Goal: Transaction & Acquisition: Purchase product/service

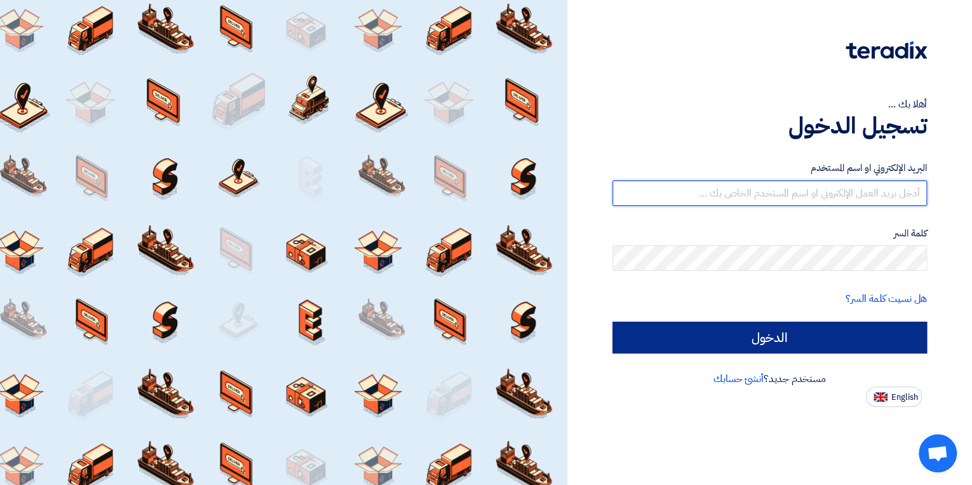
type input "[EMAIL_ADDRESS][DOMAIN_NAME]"
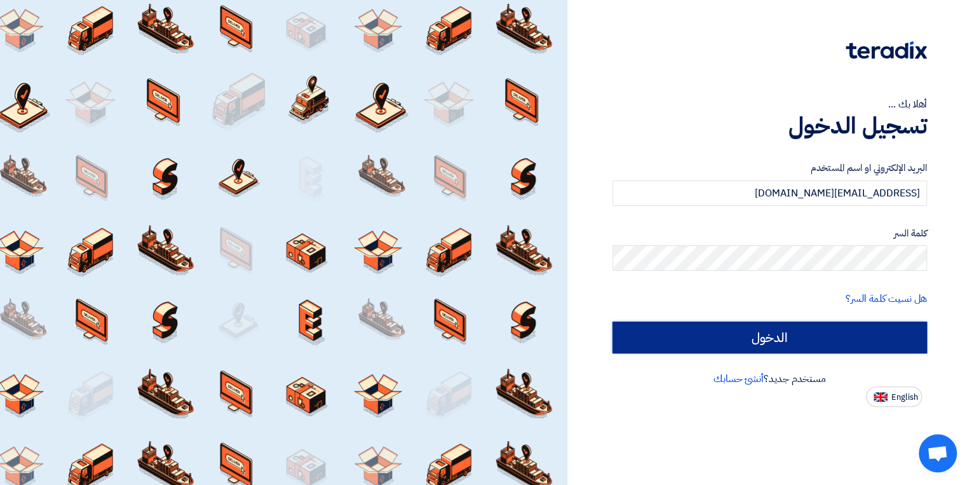
click at [759, 346] on input "الدخول" at bounding box center [769, 337] width 315 height 32
type input "Sign in"
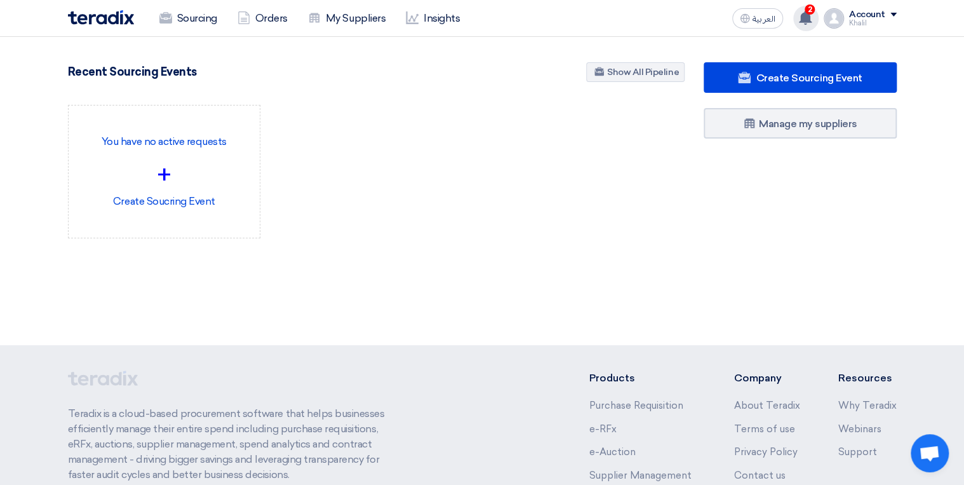
click at [809, 20] on use at bounding box center [805, 18] width 13 height 14
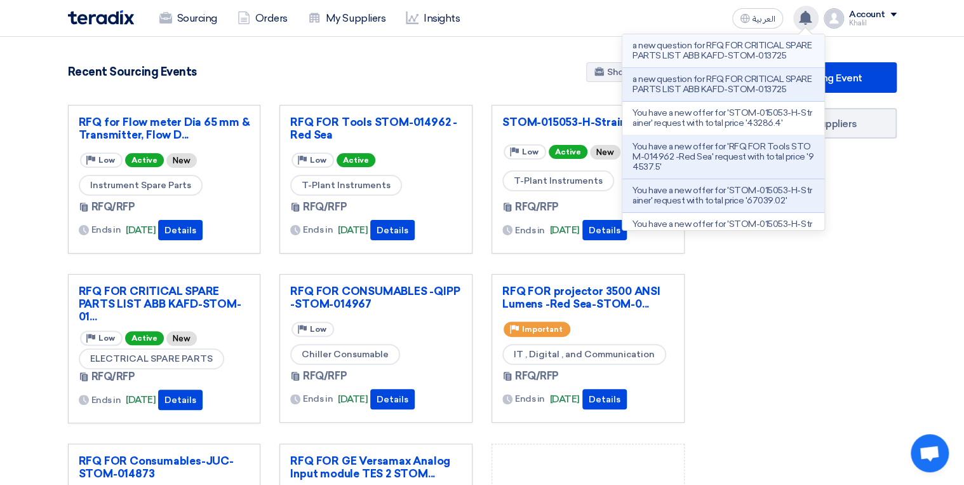
click at [752, 58] on p "a new question for RFQ FOR CRITICAL SPARE PARTS LIST ABB KAFD-STOM-013725" at bounding box center [724, 51] width 182 height 20
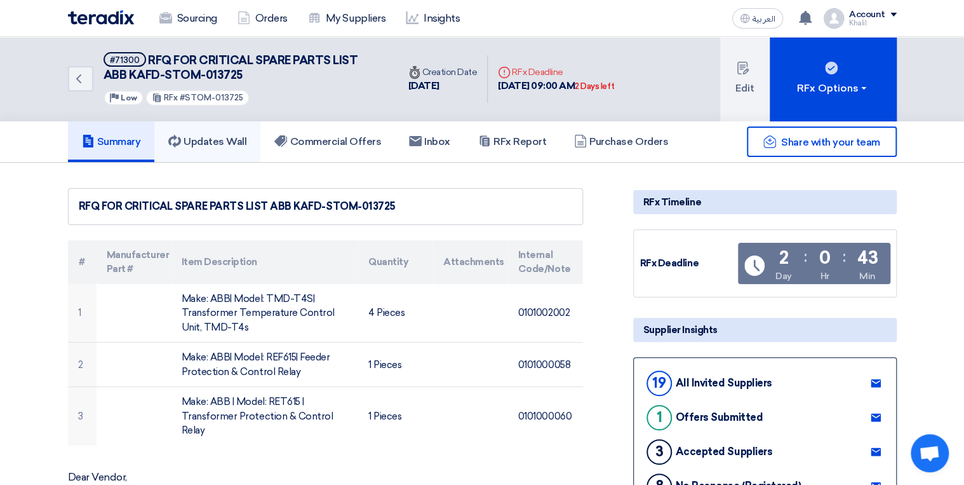
click at [200, 139] on h5 "Updates Wall" at bounding box center [207, 141] width 78 height 13
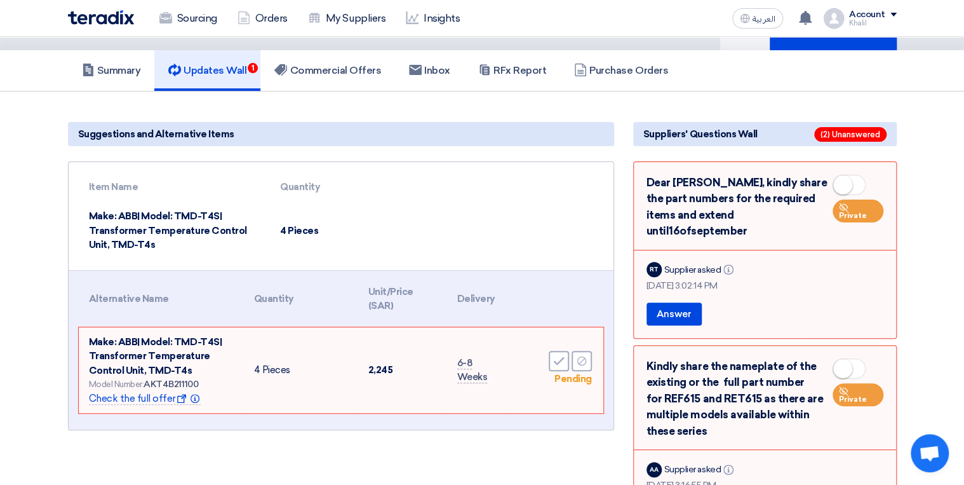
scroll to position [51, 0]
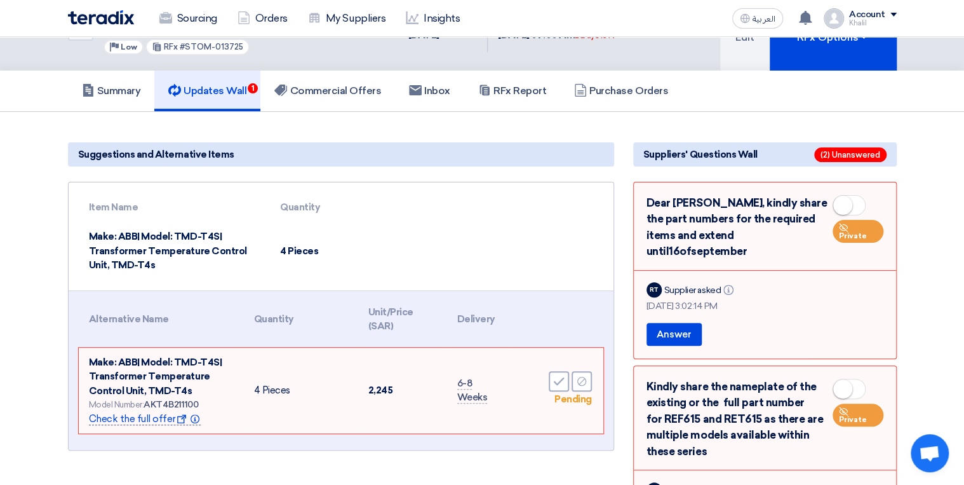
click at [144, 421] on span "Check the full offer Show offer Info" at bounding box center [145, 419] width 112 height 12
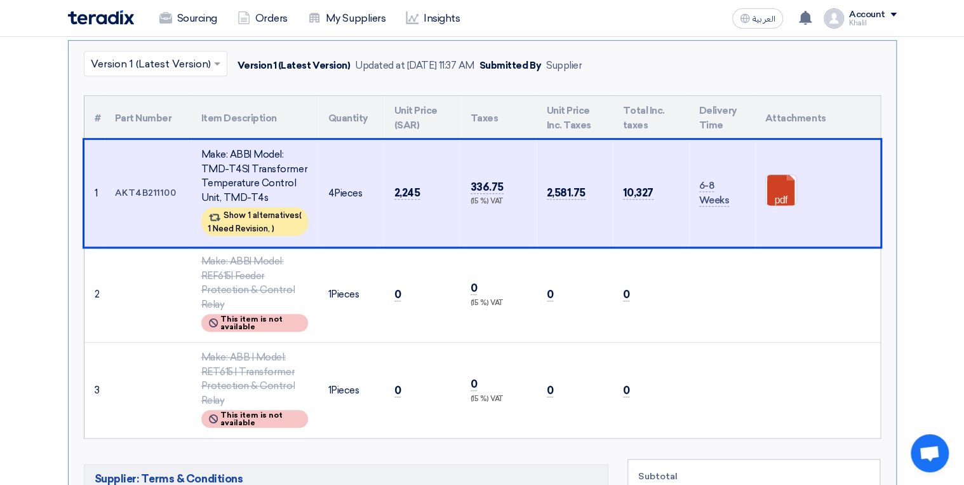
scroll to position [356, 0]
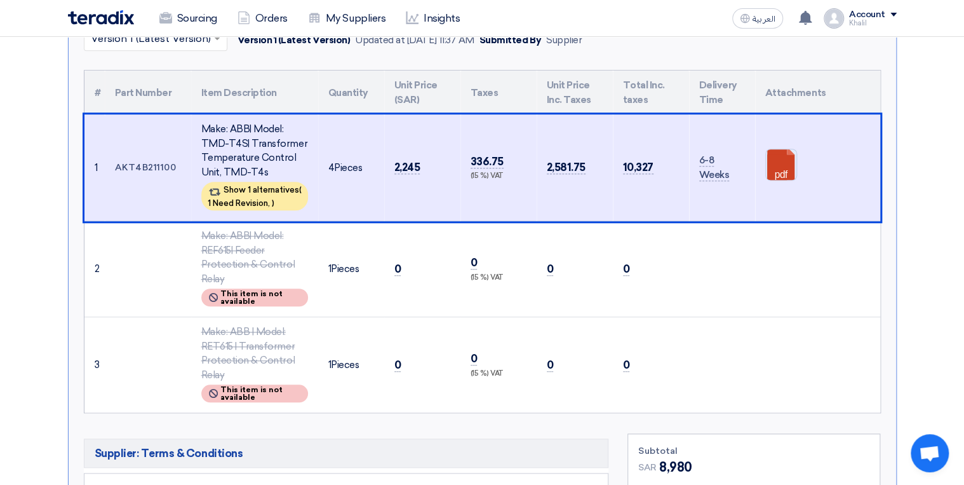
click at [778, 154] on link at bounding box center [817, 187] width 102 height 76
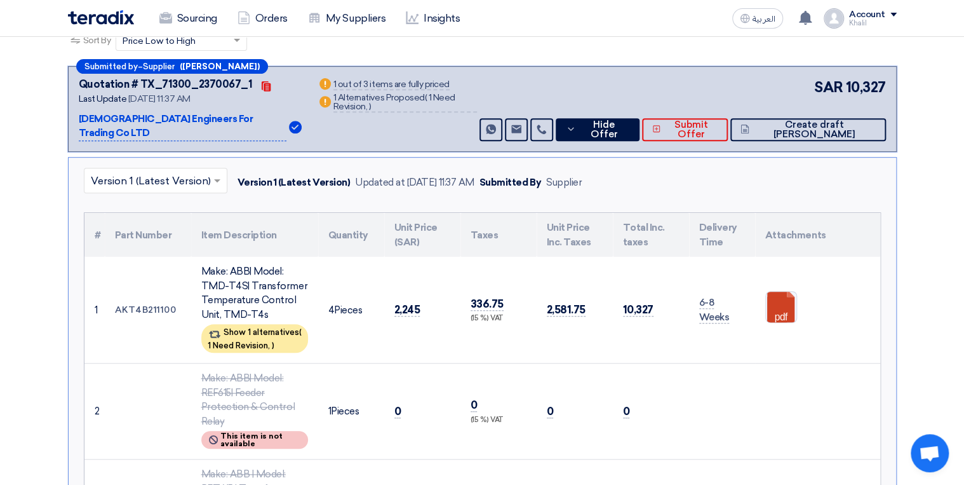
scroll to position [203, 0]
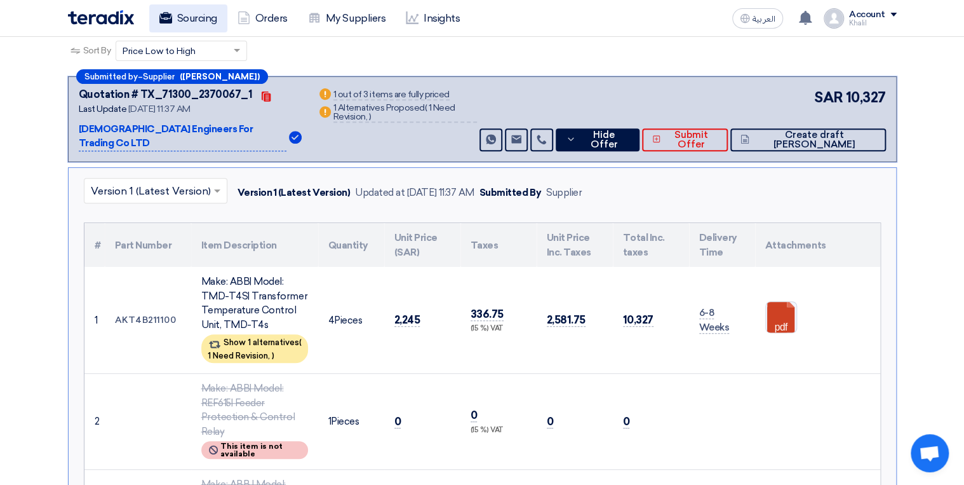
click at [193, 20] on link "Sourcing" at bounding box center [188, 18] width 78 height 28
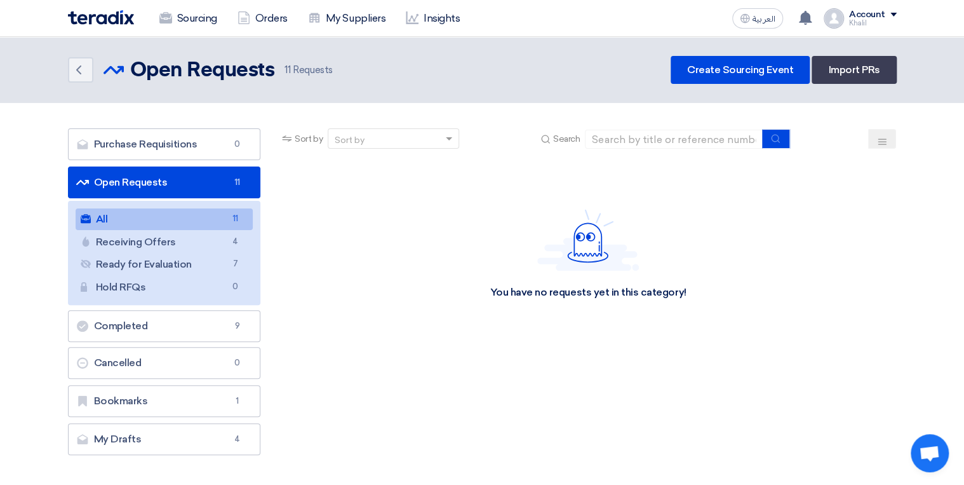
click at [220, 219] on link "All All 11" at bounding box center [165, 219] width 178 height 22
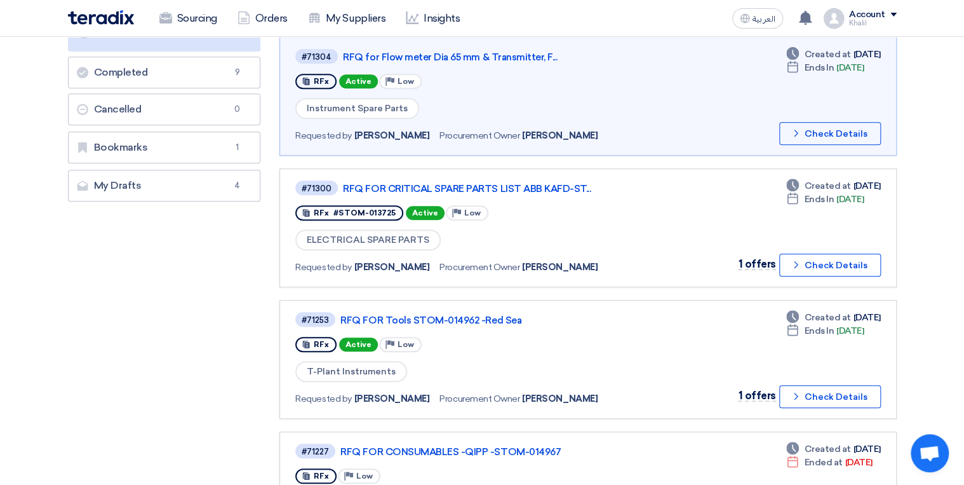
scroll to position [254, 0]
click at [811, 387] on button "Check details Check Details" at bounding box center [831, 395] width 102 height 23
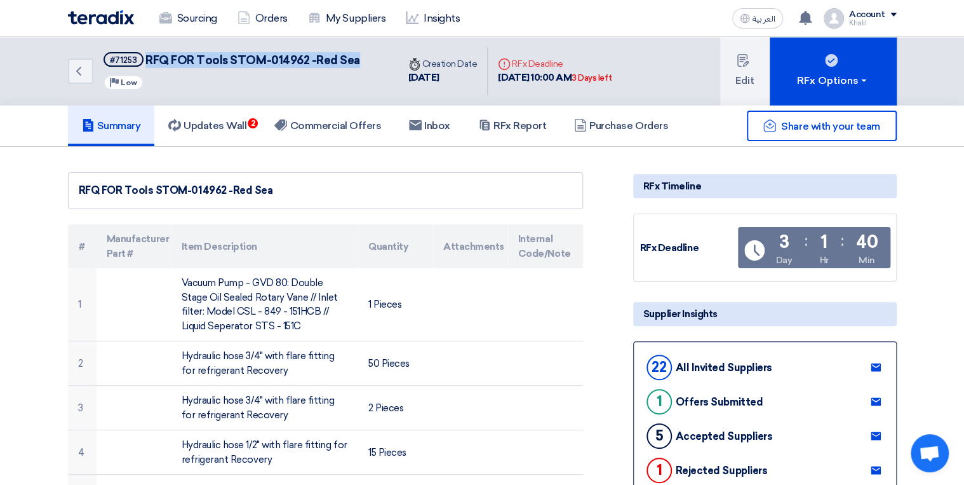
drag, startPoint x: 145, startPoint y: 58, endPoint x: 358, endPoint y: 63, distance: 213.5
click at [358, 63] on div "Back #71253 RFQ FOR Tools STOM-014962 -[GEOGRAPHIC_DATA] Priority Low" at bounding box center [233, 71] width 330 height 69
copy span "RFQ FOR Tools STOM-014962 -Red Sea"
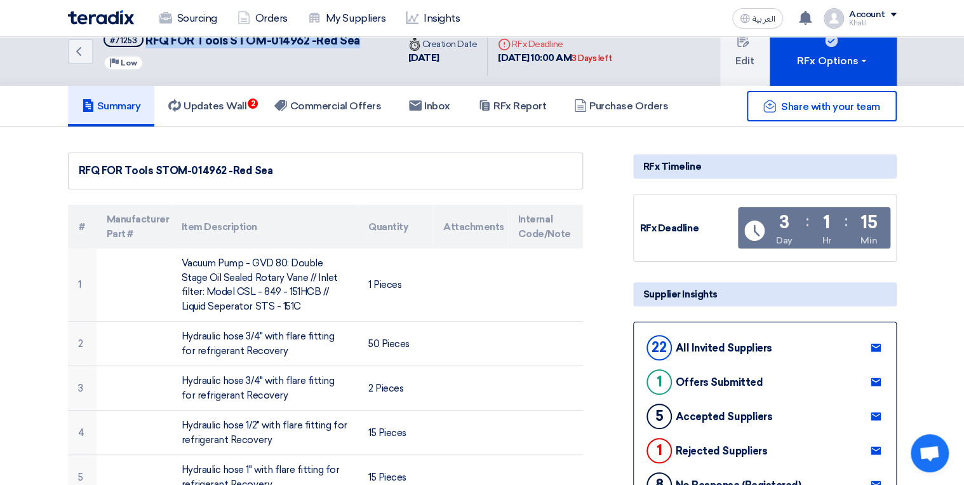
scroll to position [51, 0]
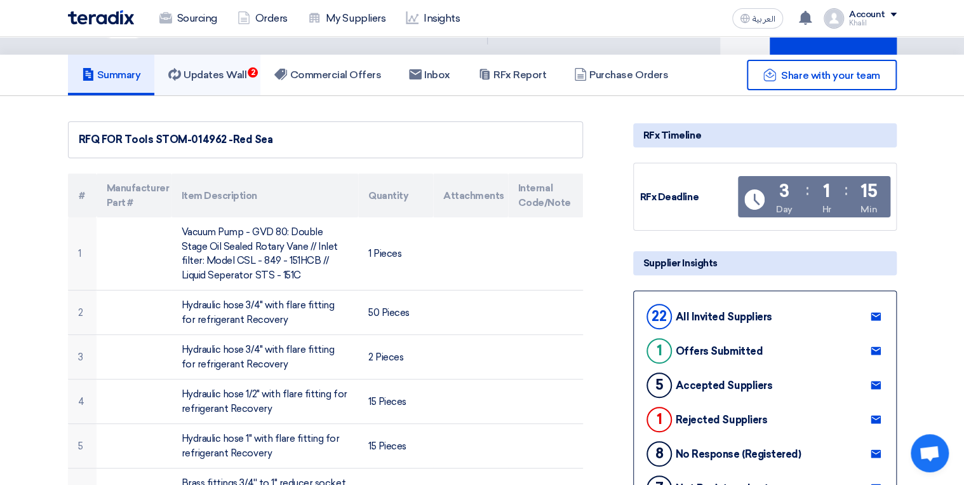
click at [228, 72] on h5 "Updates Wall 2" at bounding box center [207, 75] width 78 height 13
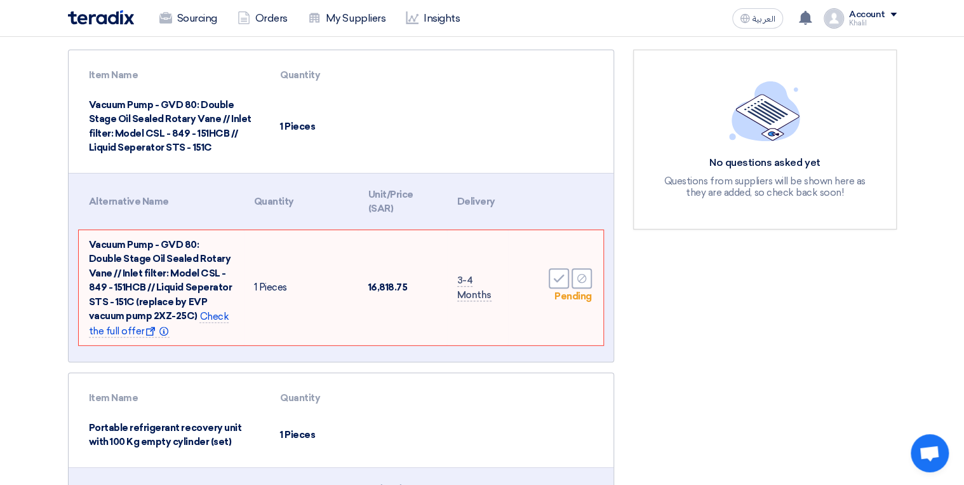
scroll to position [203, 0]
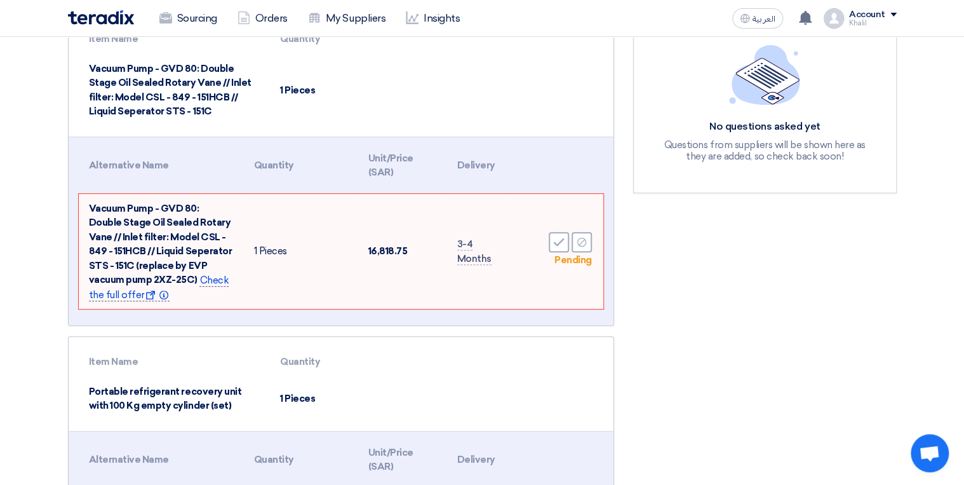
click at [189, 283] on span "Check the full offer Show offer Info" at bounding box center [159, 287] width 140 height 27
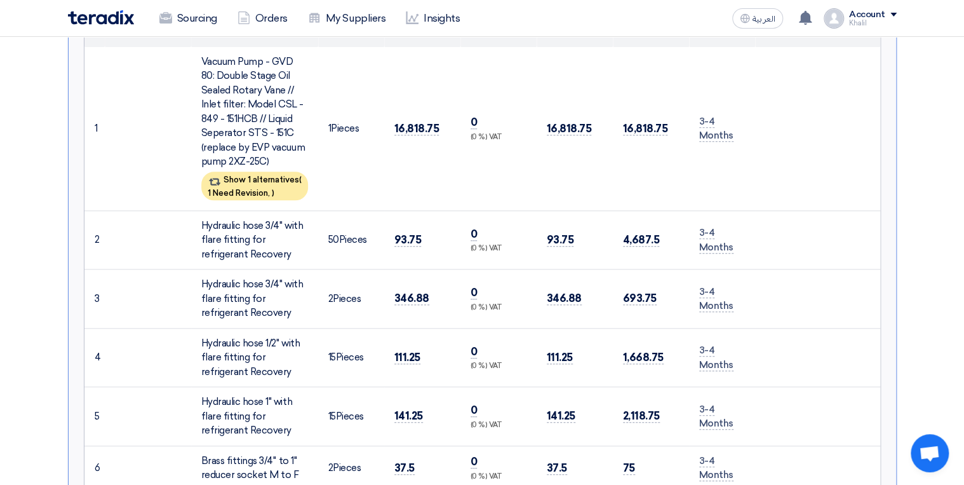
scroll to position [412, 0]
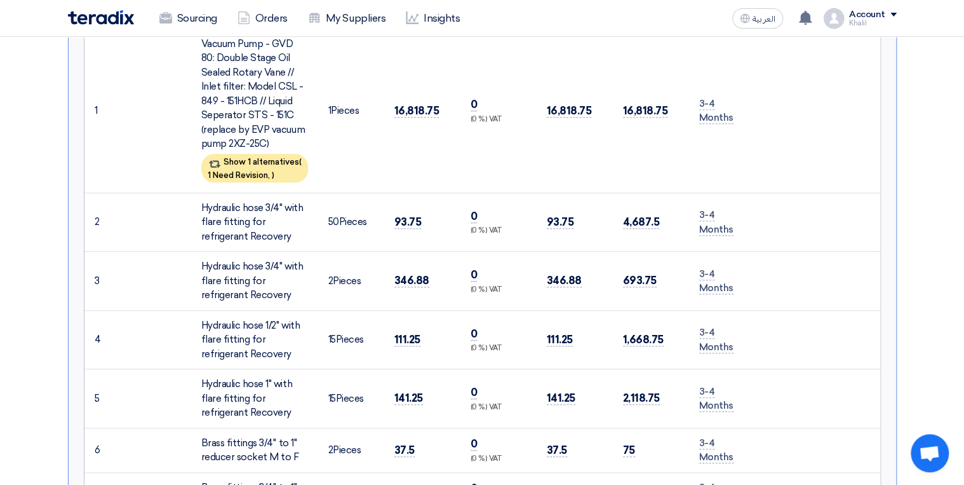
drag, startPoint x: 203, startPoint y: 203, endPoint x: 287, endPoint y: 229, distance: 87.6
click at [287, 229] on div "Hydraulic hose 3/4" with flare fitting for refrigerant Recovery" at bounding box center [254, 222] width 107 height 43
copy div "Hydraulic hose 3/4" with flare fitting for refrigerant Recovery"
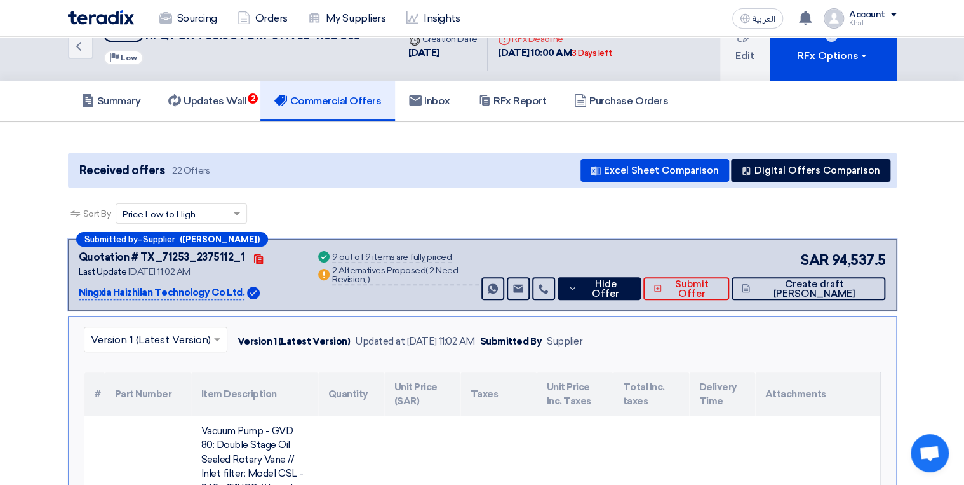
scroll to position [0, 0]
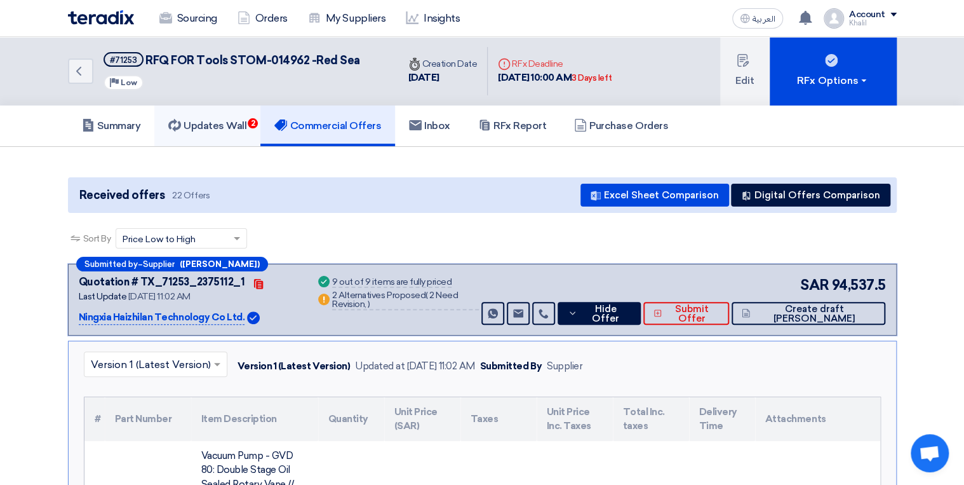
click at [241, 130] on h5 "Updates Wall 2" at bounding box center [207, 125] width 78 height 13
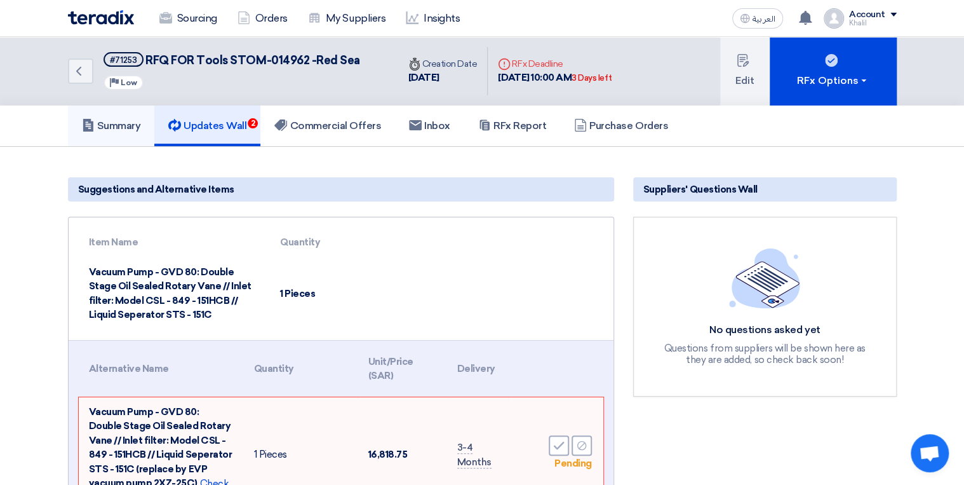
click at [144, 126] on link "Summary" at bounding box center [111, 125] width 87 height 41
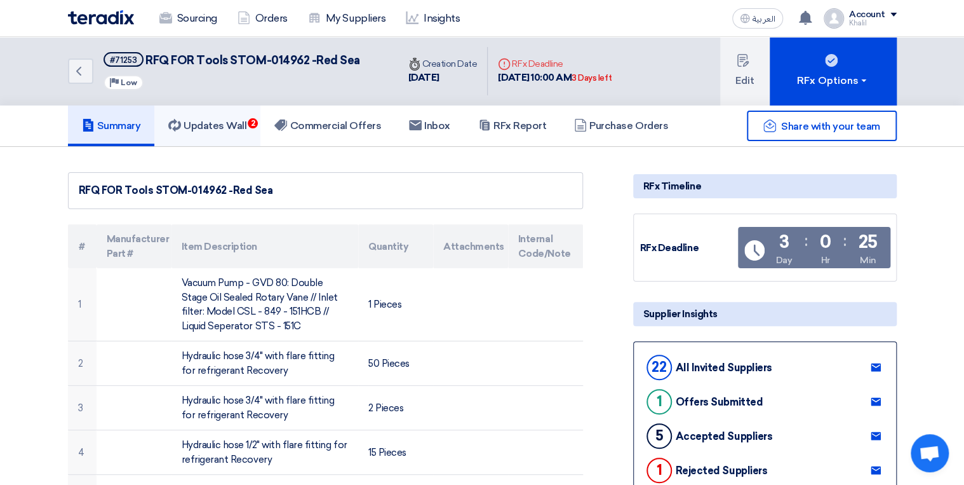
click at [211, 126] on h5 "Updates Wall 2" at bounding box center [207, 125] width 78 height 13
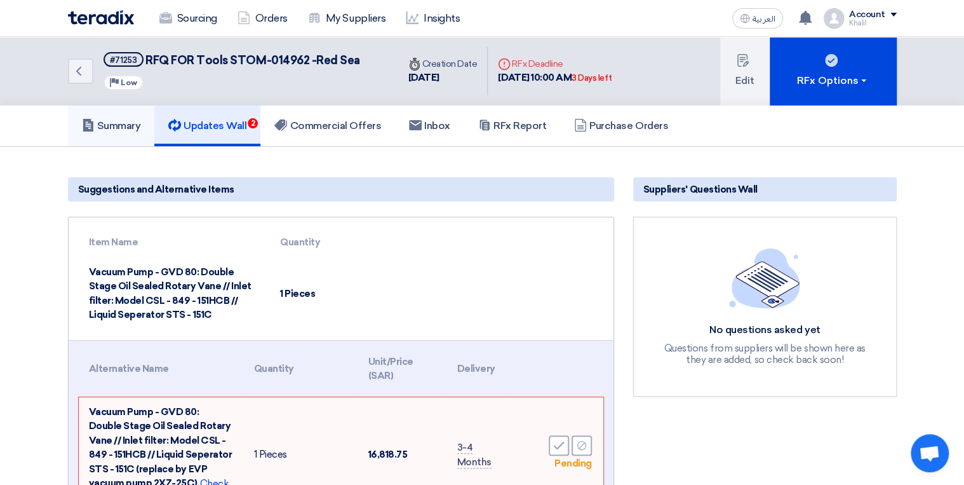
click at [128, 123] on h5 "Summary" at bounding box center [111, 125] width 59 height 13
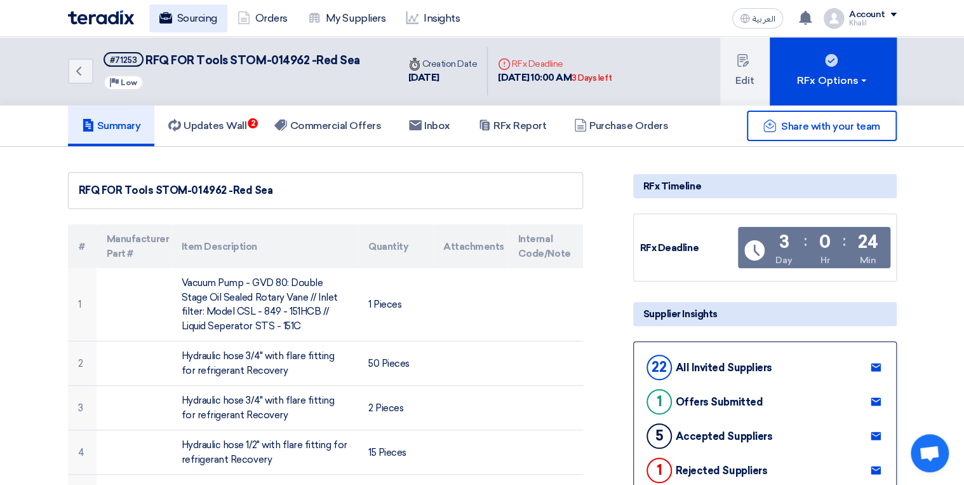
click at [186, 14] on link "Sourcing" at bounding box center [188, 18] width 78 height 28
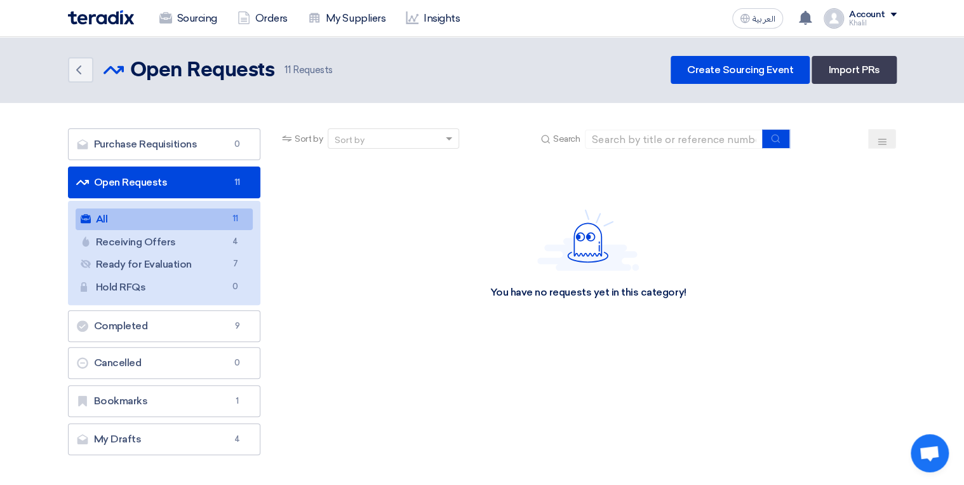
click at [206, 217] on link "All All 11" at bounding box center [165, 219] width 178 height 22
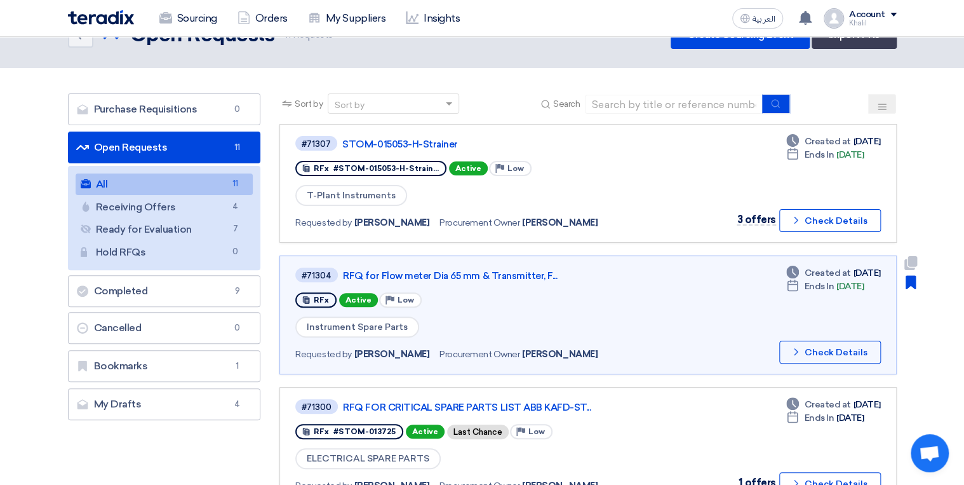
scroll to position [51, 0]
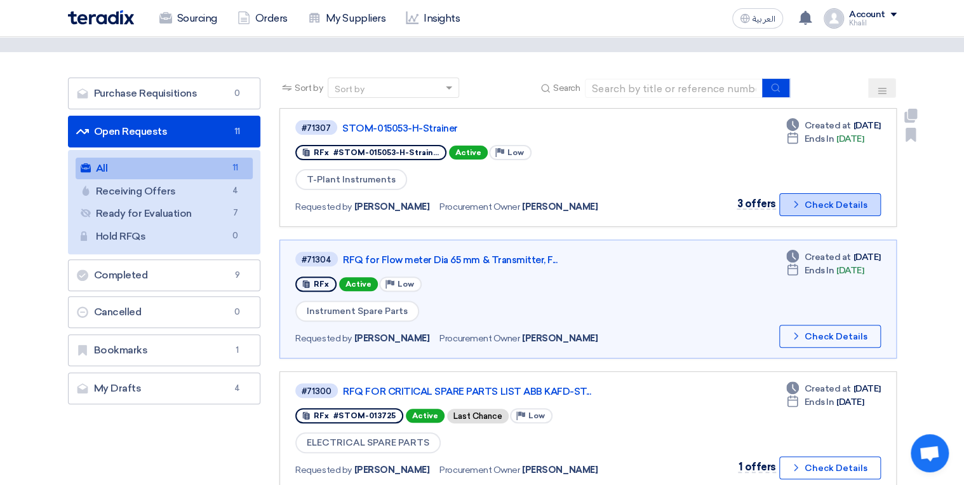
click at [802, 208] on button "Check details Check Details" at bounding box center [831, 204] width 102 height 23
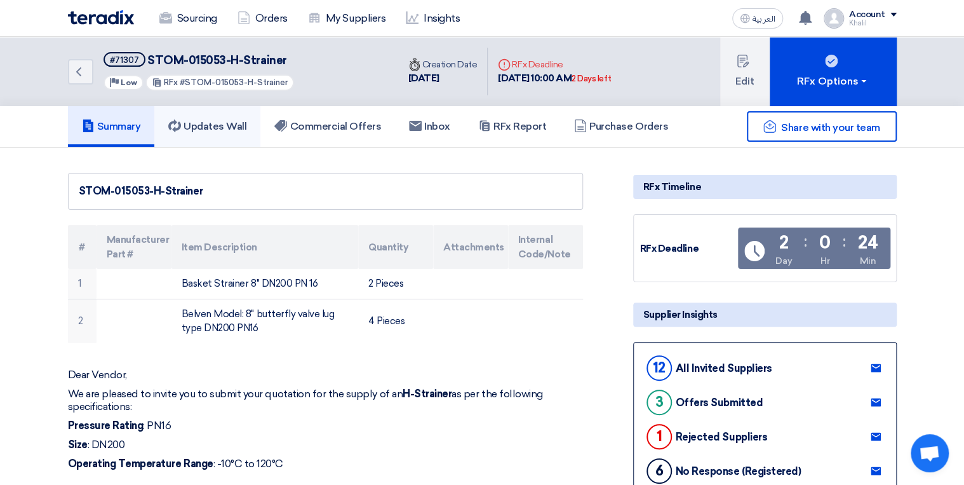
click at [219, 125] on h5 "Updates Wall" at bounding box center [207, 126] width 78 height 13
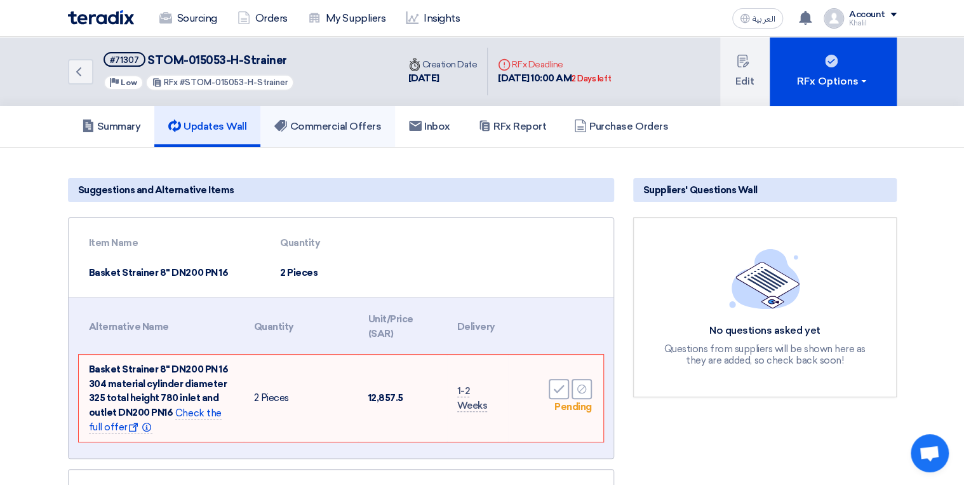
click at [332, 126] on h5 "Commercial Offers" at bounding box center [327, 126] width 107 height 13
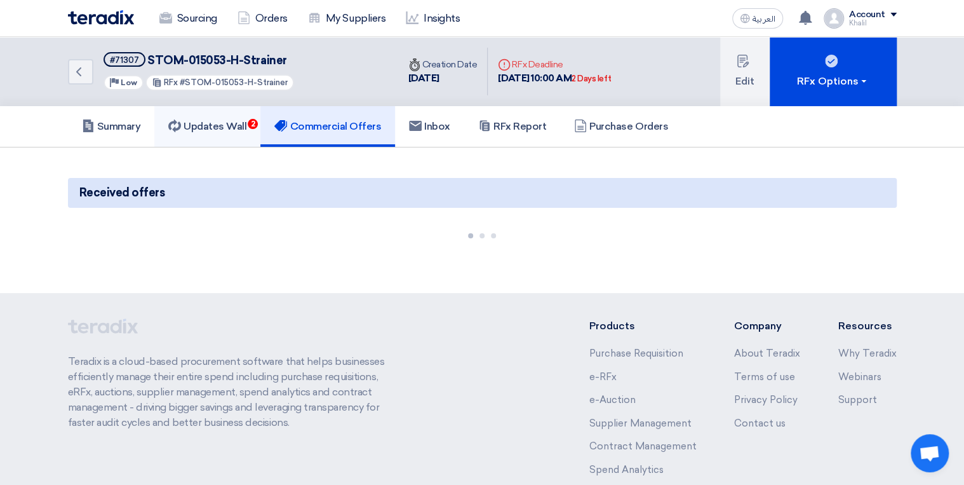
click at [242, 132] on h5 "Updates Wall 2" at bounding box center [207, 126] width 78 height 13
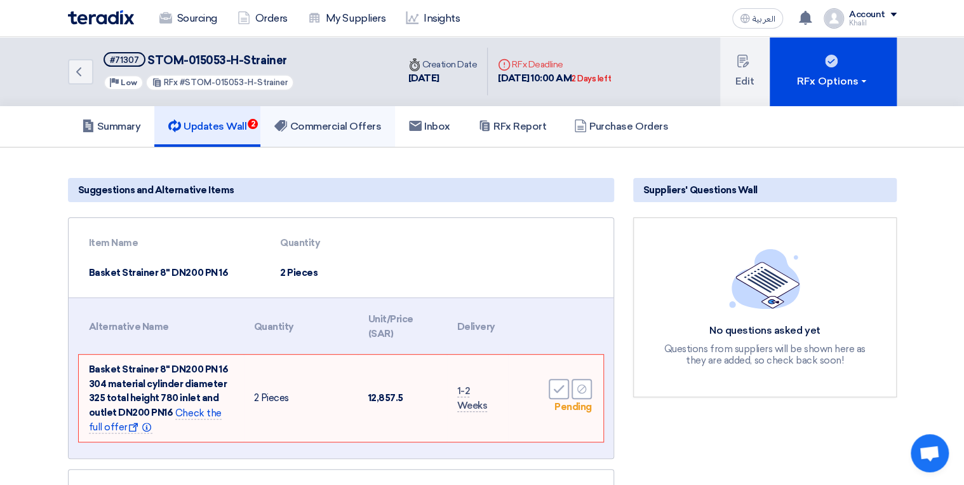
click at [339, 123] on h5 "Commercial Offers" at bounding box center [327, 126] width 107 height 13
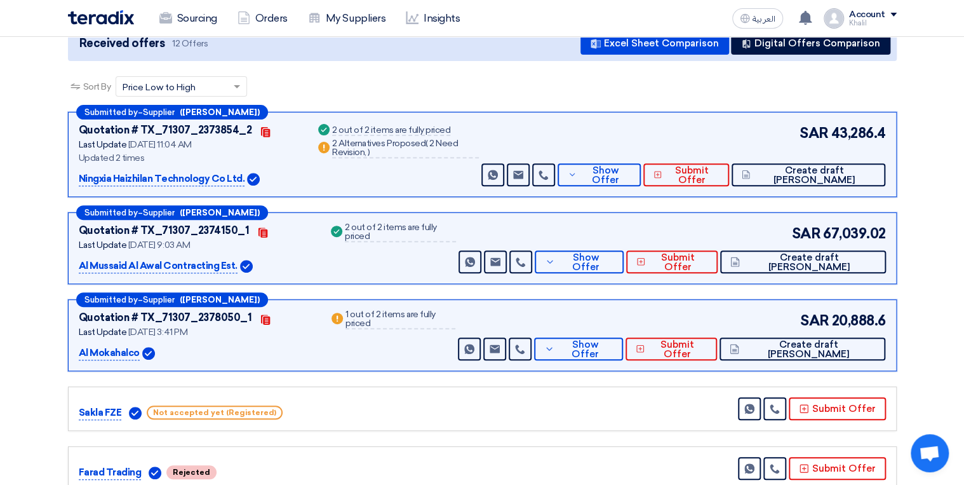
scroll to position [203, 0]
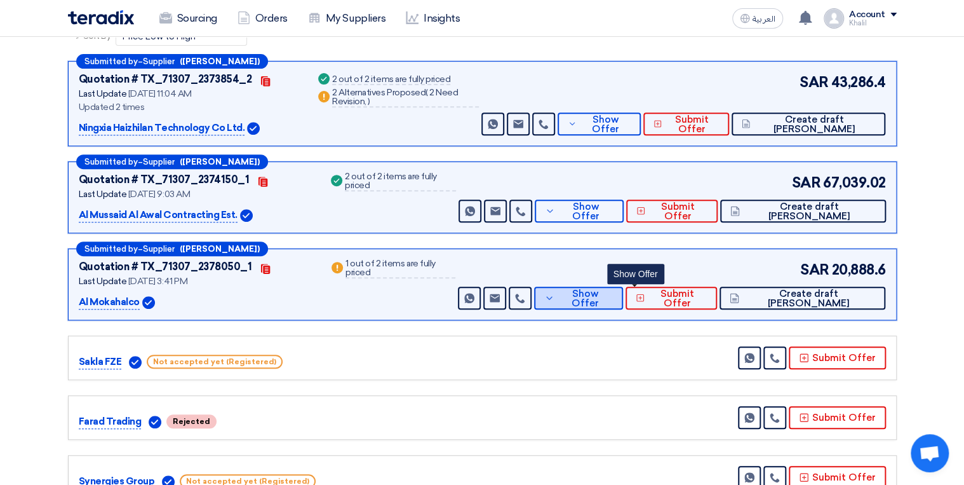
click at [620, 302] on button "Show Offer" at bounding box center [578, 298] width 89 height 23
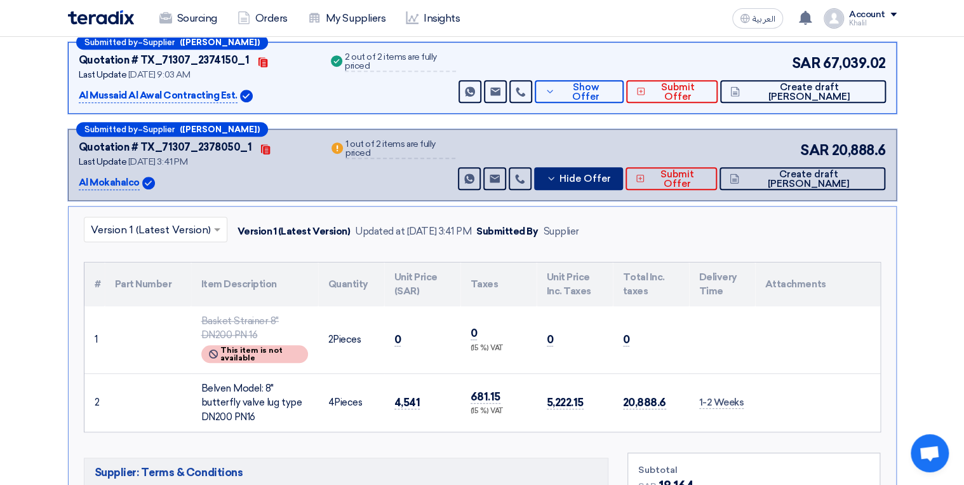
scroll to position [305, 0]
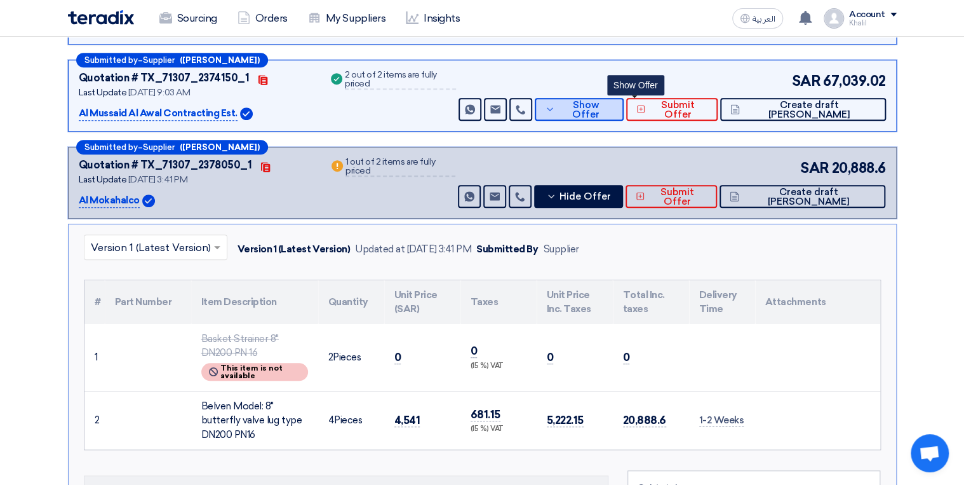
click at [555, 109] on icon at bounding box center [550, 109] width 10 height 10
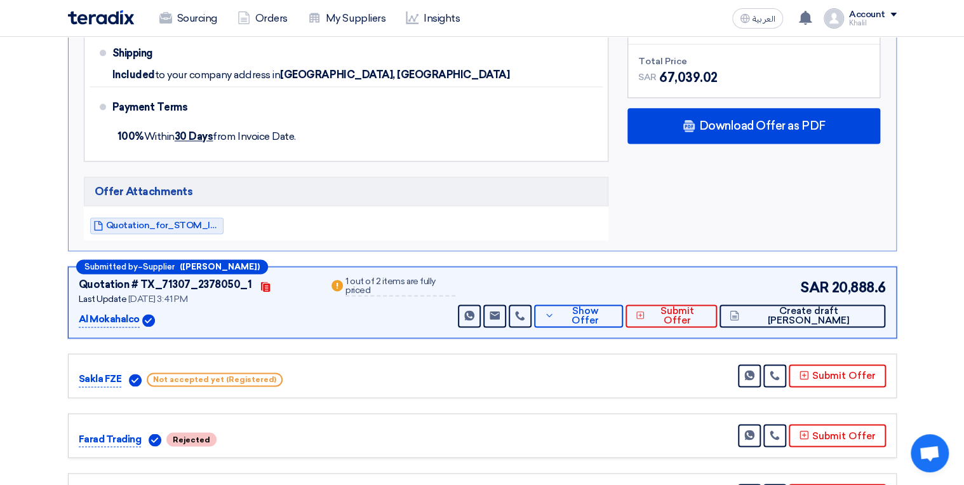
scroll to position [813, 0]
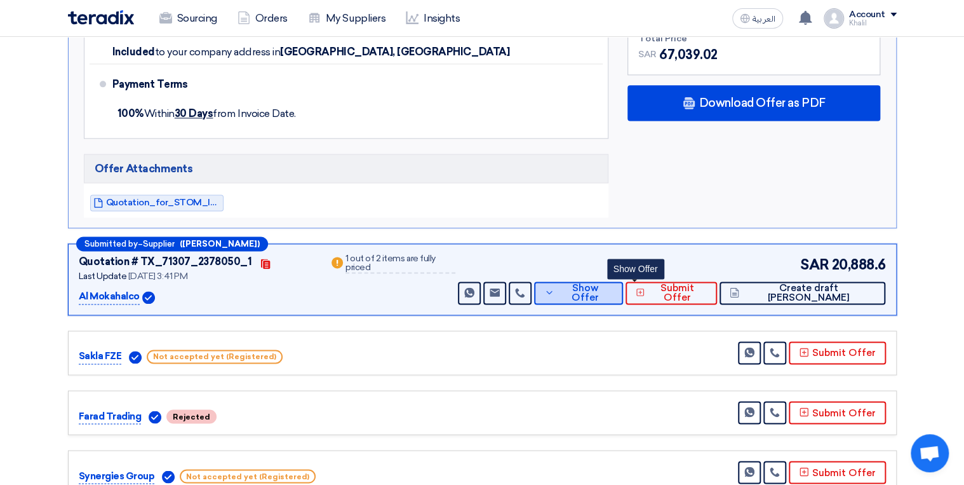
click at [555, 291] on icon at bounding box center [549, 292] width 10 height 10
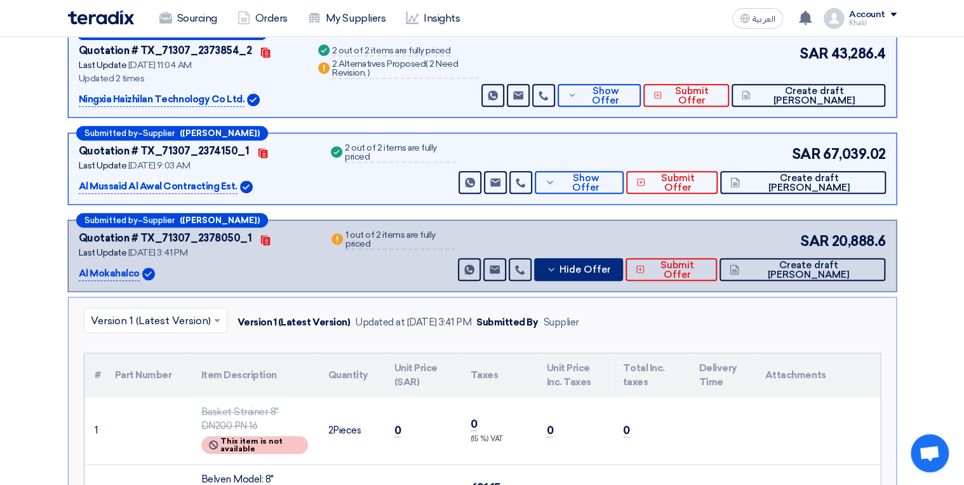
scroll to position [203, 0]
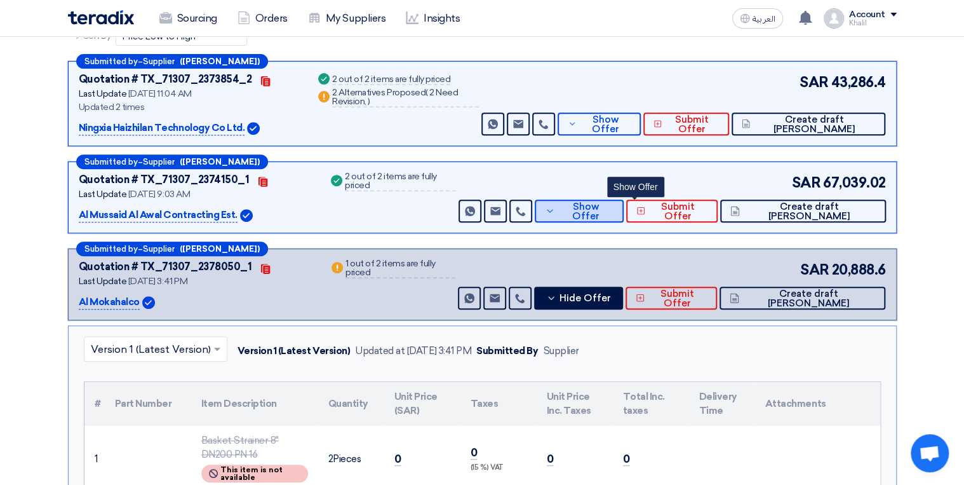
click at [609, 215] on button "Show Offer" at bounding box center [579, 211] width 88 height 23
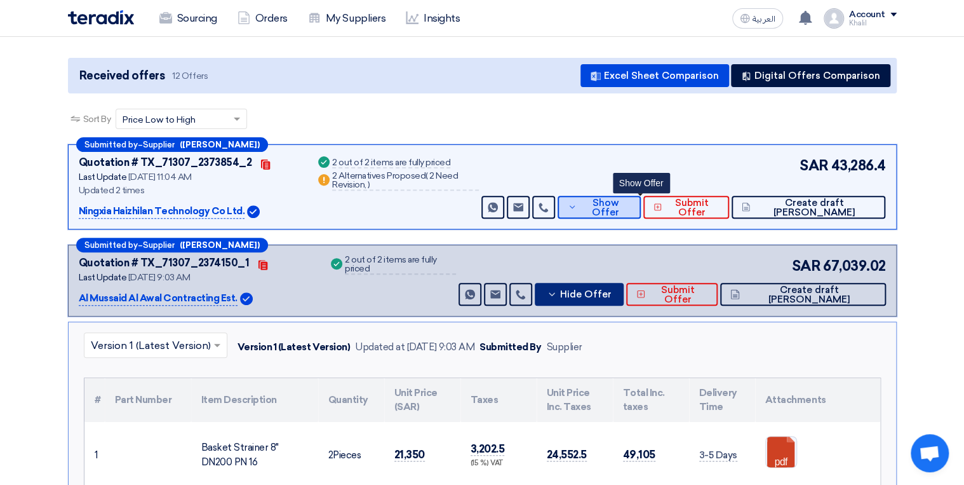
scroll to position [152, 0]
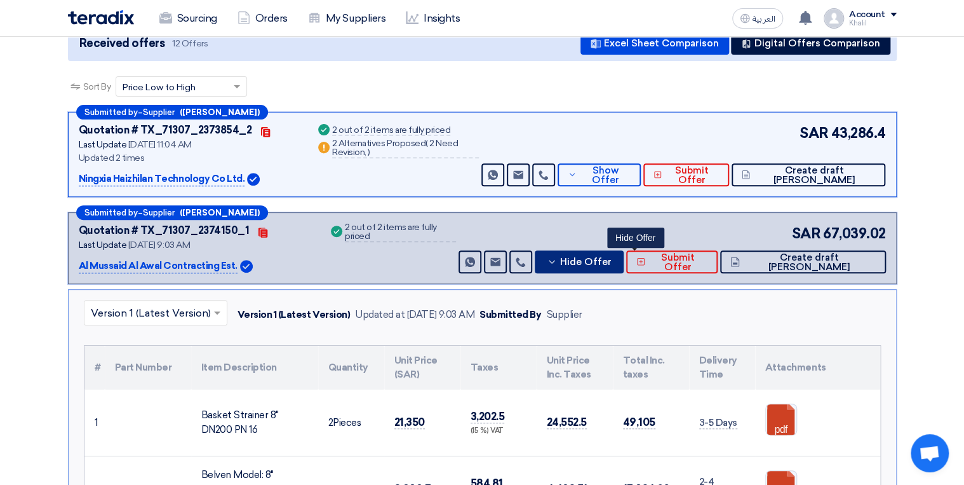
click at [557, 262] on icon at bounding box center [552, 262] width 10 height 10
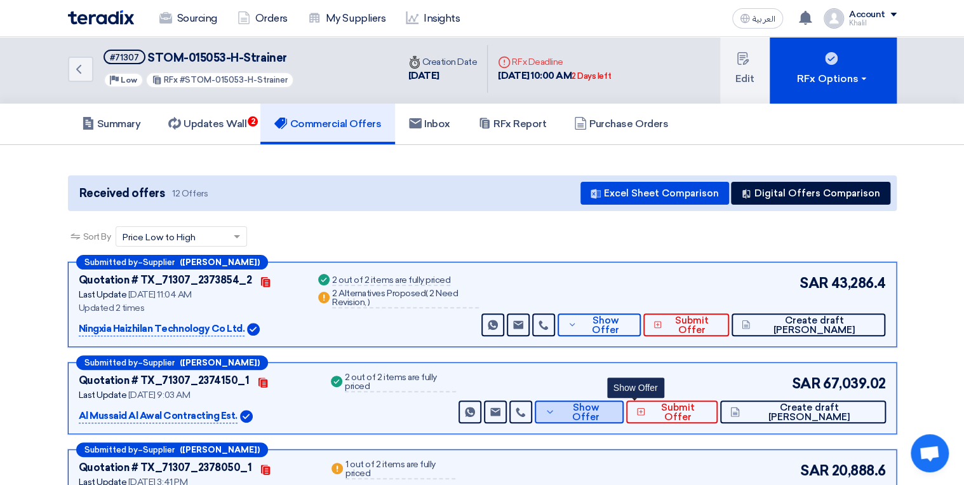
scroll to position [0, 0]
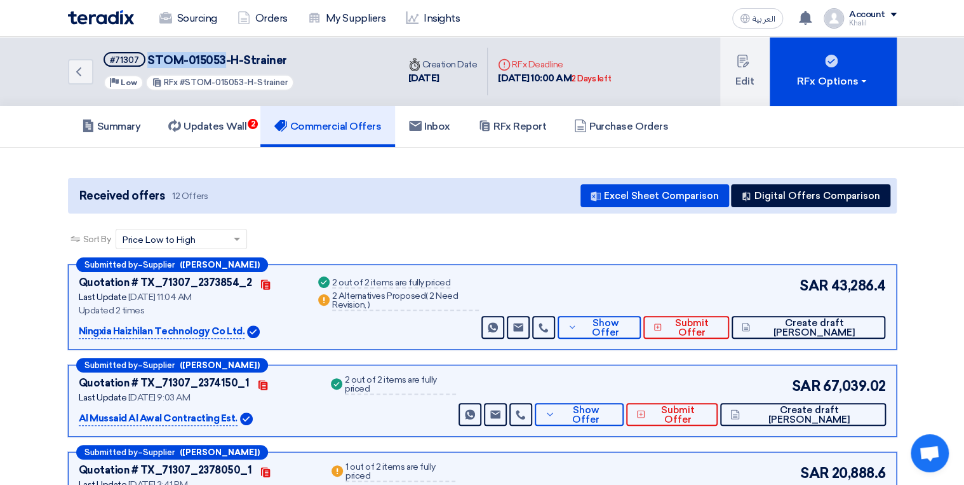
drag, startPoint x: 222, startPoint y: 58, endPoint x: 147, endPoint y: 53, distance: 75.1
click at [147, 53] on span "STOM-015053-H-Strainer" at bounding box center [216, 60] width 139 height 14
copy span "STOM-015053"
click at [211, 128] on h5 "Updates Wall 2" at bounding box center [207, 126] width 78 height 13
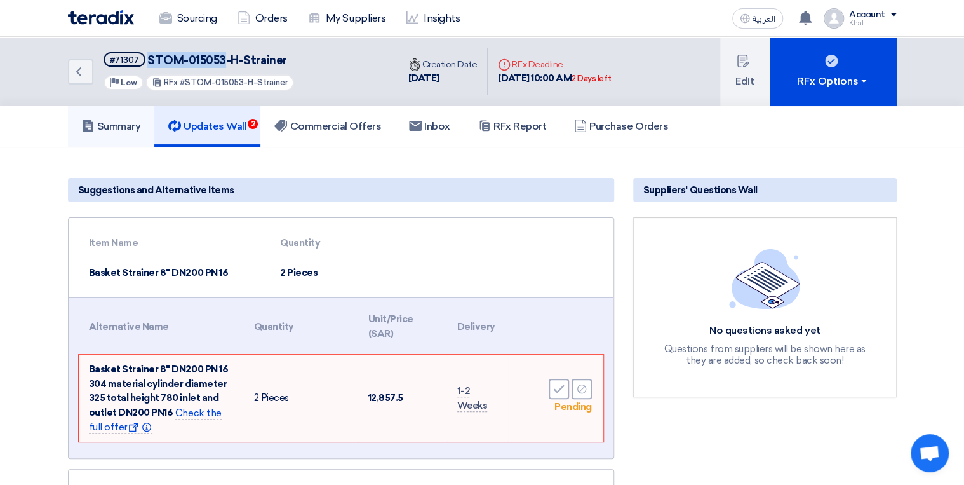
click at [121, 121] on h5 "Summary" at bounding box center [111, 126] width 59 height 13
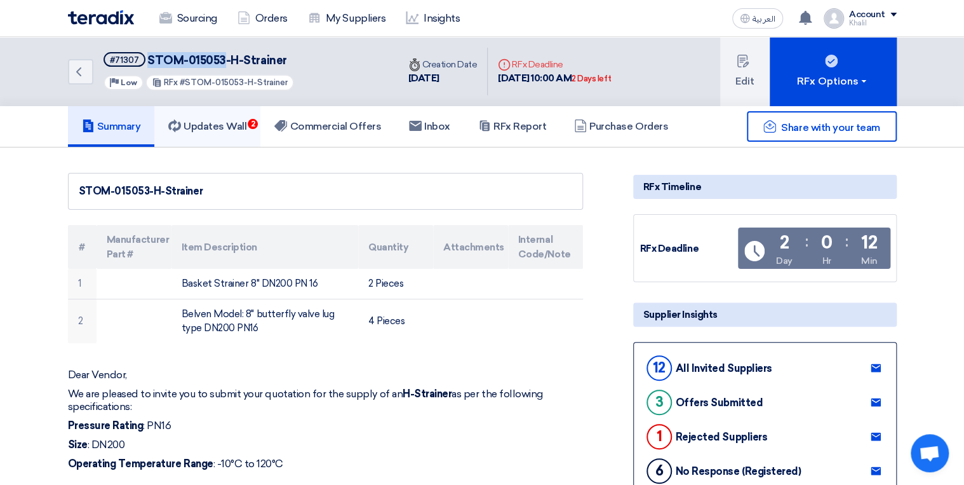
click at [231, 128] on h5 "Updates Wall 2" at bounding box center [207, 126] width 78 height 13
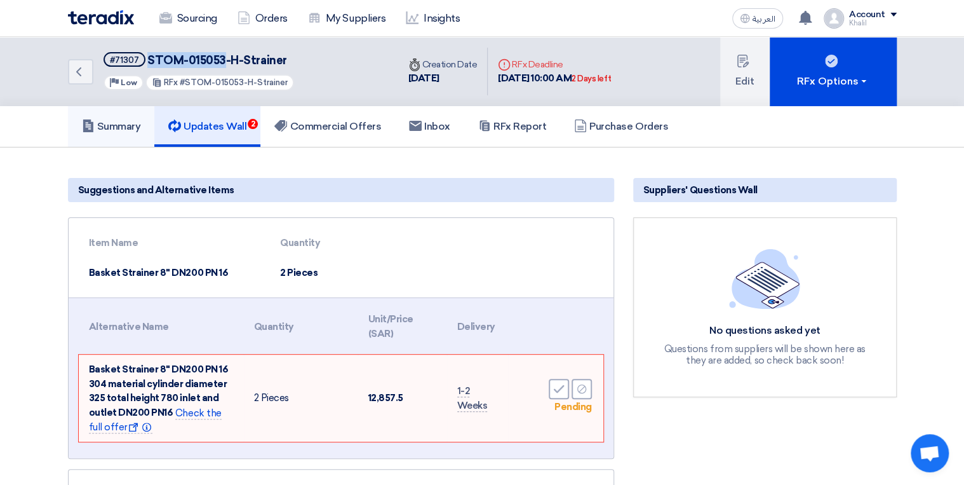
click at [132, 124] on h5 "Summary" at bounding box center [111, 126] width 59 height 13
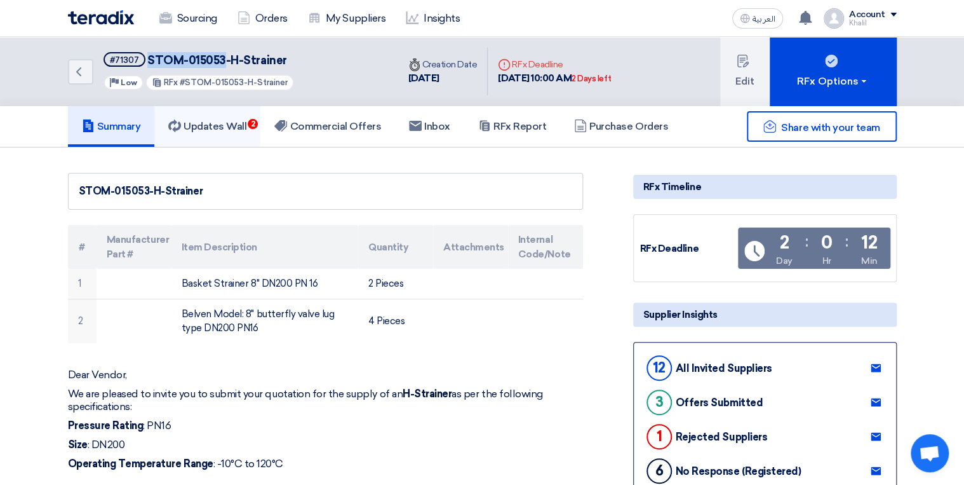
click at [221, 120] on h5 "Updates Wall 2" at bounding box center [207, 126] width 78 height 13
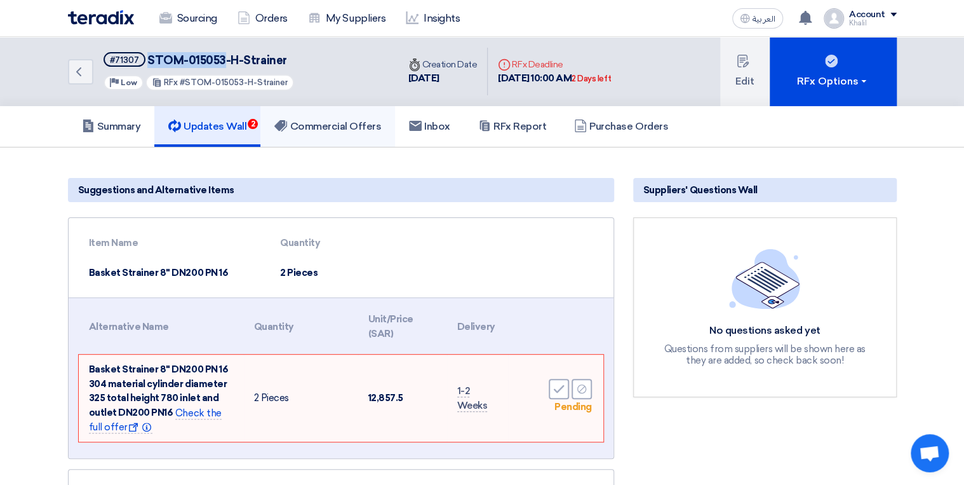
click at [342, 126] on h5 "Commercial Offers" at bounding box center [327, 126] width 107 height 13
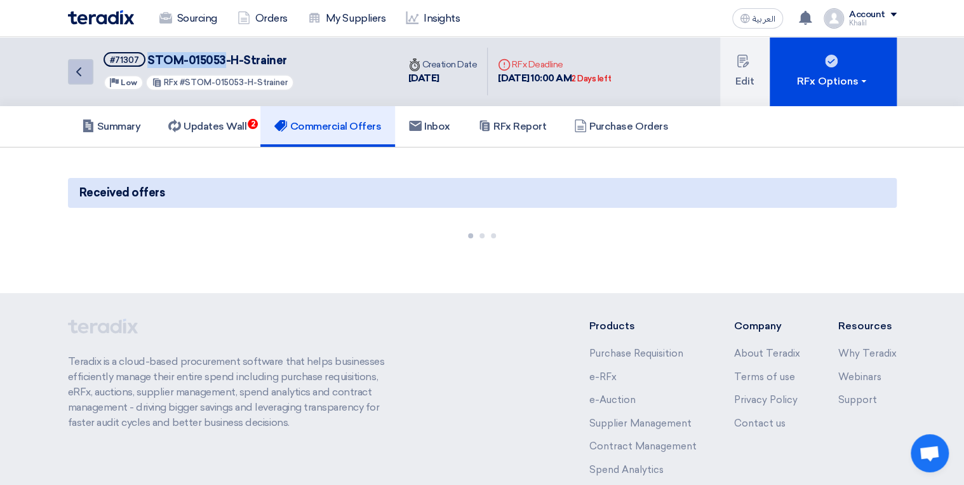
click at [79, 74] on use at bounding box center [78, 71] width 5 height 9
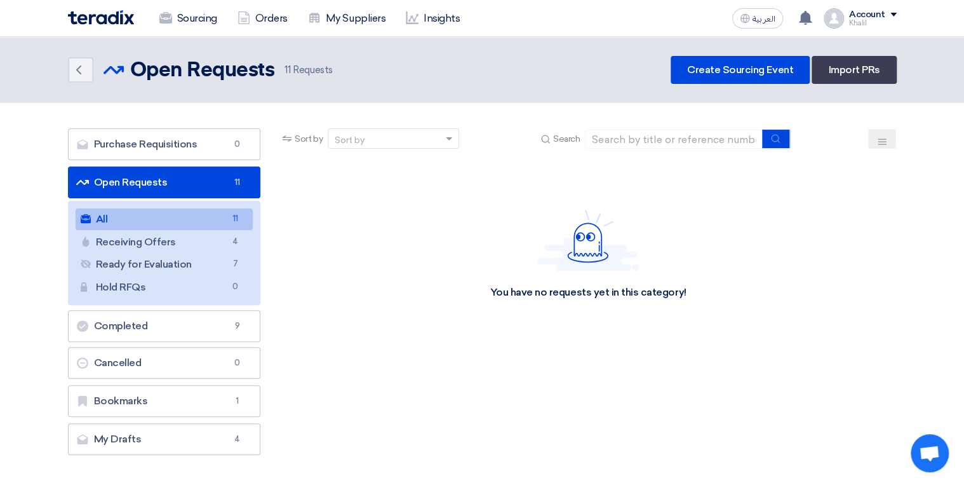
click at [198, 219] on link "All All 11" at bounding box center [165, 219] width 178 height 22
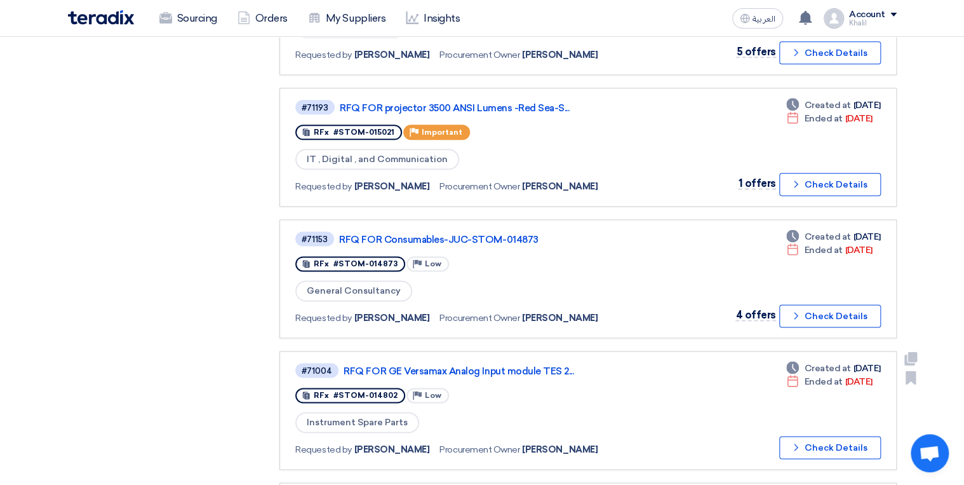
scroll to position [712, 0]
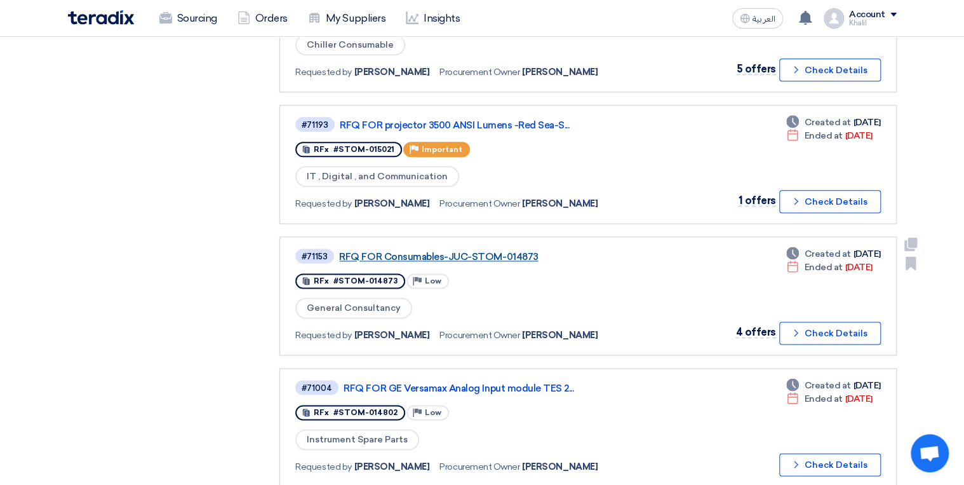
click at [490, 251] on link "RFQ FOR Consumables-JUC-STOM-014873" at bounding box center [498, 256] width 318 height 11
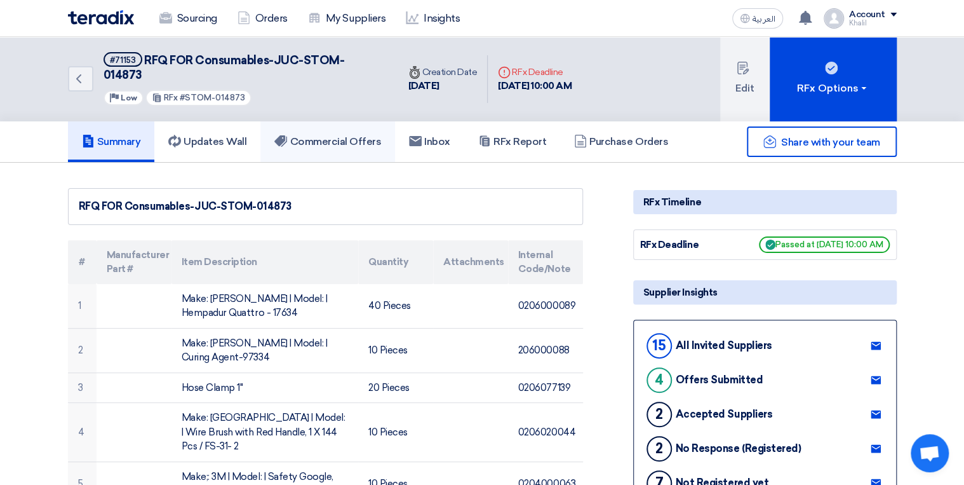
click at [324, 135] on h5 "Commercial Offers" at bounding box center [327, 141] width 107 height 13
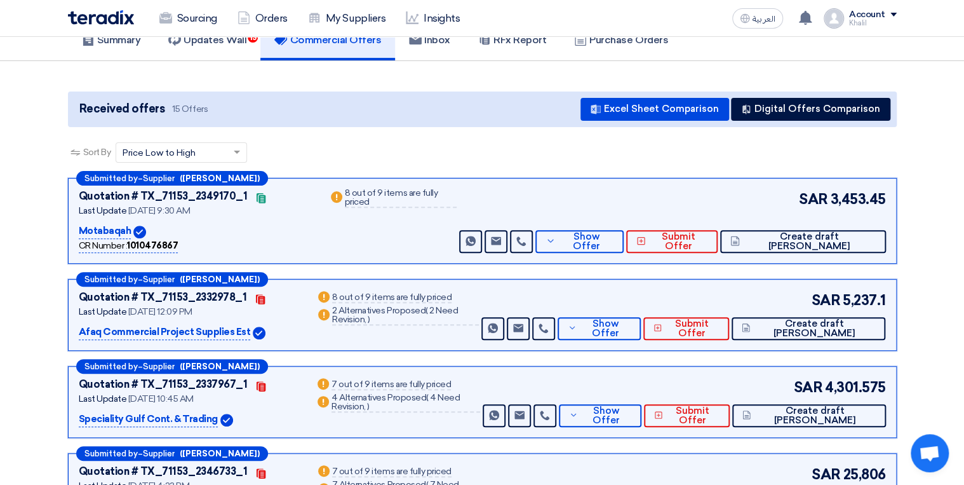
scroll to position [152, 0]
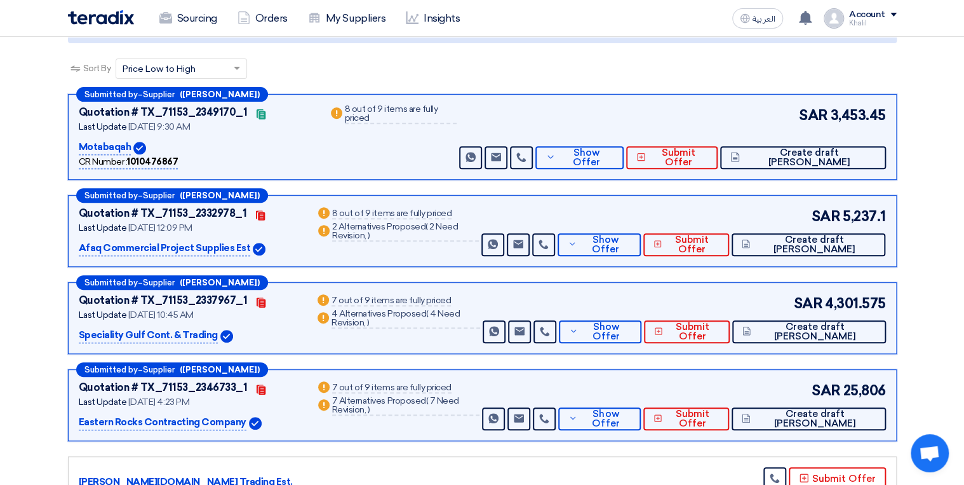
scroll to position [203, 0]
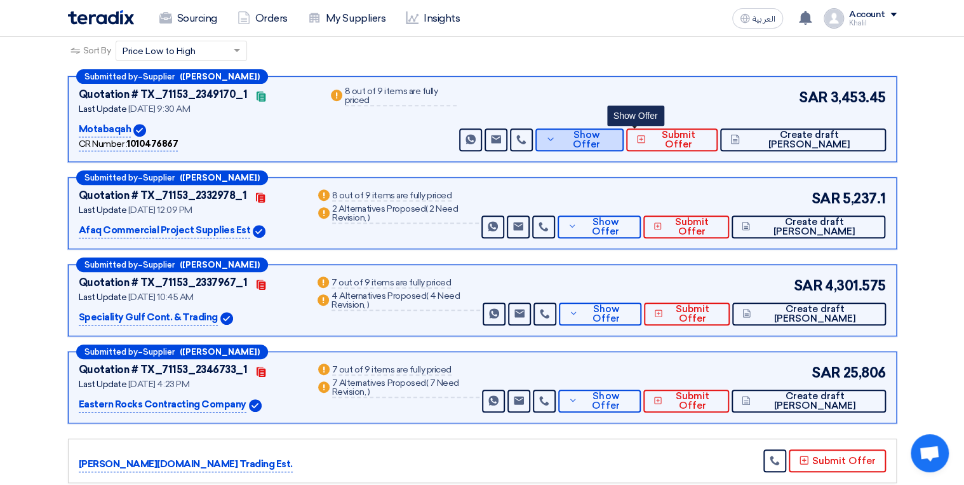
click at [614, 130] on span "Show Offer" at bounding box center [586, 139] width 55 height 19
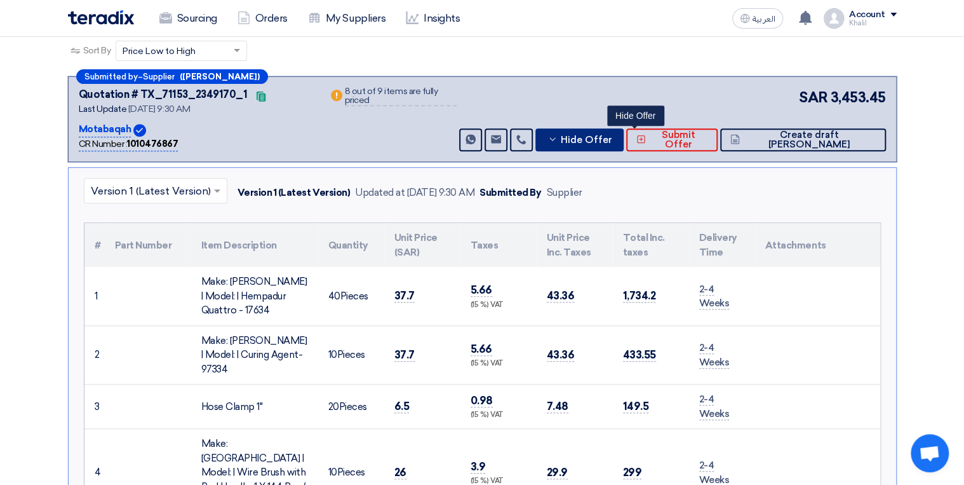
click at [612, 135] on span "Hide Offer" at bounding box center [586, 140] width 51 height 10
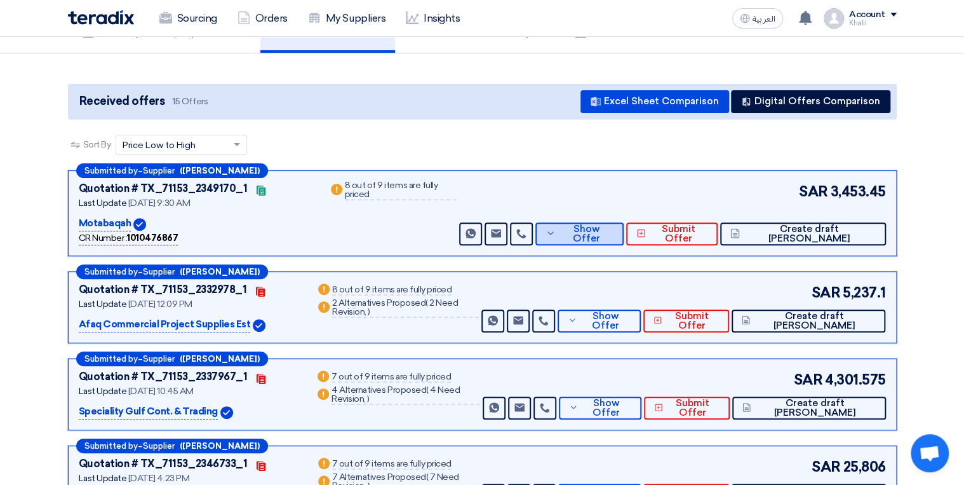
scroll to position [0, 0]
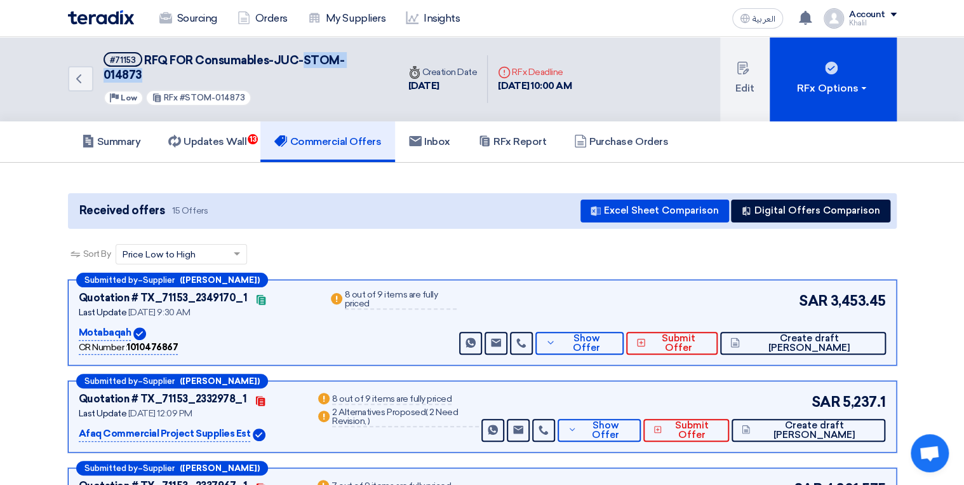
drag, startPoint x: 379, startPoint y: 59, endPoint x: 302, endPoint y: 58, distance: 76.9
click at [302, 58] on div "Back #71153 RFQ FOR Consumables-JUC-STOM-014873 Priority Low RFx #STOM-014873" at bounding box center [233, 79] width 330 height 85
copy span "STOM-014873"
click at [614, 334] on span "Show Offer" at bounding box center [586, 343] width 55 height 19
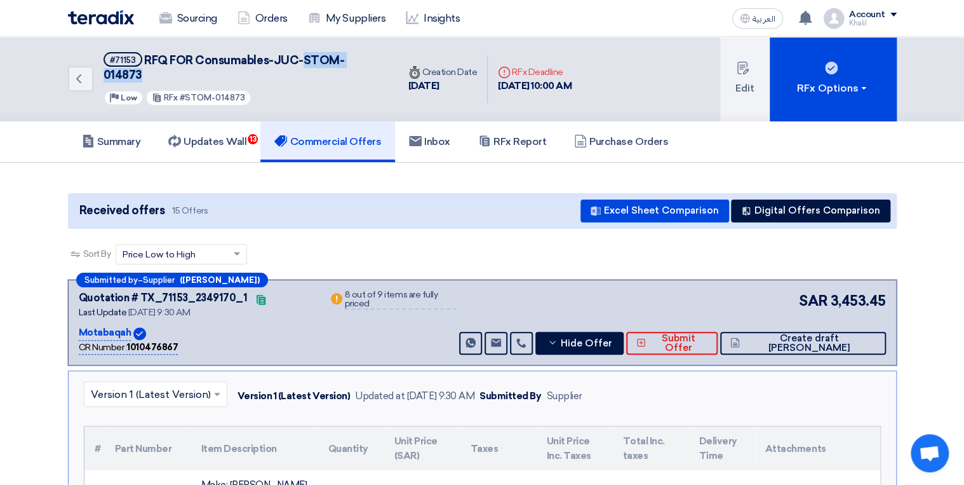
click at [345, 65] on span "RFQ FOR Consumables-JUC-STOM-014873" at bounding box center [224, 67] width 241 height 29
drag, startPoint x: 380, startPoint y: 60, endPoint x: 145, endPoint y: 57, distance: 235.1
click at [145, 57] on div "Back #71153 RFQ FOR Consumables-JUC-STOM-014873 Priority Low RFx #STOM-014873" at bounding box center [233, 79] width 330 height 85
copy span "RFQ FOR Consumables-JUC-STOM-014873"
click at [221, 135] on h5 "Updates Wall 13" at bounding box center [207, 141] width 78 height 13
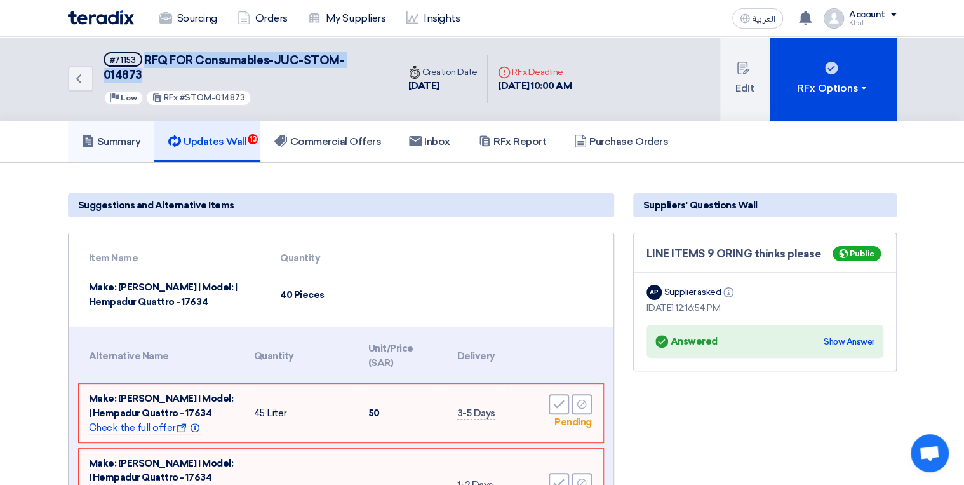
click at [114, 135] on h5 "Summary" at bounding box center [111, 141] width 59 height 13
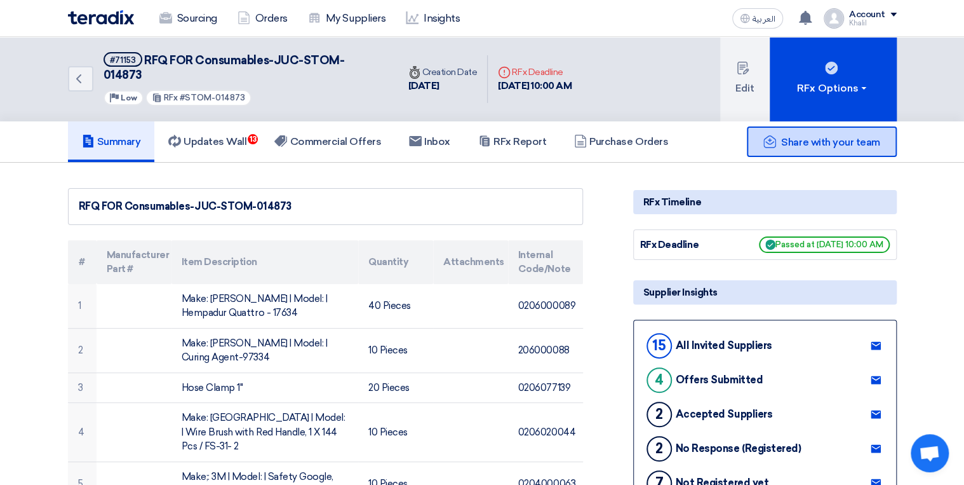
click at [855, 136] on span "Share with your team" at bounding box center [830, 142] width 98 height 12
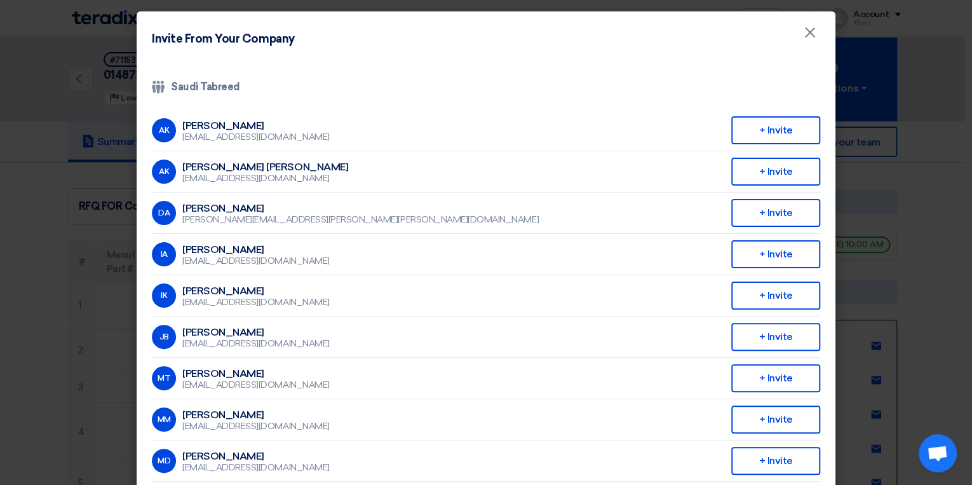
click at [930, 240] on modal-container "Invite From Your Company × Company Team Saudi Tabreed AK [PERSON_NAME] [EMAIL_A…" at bounding box center [486, 242] width 972 height 485
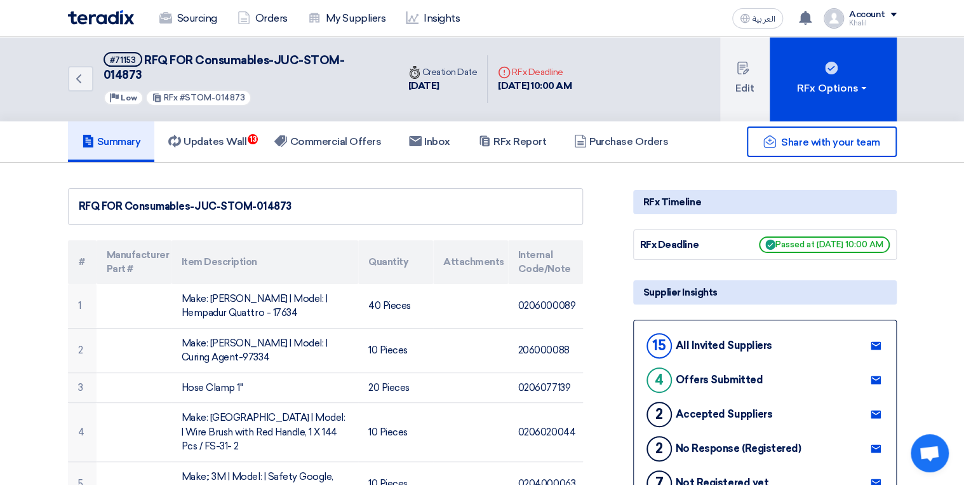
drag, startPoint x: 298, startPoint y: 188, endPoint x: 224, endPoint y: 194, distance: 74.0
click at [224, 199] on div "RFQ FOR Consumables-JUC-STOM-014873" at bounding box center [326, 206] width 494 height 15
click at [299, 200] on div "RFQ FOR Consumables-JUC-STOM-014873" at bounding box center [325, 206] width 515 height 37
drag, startPoint x: 288, startPoint y: 191, endPoint x: 221, endPoint y: 190, distance: 66.7
click at [221, 199] on div "RFQ FOR Consumables-JUC-STOM-014873" at bounding box center [326, 206] width 494 height 15
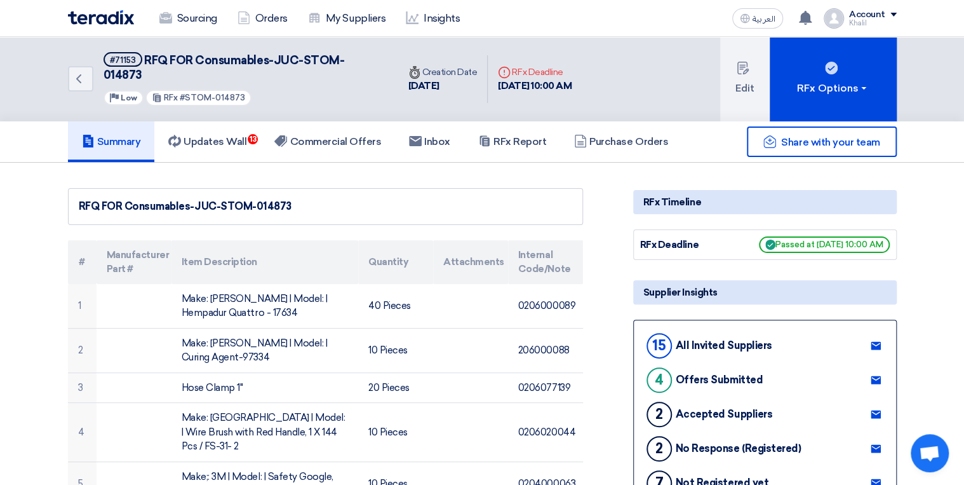
copy div "STOM-014873"
click at [241, 135] on h5 "Updates Wall 13" at bounding box center [207, 141] width 78 height 13
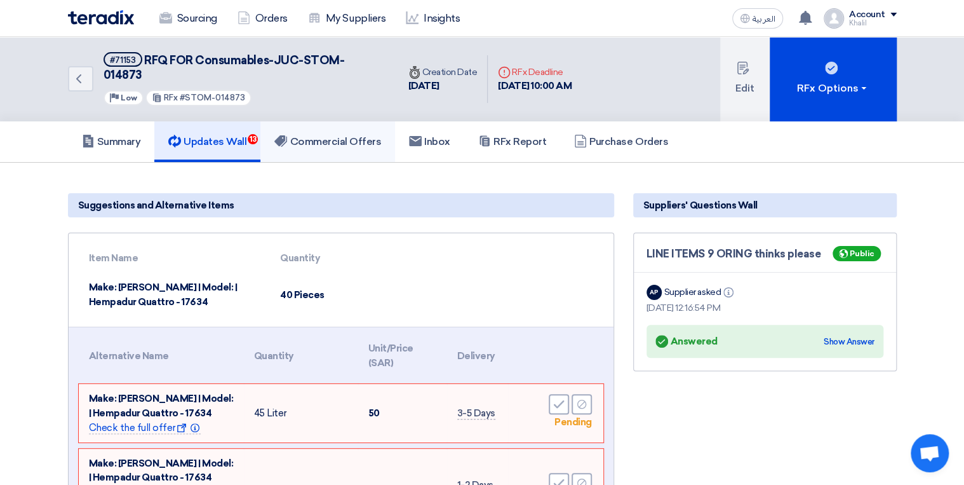
click at [335, 135] on h5 "Commercial Offers" at bounding box center [327, 141] width 107 height 13
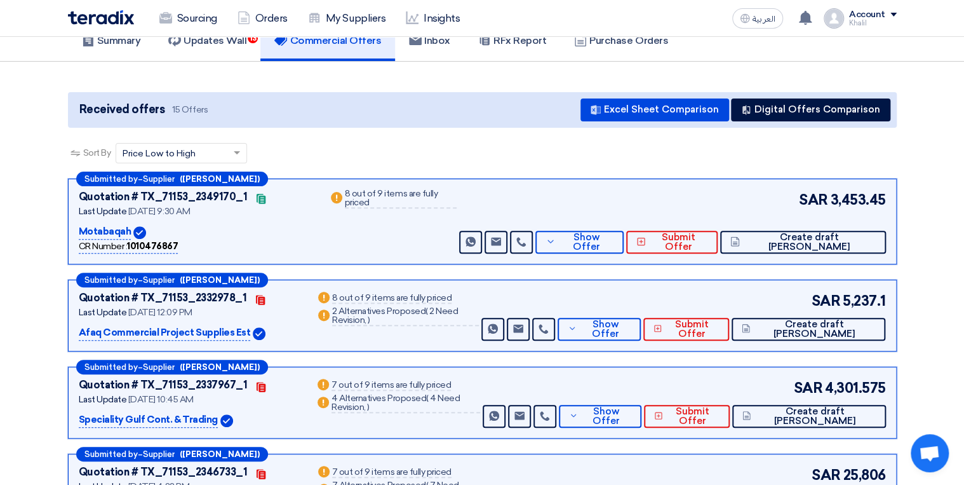
scroll to position [102, 0]
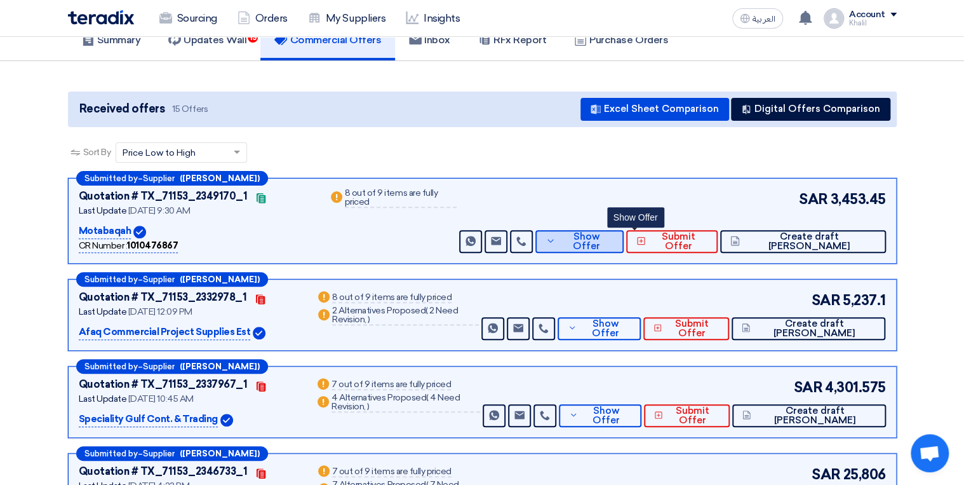
click at [624, 231] on button "Show Offer" at bounding box center [580, 241] width 88 height 23
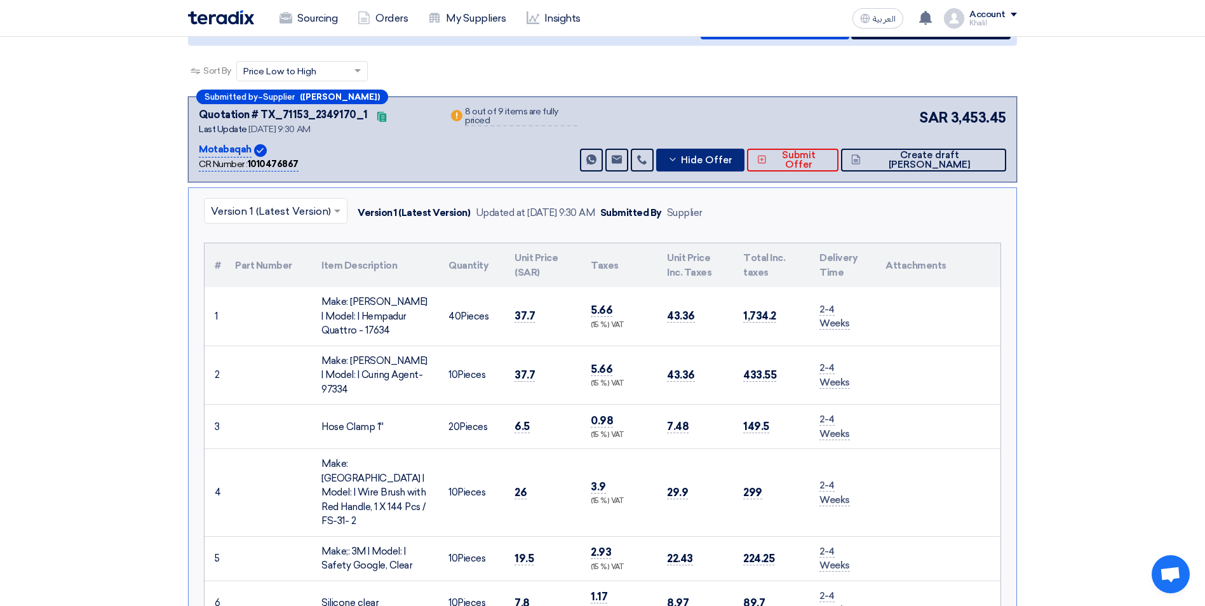
scroll to position [76, 0]
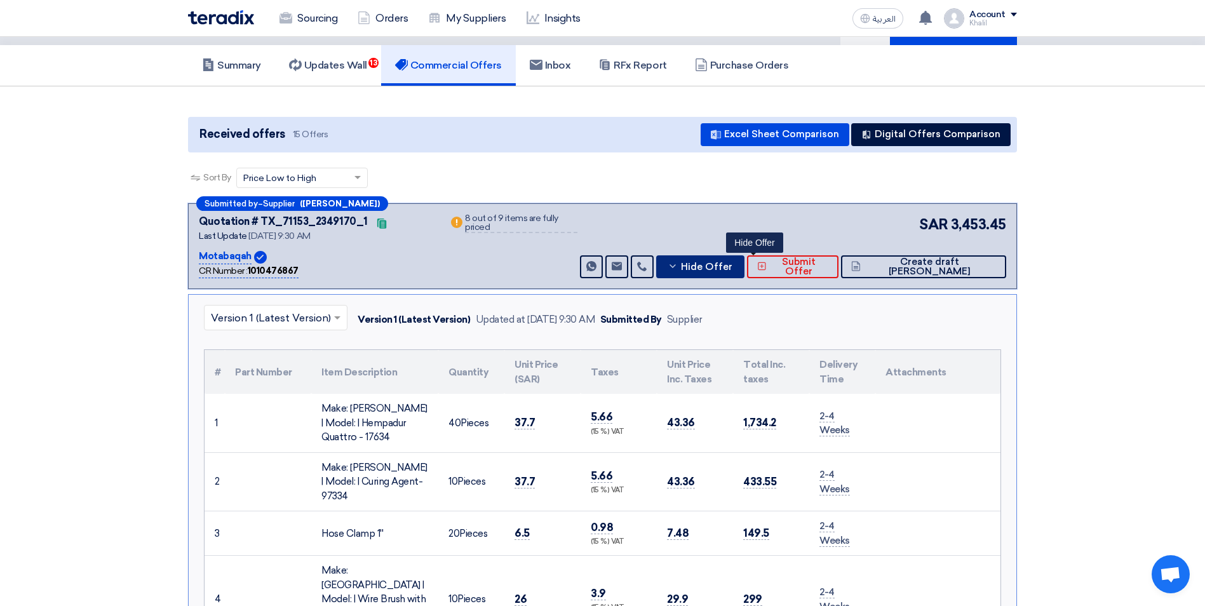
click at [733, 262] on span "Hide Offer" at bounding box center [706, 267] width 51 height 10
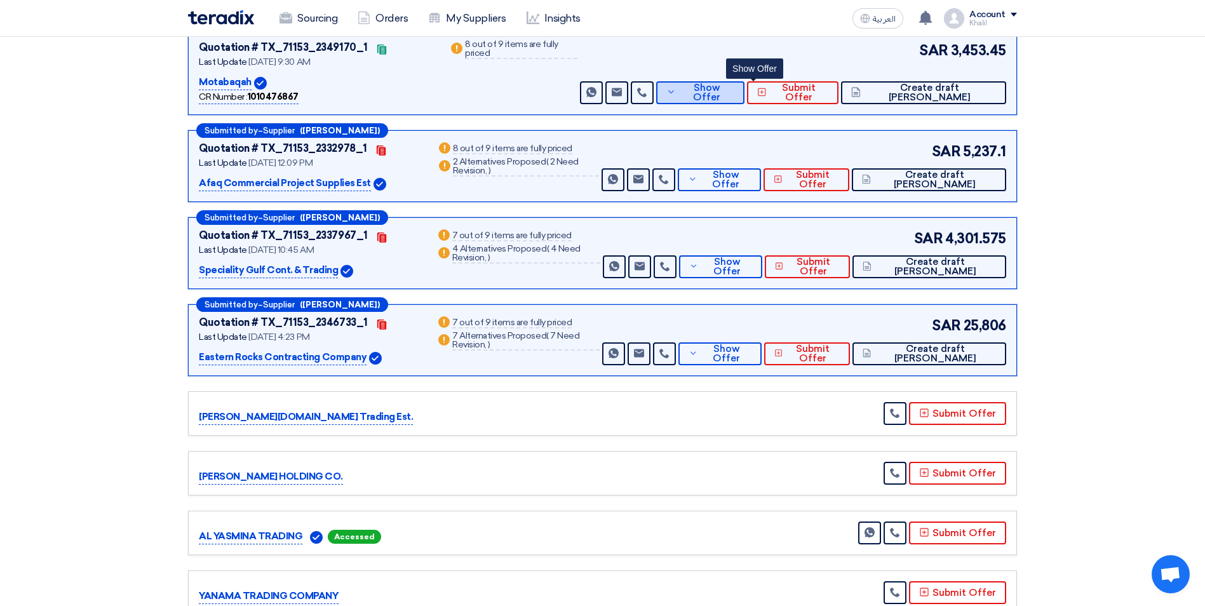
scroll to position [267, 0]
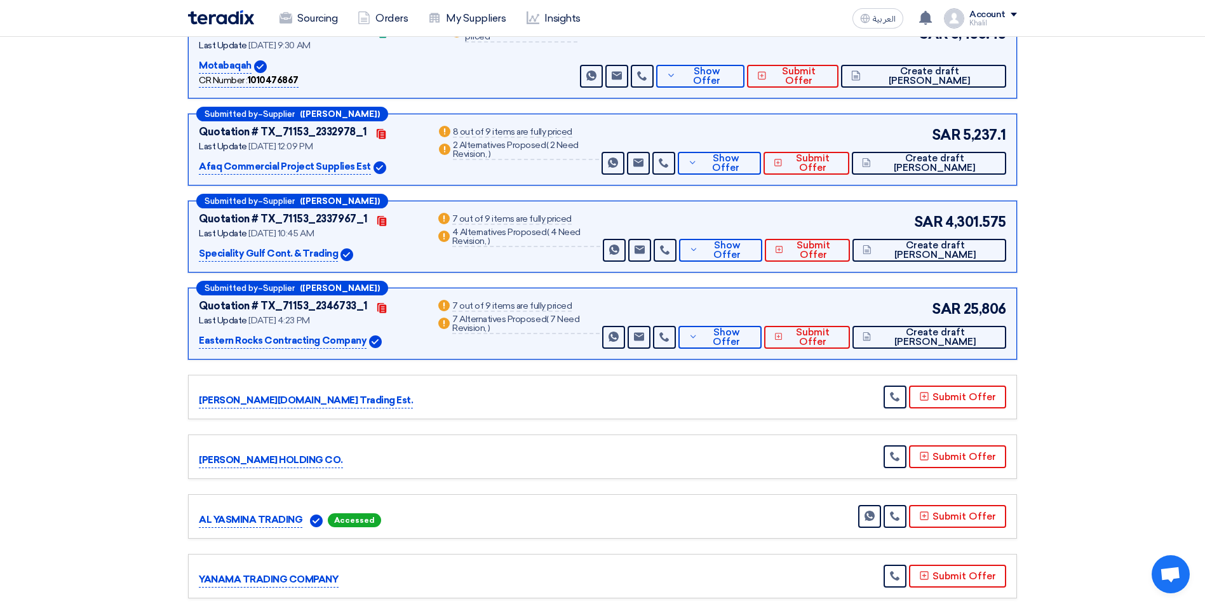
click at [971, 301] on section "Received offers 15 Offers Excel Sheet Comparison Digital Offers Comparison Sort…" at bounding box center [602, 472] width 1205 height 1152
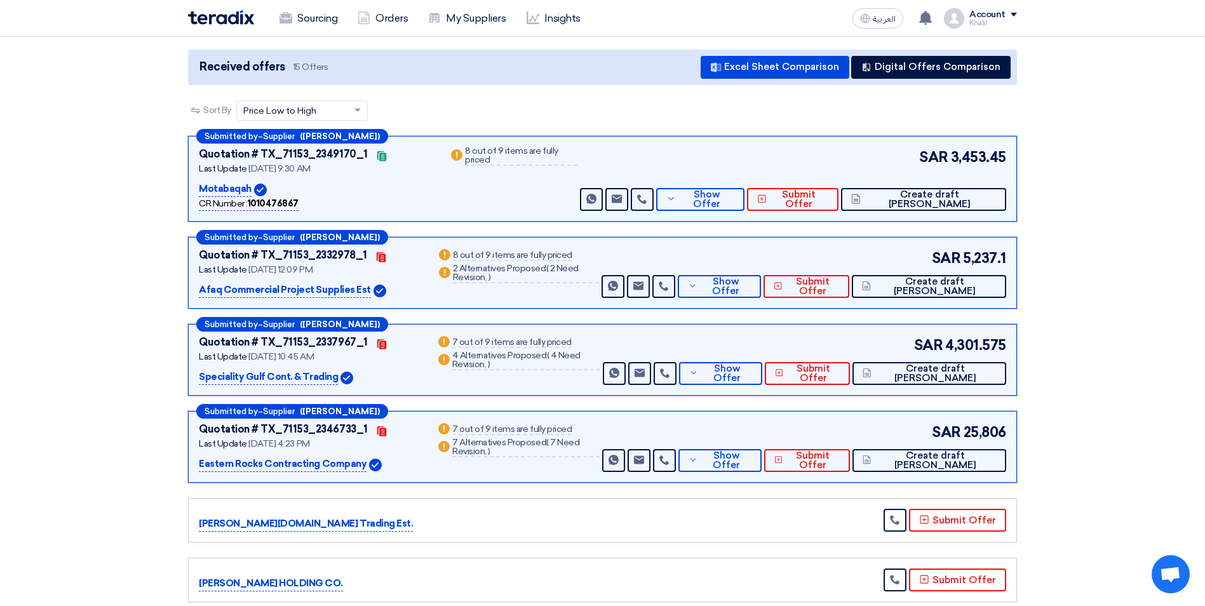
scroll to position [207, 0]
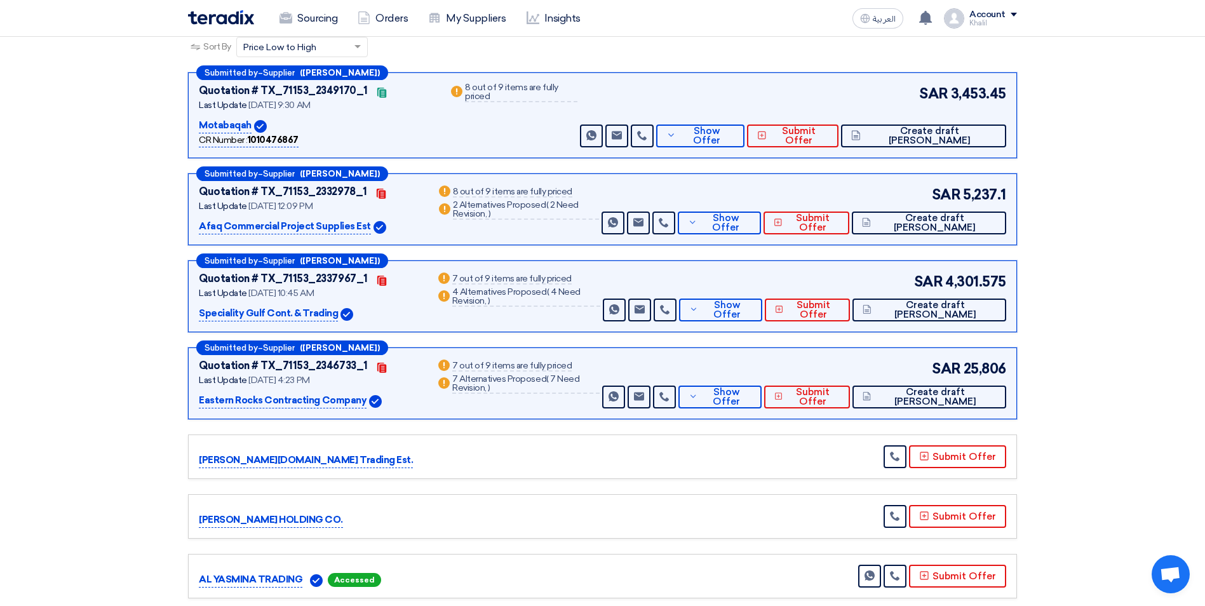
click at [971, 424] on section "Received offers 15 Offers Excel Sheet Comparison Digital Offers Comparison Sort…" at bounding box center [602, 532] width 1205 height 1152
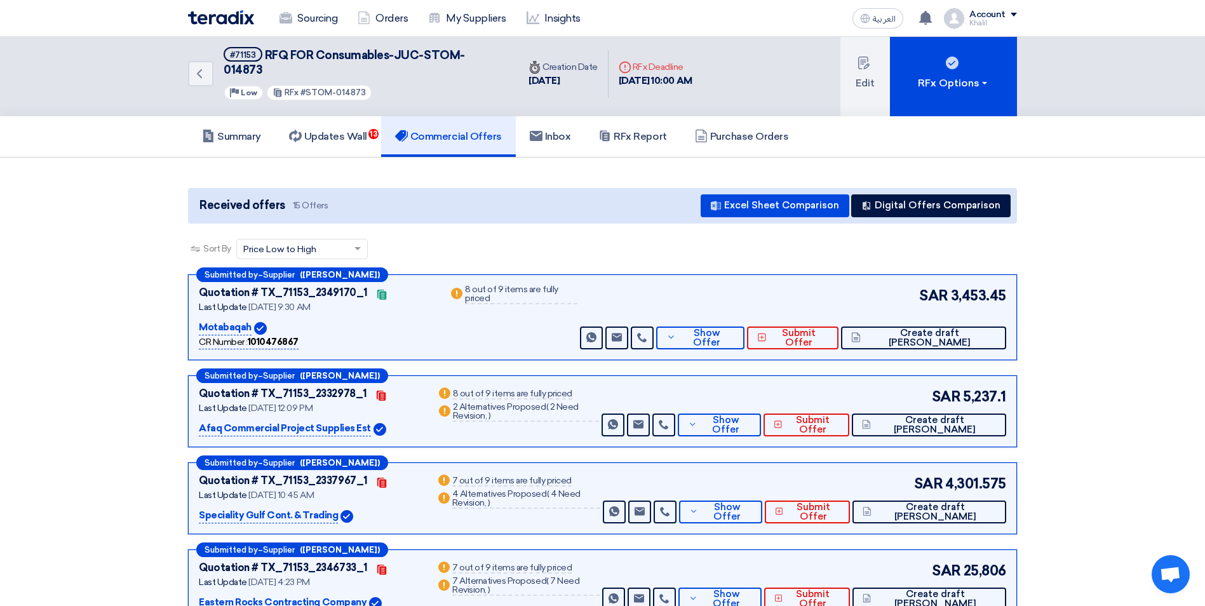
scroll to position [0, 0]
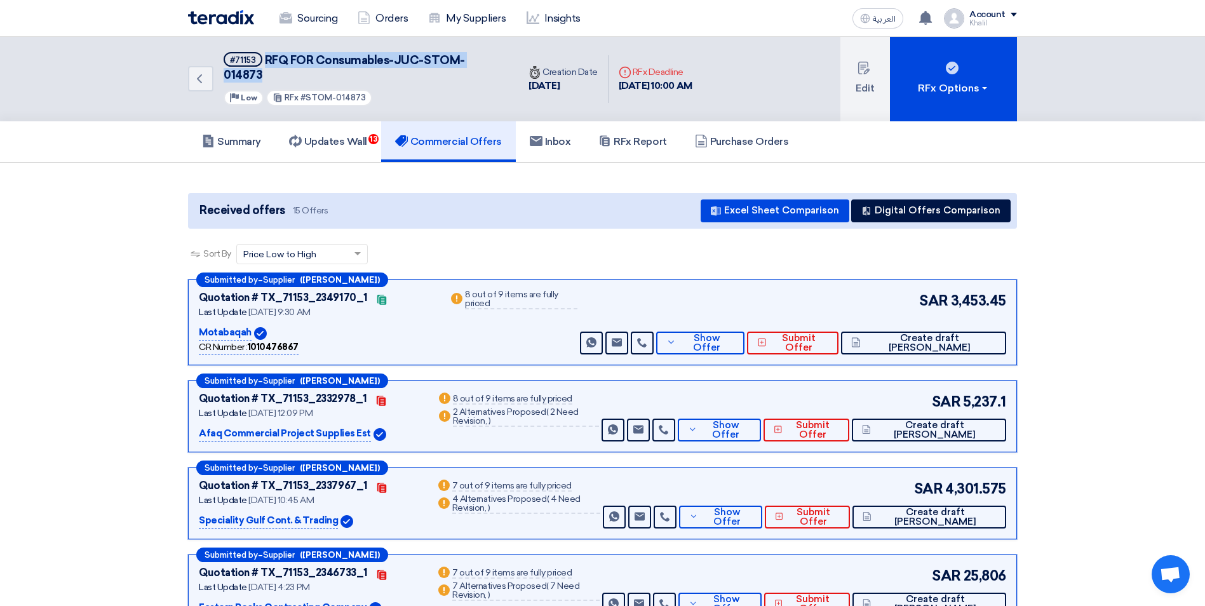
drag, startPoint x: 270, startPoint y: 57, endPoint x: 503, endPoint y: 61, distance: 232.6
click at [503, 61] on div "Back #71153 RFQ FOR Consumables-JUC-STOM-014873 Priority Low RFx #STOM-014873" at bounding box center [353, 79] width 330 height 85
copy span "RFQ FOR Consumables-JUC-STOM-014873"
click at [734, 334] on span "Show Offer" at bounding box center [706, 343] width 55 height 19
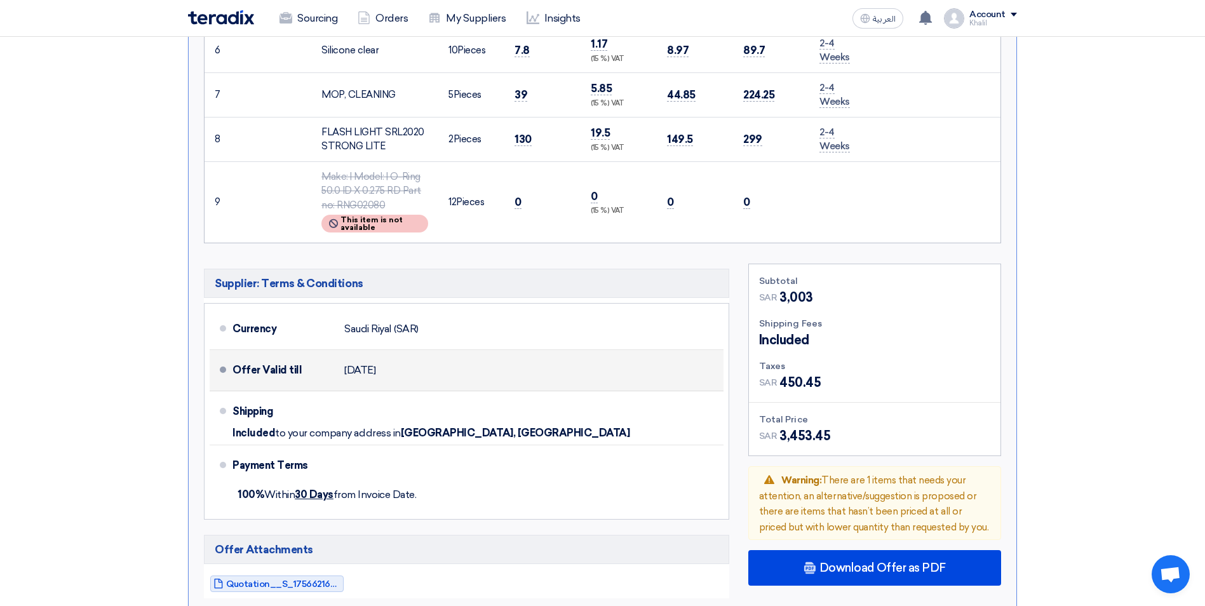
scroll to position [889, 0]
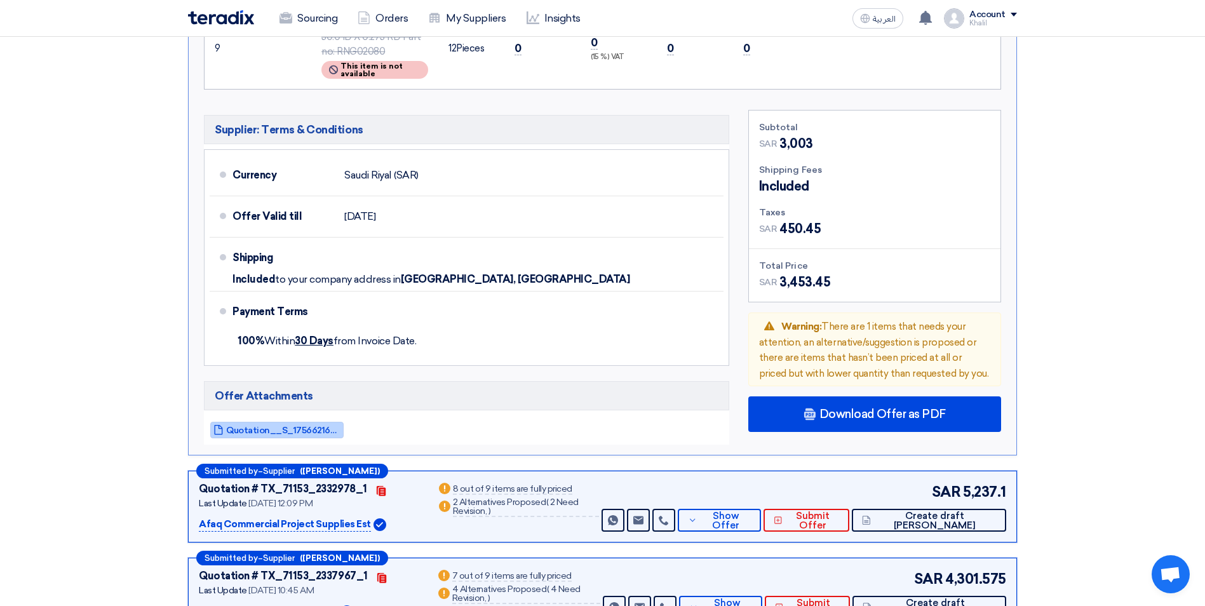
click at [294, 426] on span "Quotation__S_1756621656496.pdf" at bounding box center [283, 431] width 114 height 10
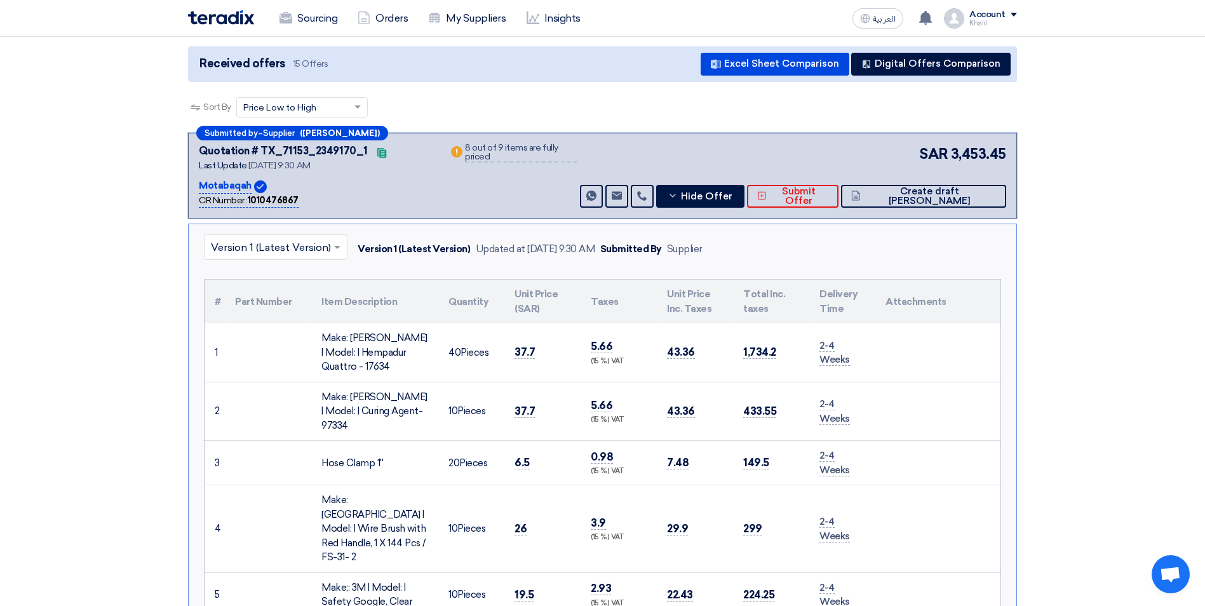
scroll to position [127, 0]
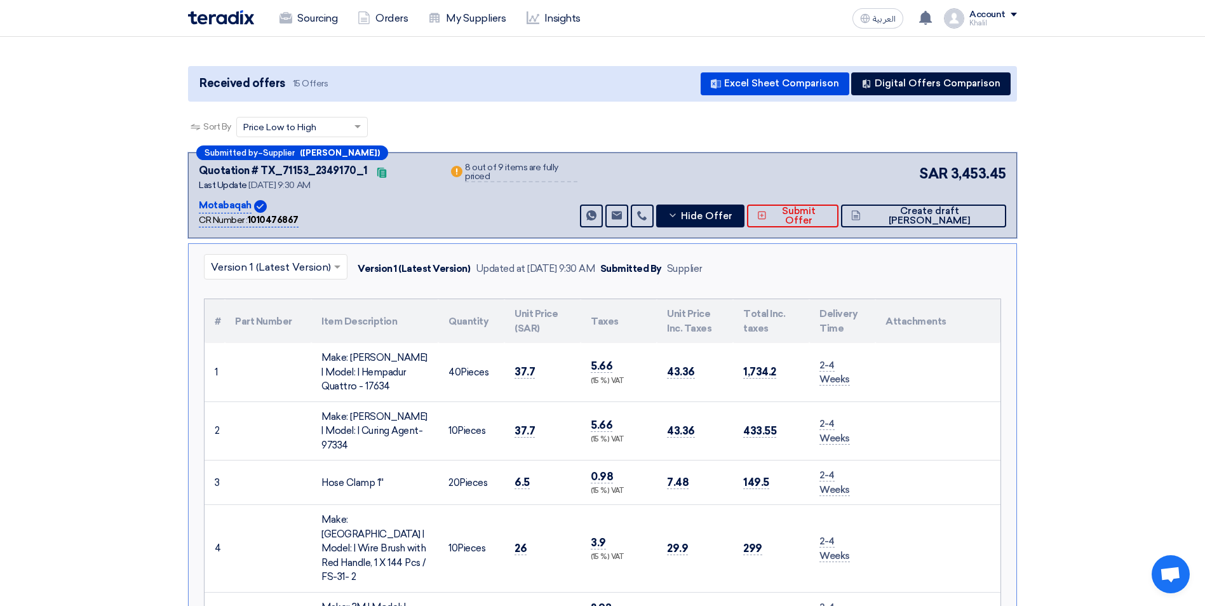
drag, startPoint x: 249, startPoint y: 191, endPoint x: 193, endPoint y: 191, distance: 56.5
click at [193, 191] on div "Submitted by – Supplier ([PERSON_NAME]) Quotation # TX_71153_2349170_1 Contacts…" at bounding box center [602, 195] width 829 height 86
copy p "Motabaqah"
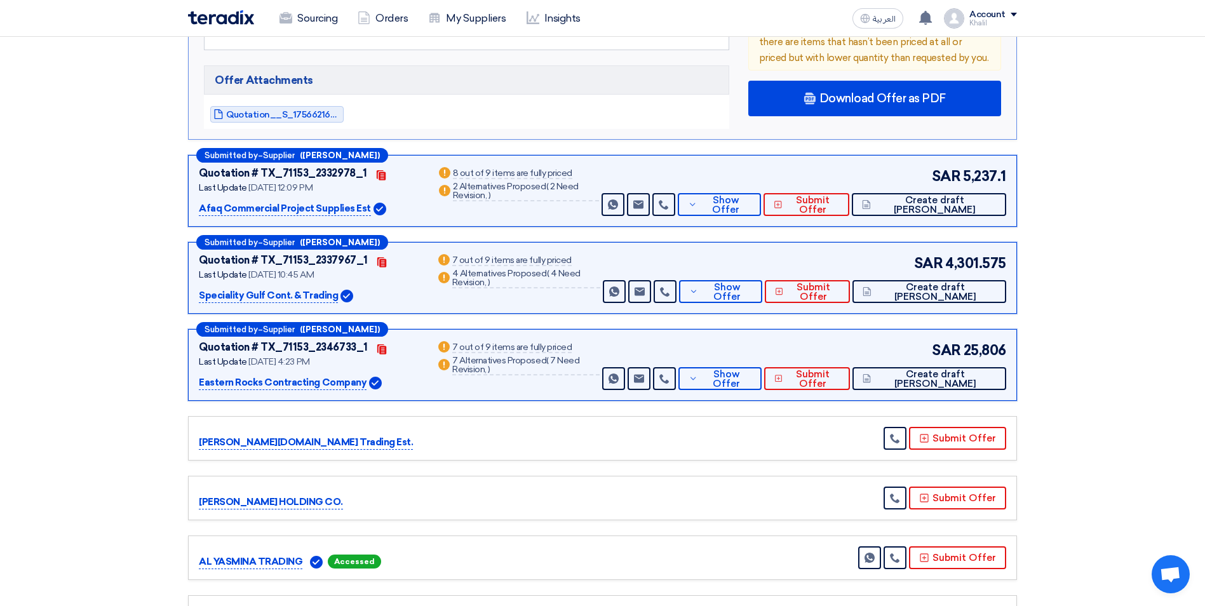
scroll to position [1207, 0]
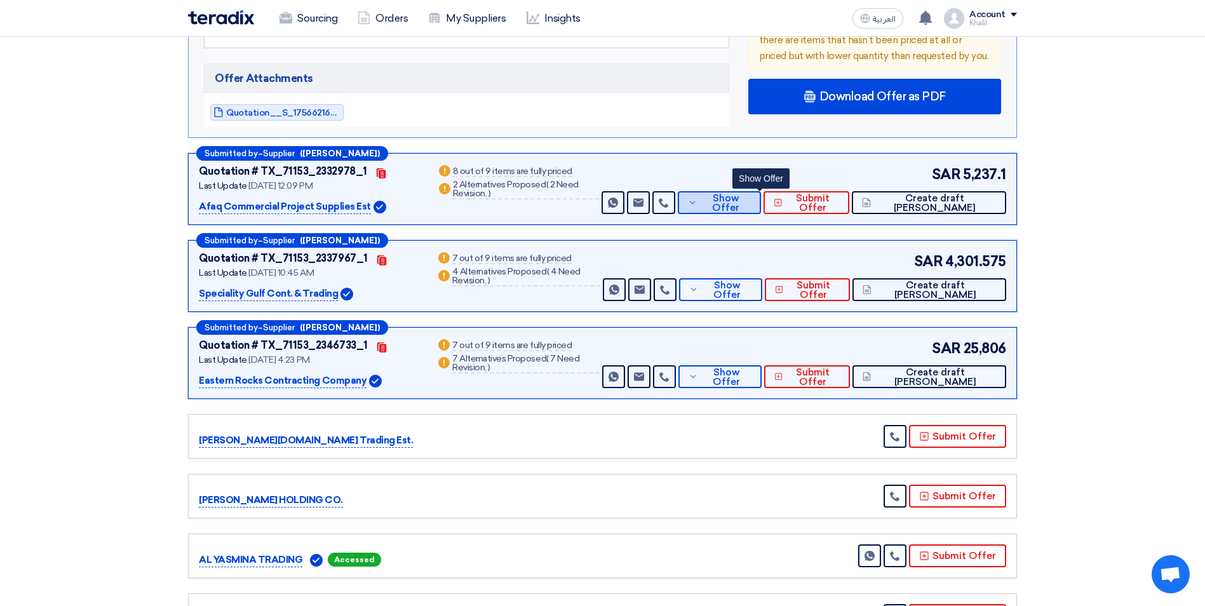
click at [741, 191] on button "Show Offer" at bounding box center [719, 202] width 83 height 23
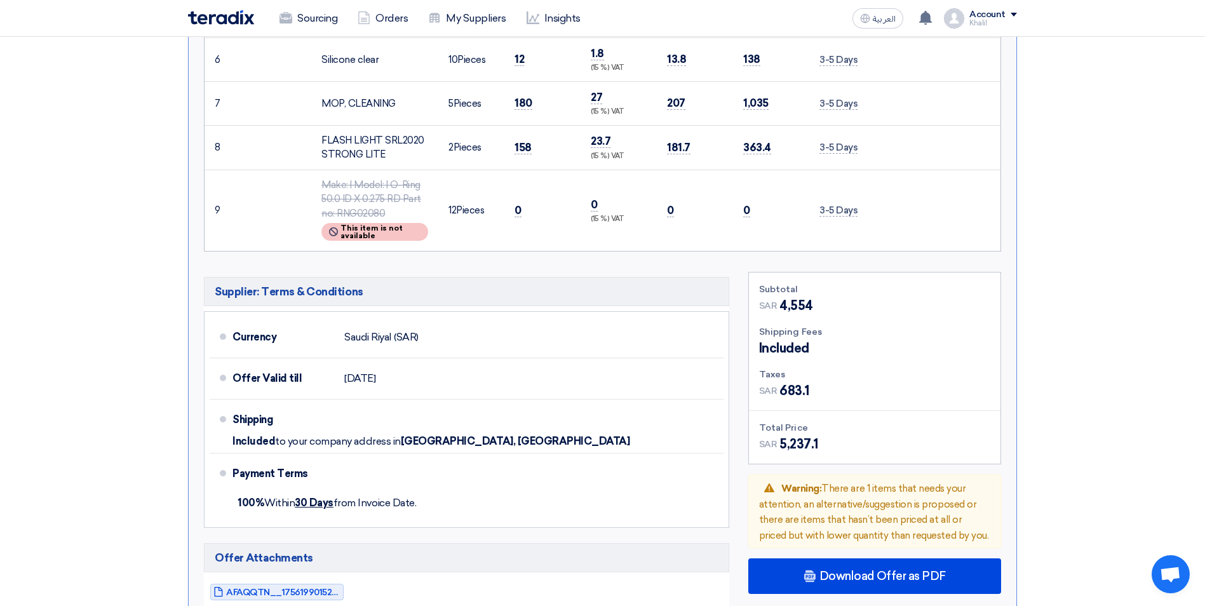
scroll to position [889, 0]
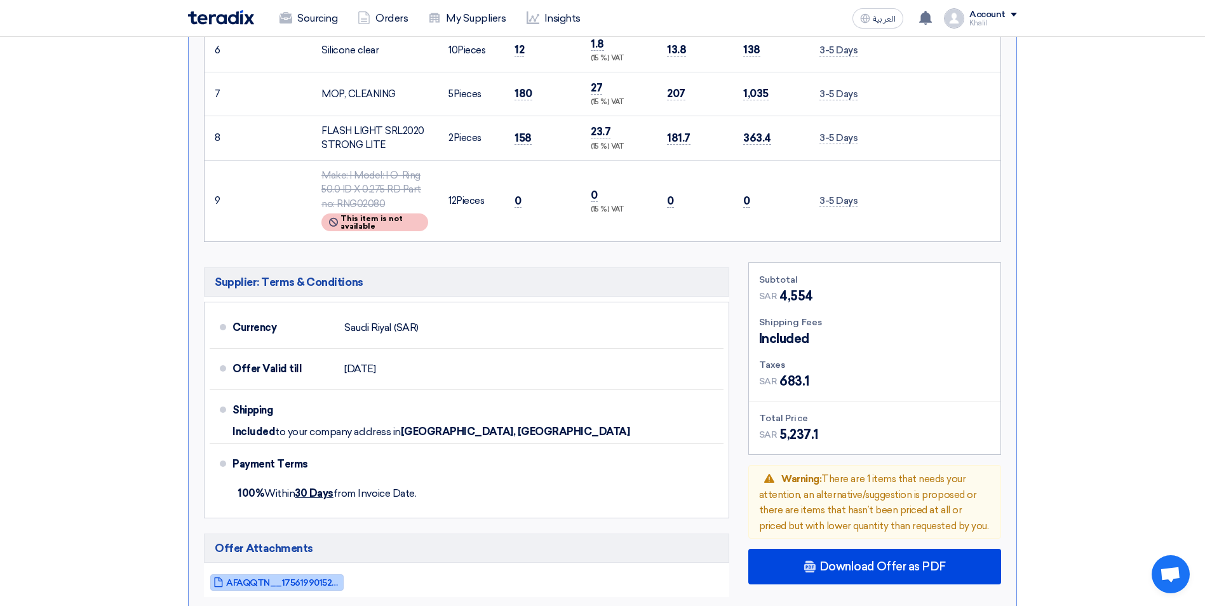
click at [278, 484] on span "AFAQQTN__1756199015225.pdf" at bounding box center [283, 583] width 114 height 10
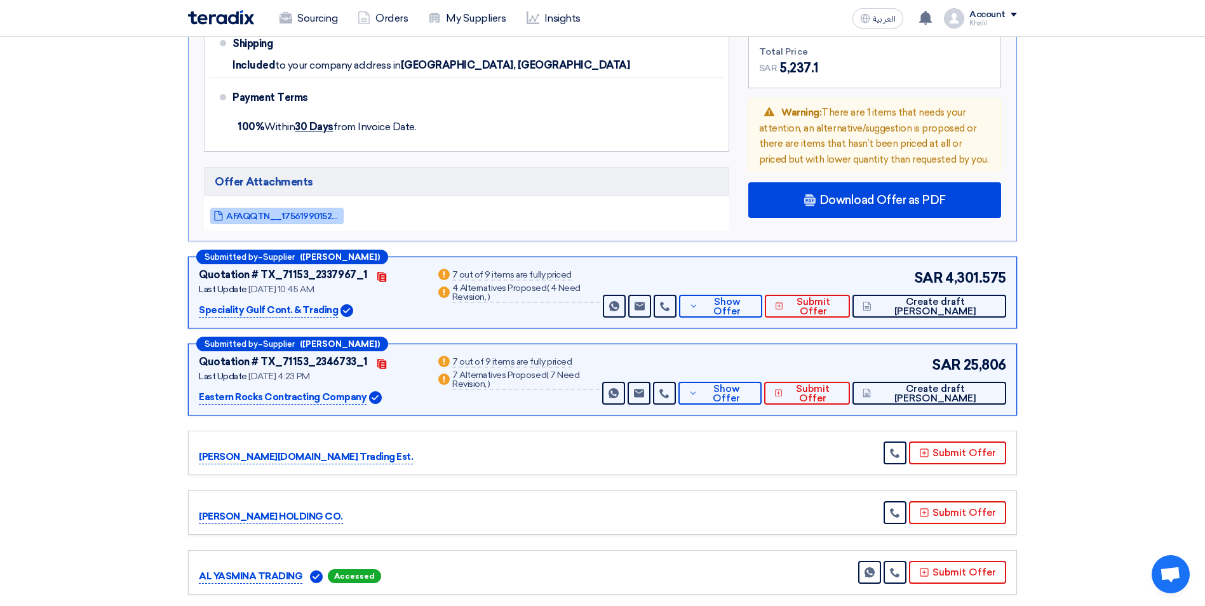
scroll to position [1271, 0]
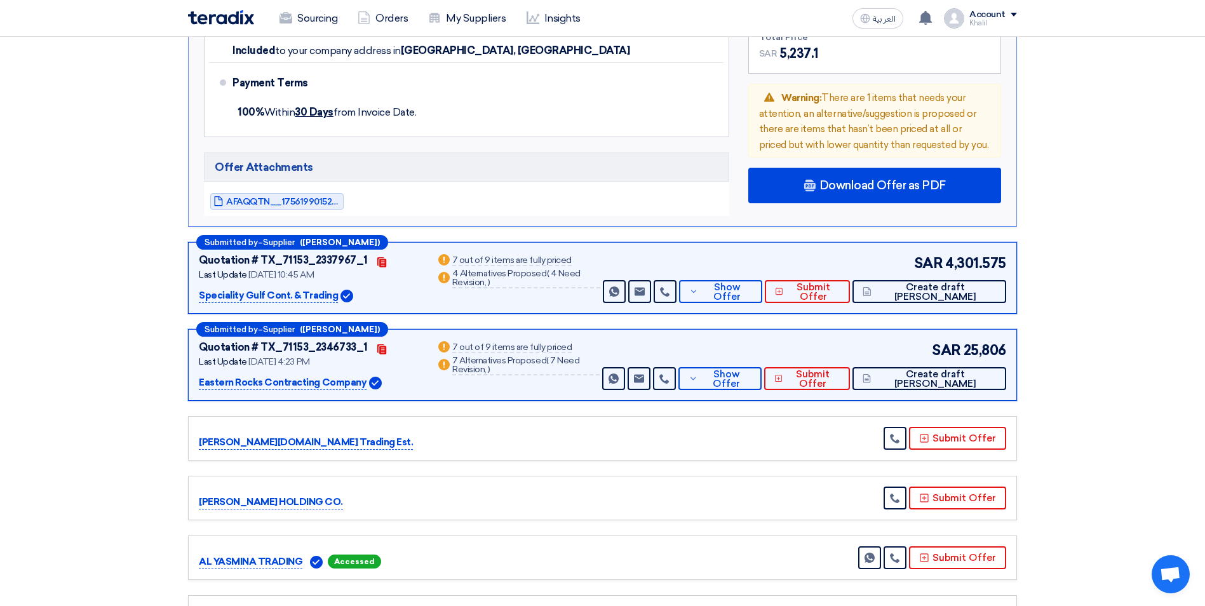
click at [278, 288] on p "Speciality Gulf Cont. & Trading" at bounding box center [268, 295] width 139 height 15
click at [752, 283] on span "Show Offer" at bounding box center [726, 292] width 50 height 19
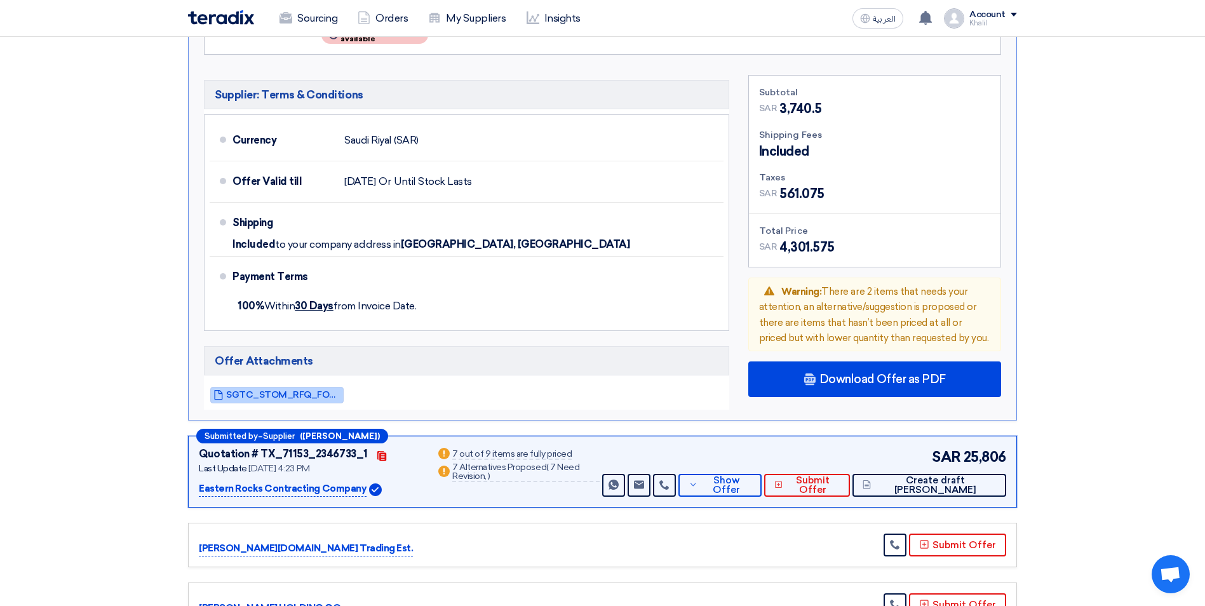
click at [312, 390] on span "SGTC_STOM_RFQ_FOR_ConsumablesJUCSTOM_1756280665776.pdf" at bounding box center [283, 395] width 114 height 10
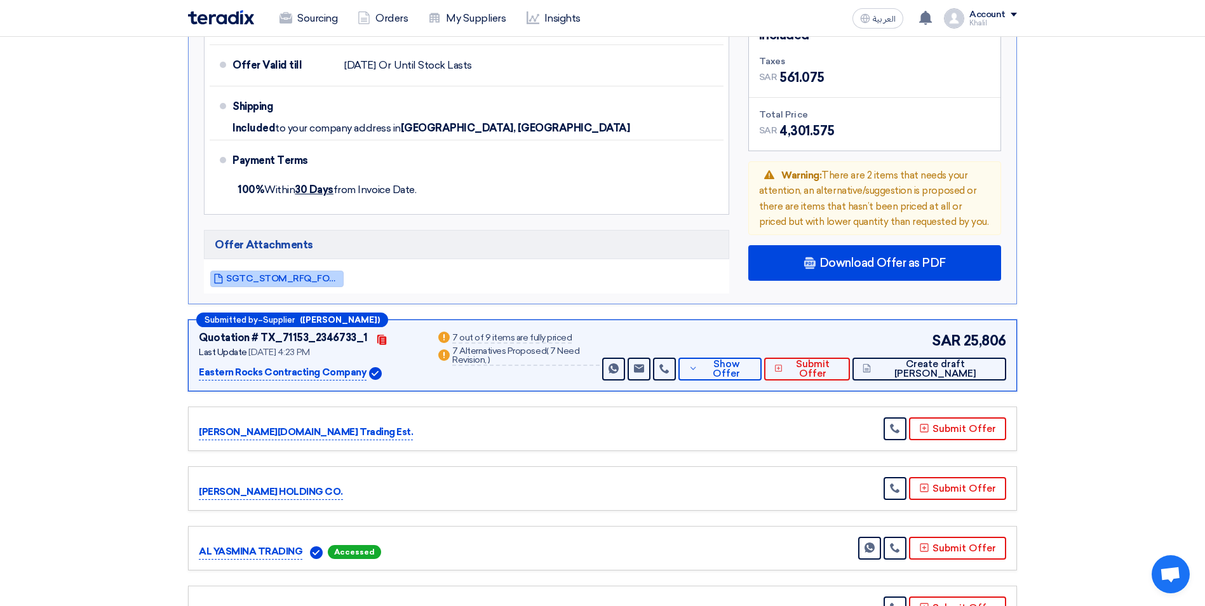
scroll to position [1398, 0]
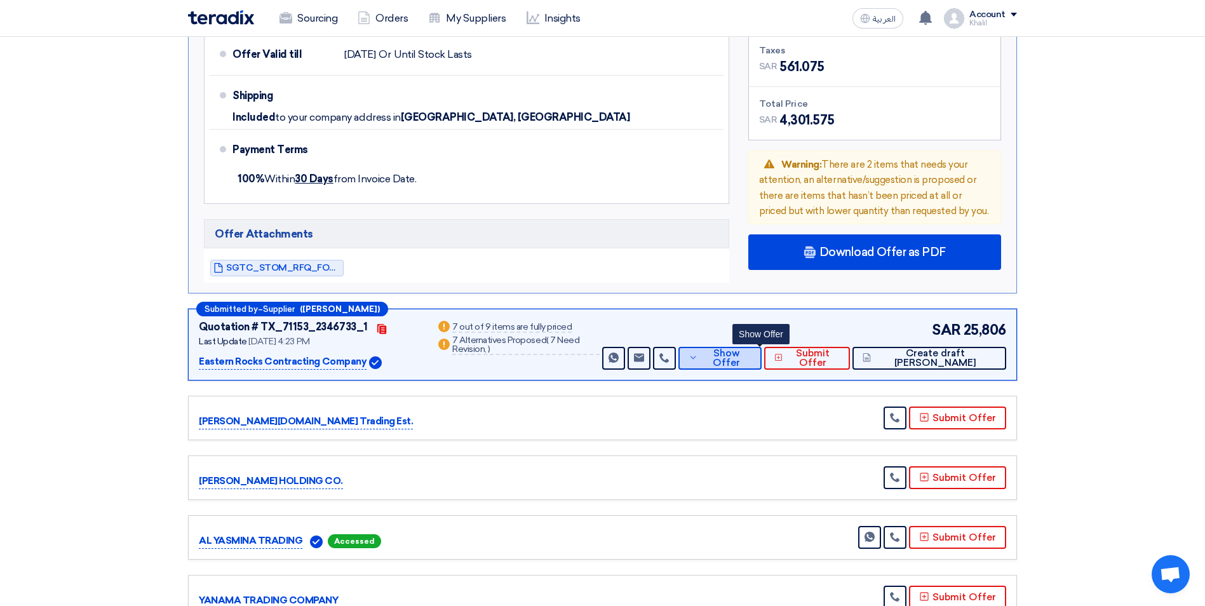
click at [752, 349] on span "Show Offer" at bounding box center [726, 358] width 50 height 19
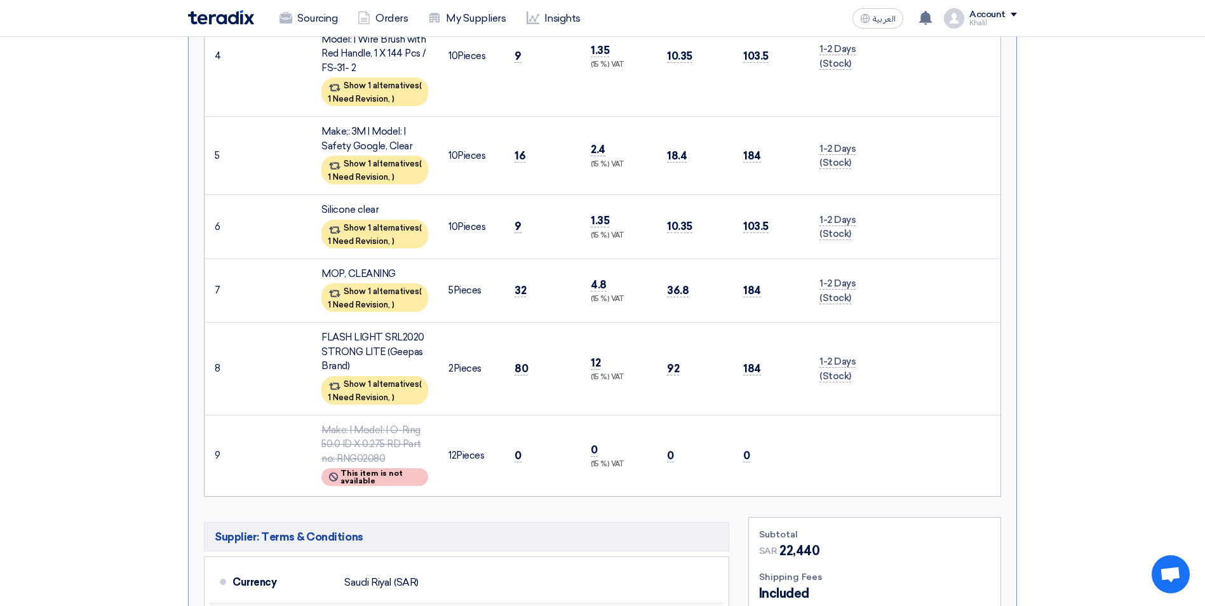
scroll to position [1207, 0]
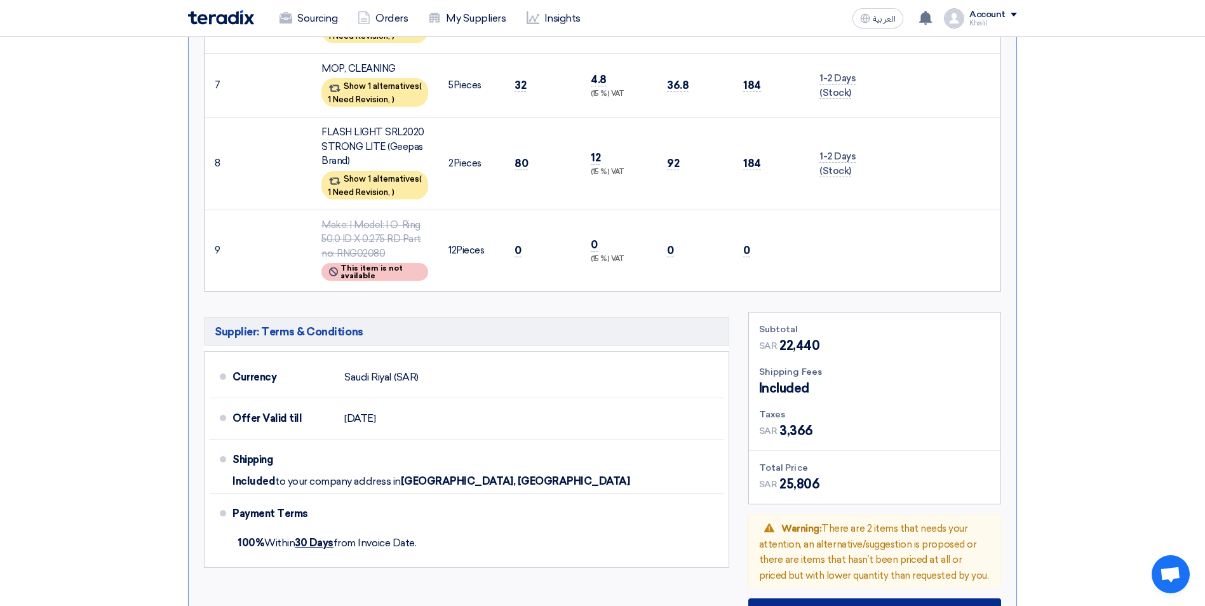
click at [872, 484] on span "Download Offer as PDF" at bounding box center [883, 616] width 126 height 11
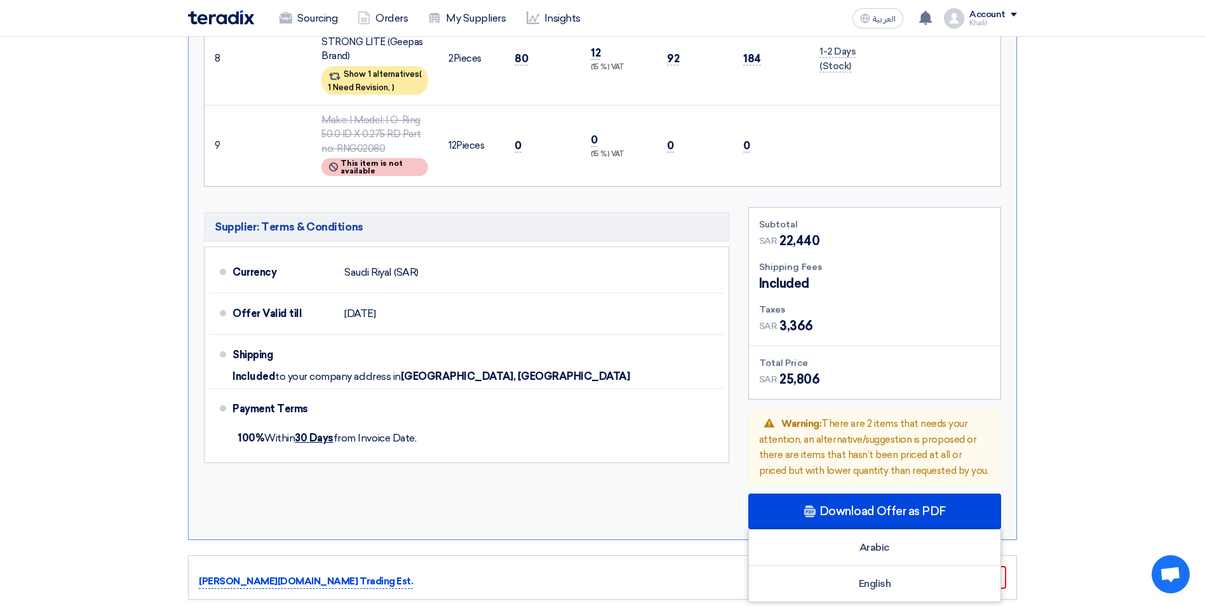
scroll to position [1334, 0]
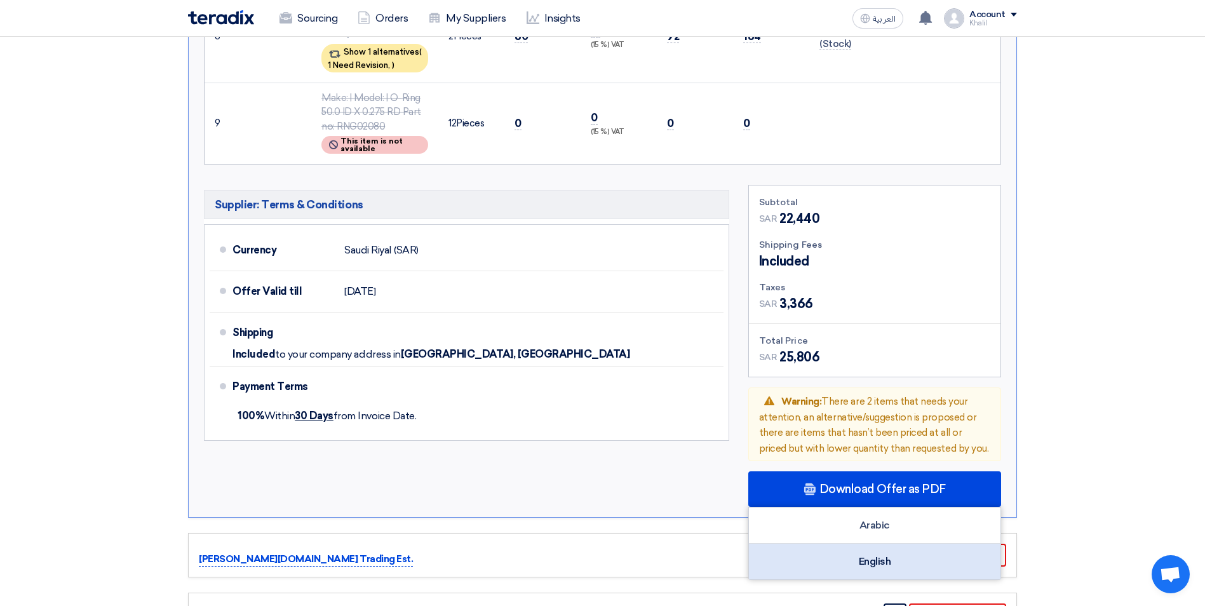
click at [923, 484] on div "English" at bounding box center [875, 562] width 252 height 36
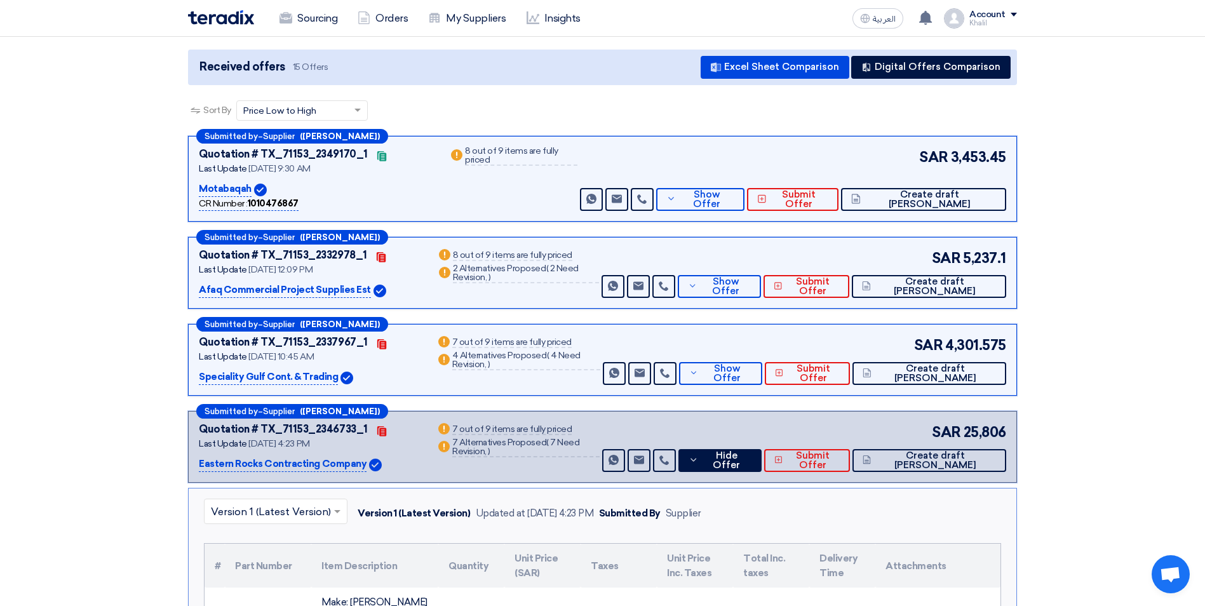
scroll to position [127, 0]
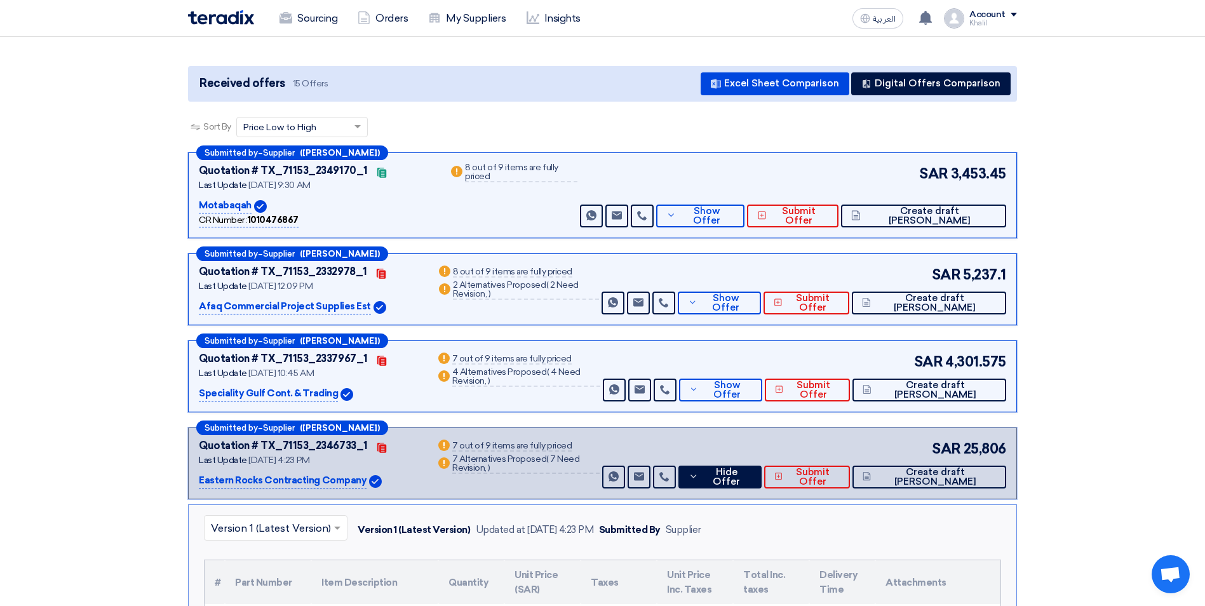
drag, startPoint x: 956, startPoint y: 436, endPoint x: 1006, endPoint y: 435, distance: 49.6
click at [971, 438] on div "SAR 25,806" at bounding box center [968, 448] width 77 height 21
drag, startPoint x: 957, startPoint y: 159, endPoint x: 1013, endPoint y: 159, distance: 55.9
click at [971, 159] on div "Submitted by – Supplier ([PERSON_NAME]) Quotation # TX_71153_2349170_1 Contacts…" at bounding box center [602, 195] width 829 height 86
drag, startPoint x: 963, startPoint y: 430, endPoint x: 1012, endPoint y: 429, distance: 48.9
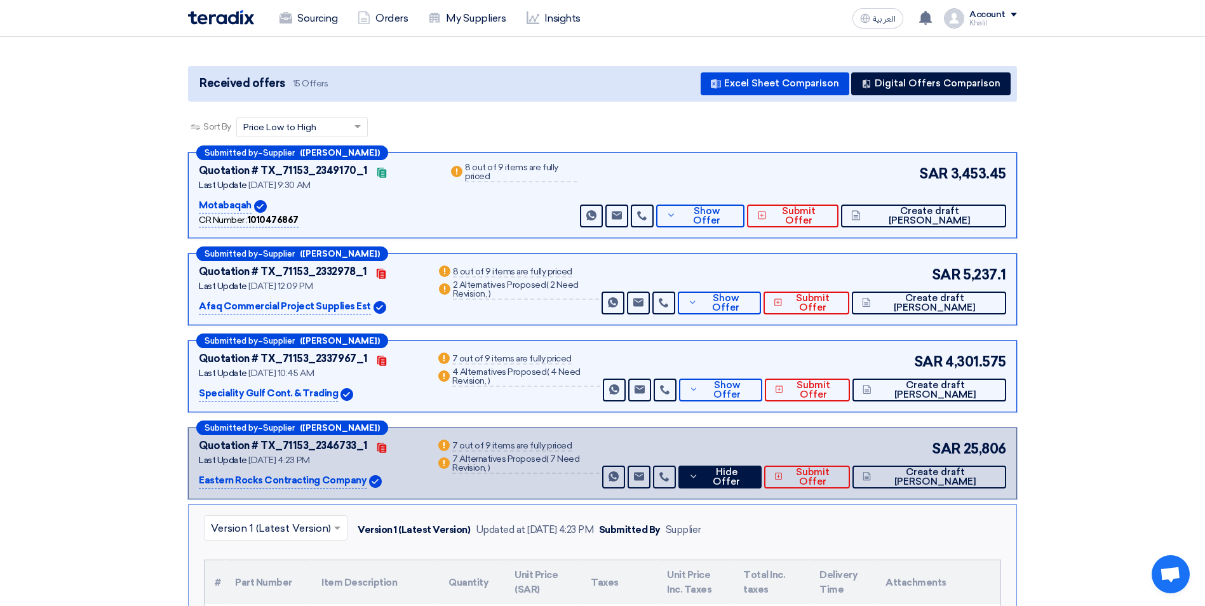
click at [971, 429] on div "Submitted by – Supplier ([PERSON_NAME]) Quotation # TX_71153_2346733_1 Contacts…" at bounding box center [602, 464] width 829 height 72
click at [752, 468] on span "Hide Offer" at bounding box center [727, 477] width 50 height 19
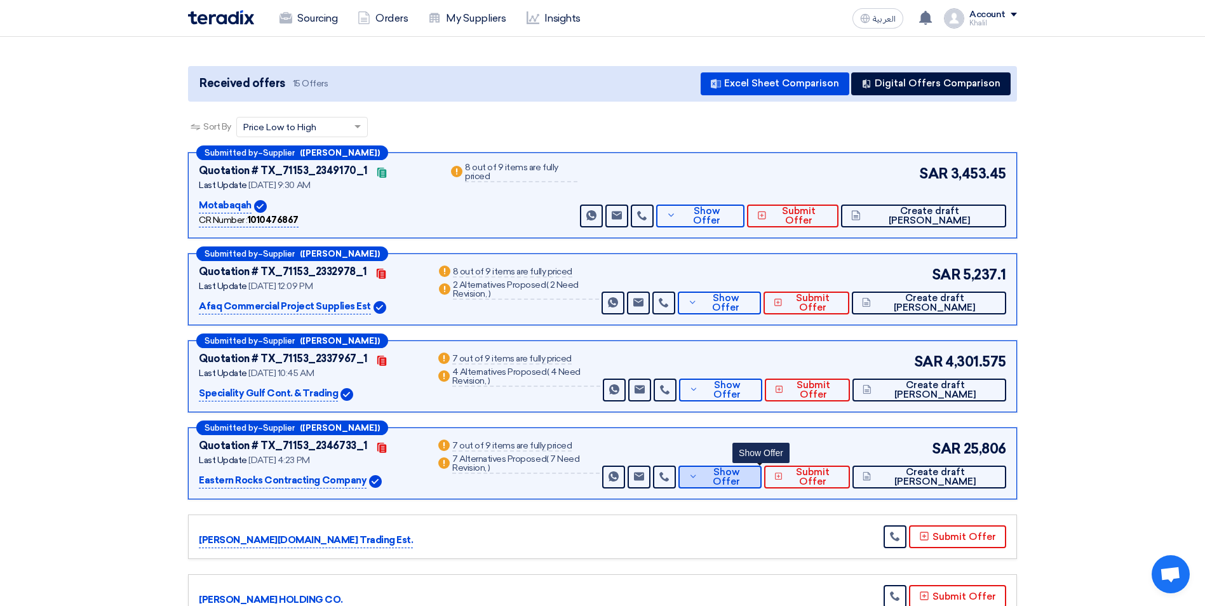
click at [752, 468] on span "Show Offer" at bounding box center [726, 477] width 50 height 19
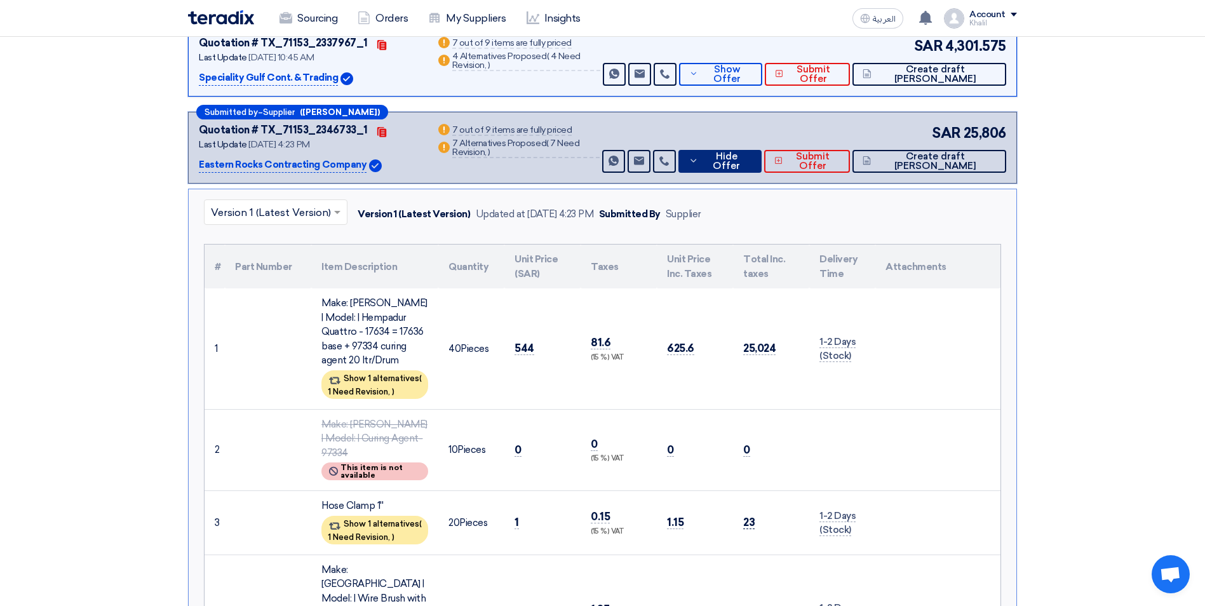
scroll to position [445, 0]
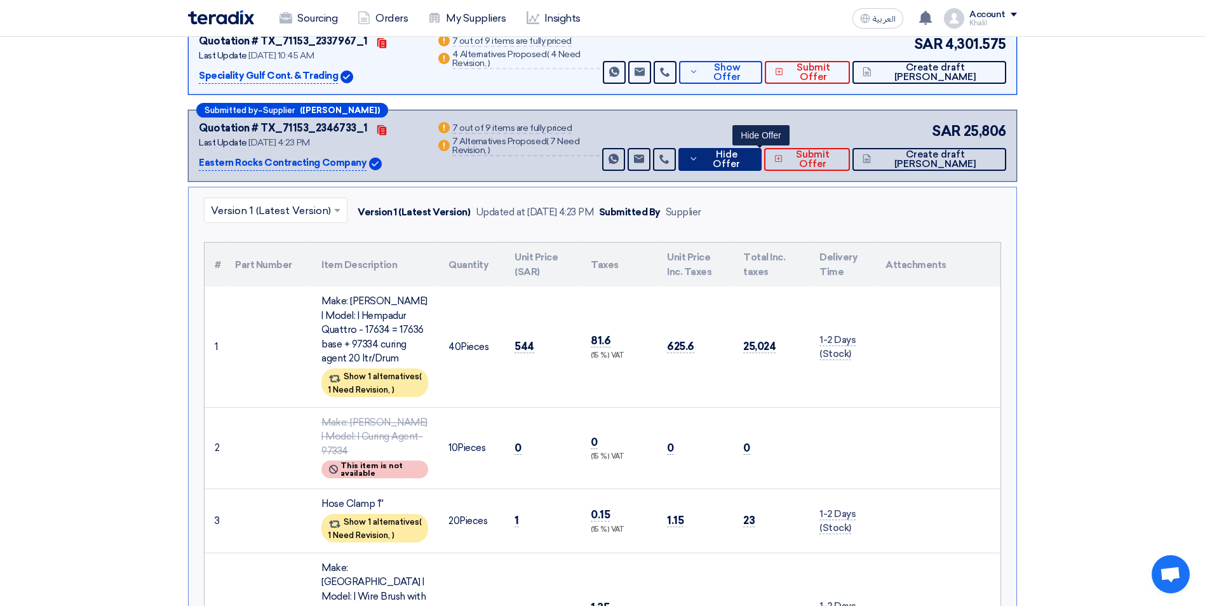
click at [747, 152] on button "Hide Offer" at bounding box center [720, 159] width 83 height 23
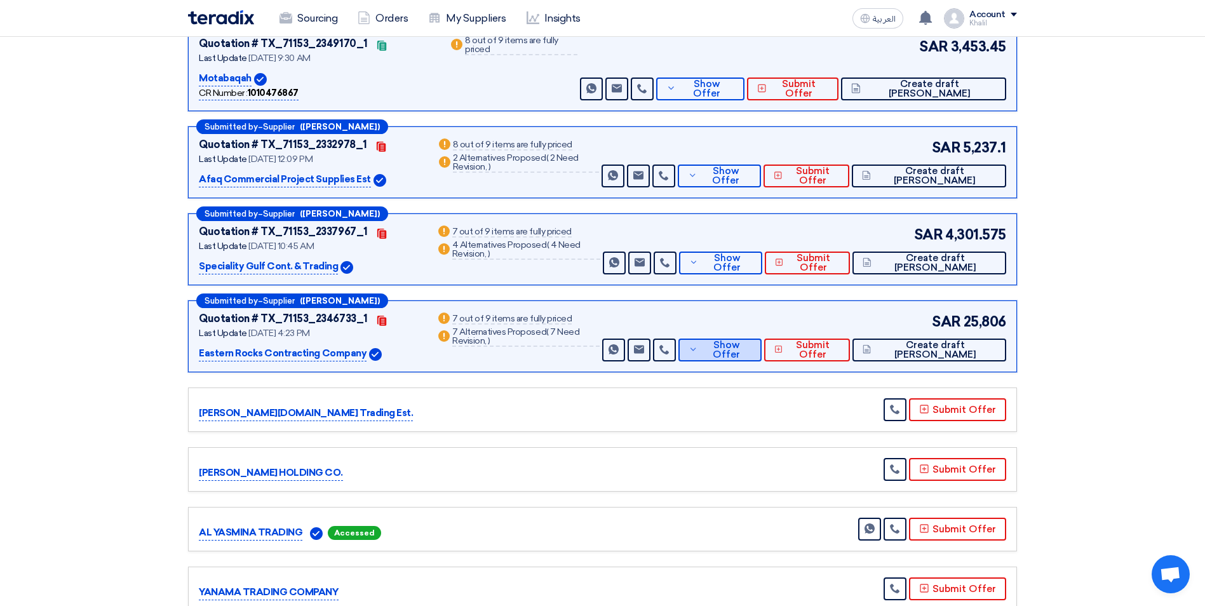
scroll to position [191, 0]
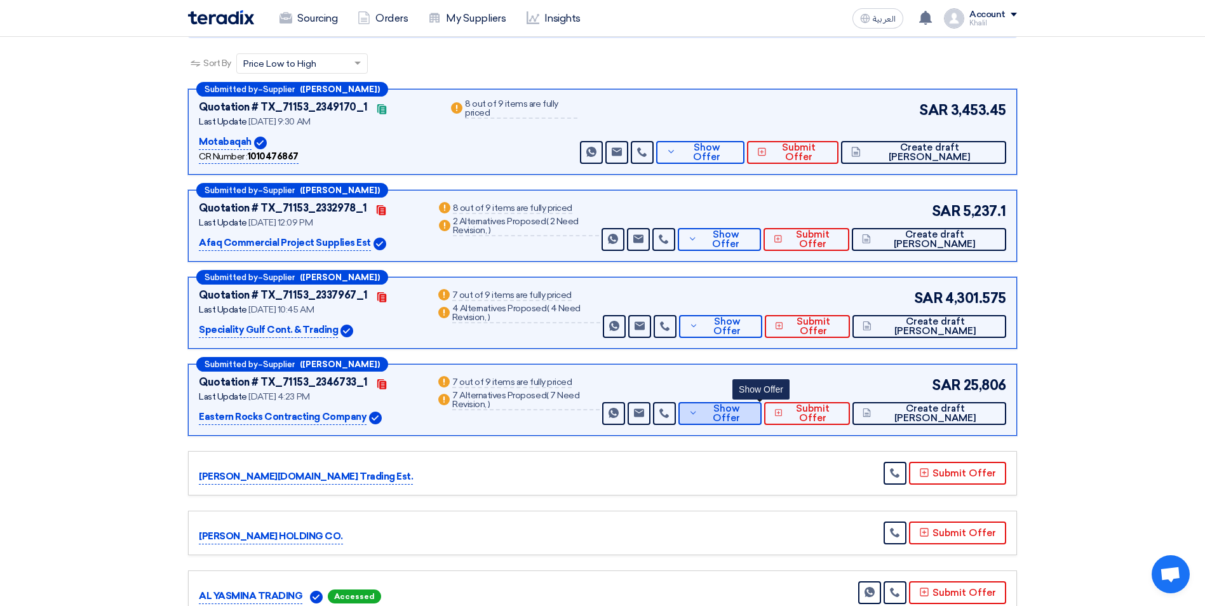
click at [698, 408] on icon at bounding box center [693, 413] width 9 height 10
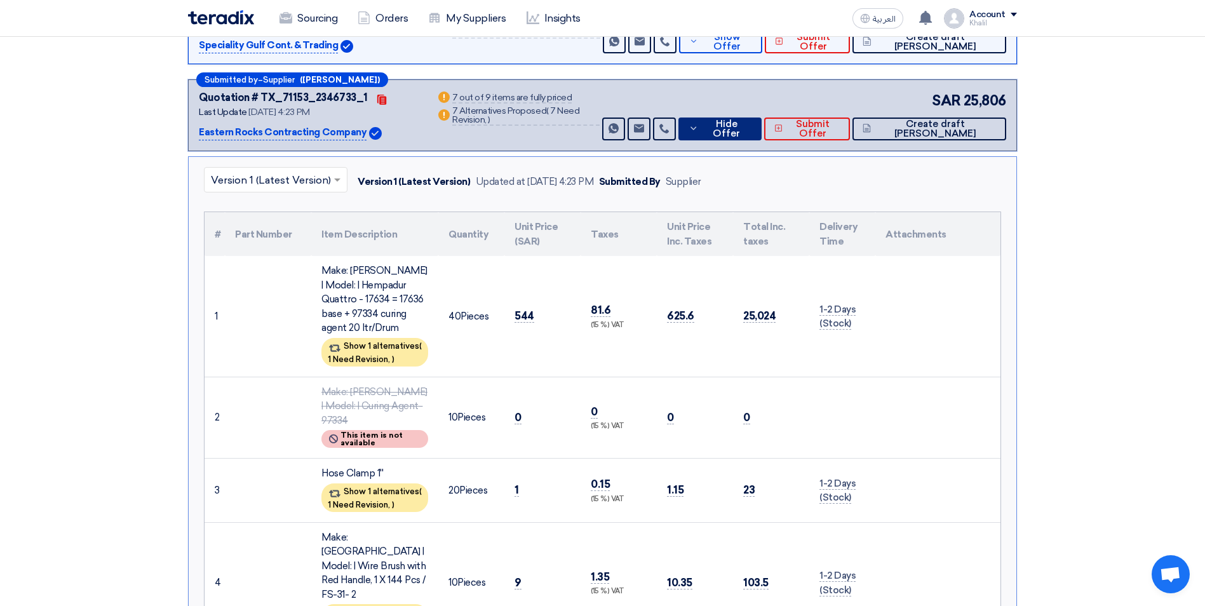
scroll to position [381, 0]
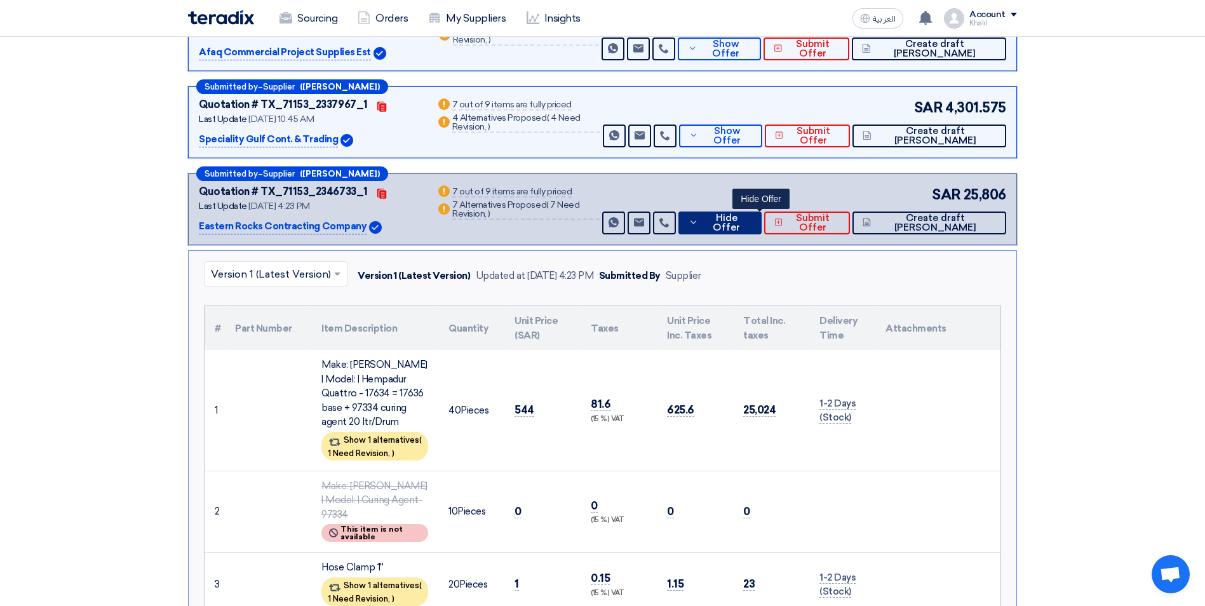
click at [698, 217] on icon at bounding box center [694, 222] width 10 height 10
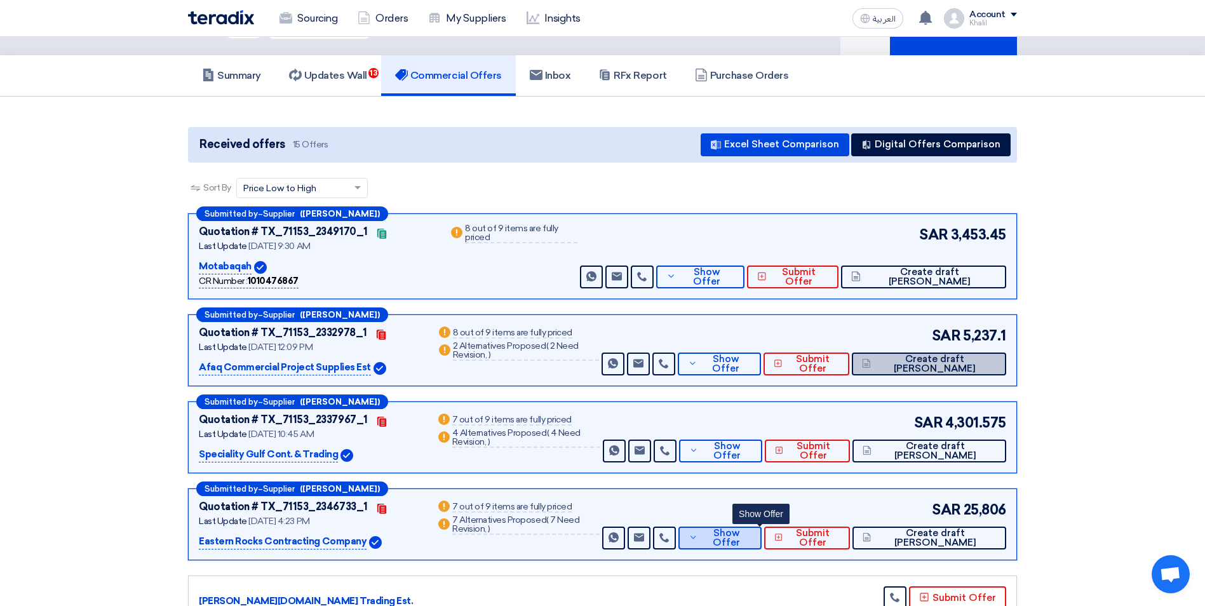
scroll to position [64, 0]
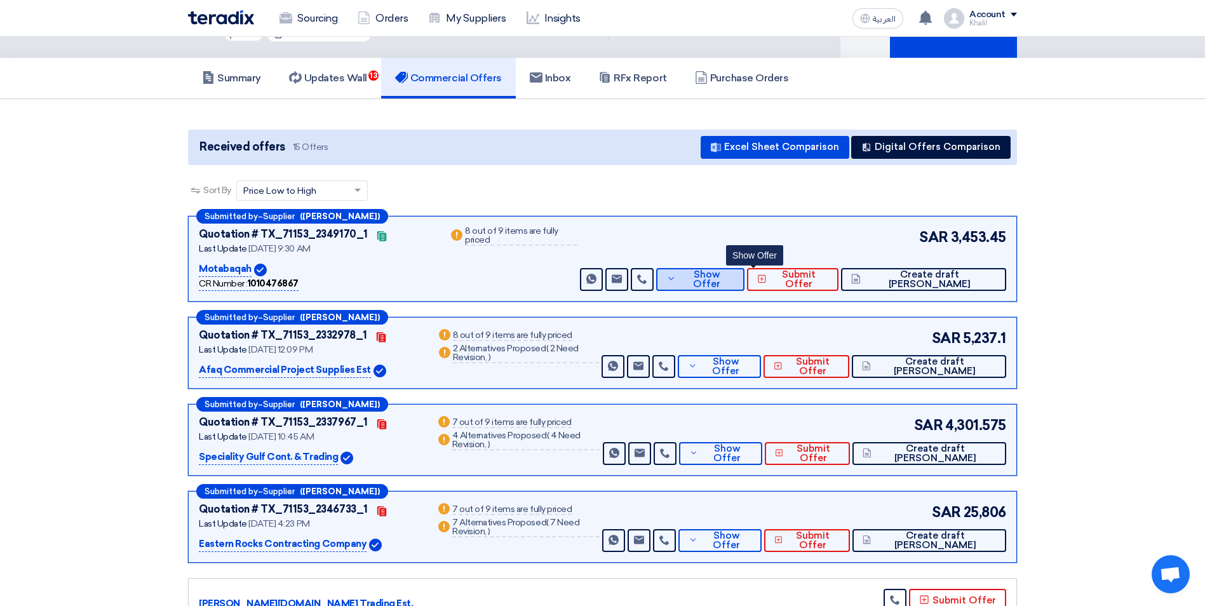
click at [677, 274] on icon at bounding box center [671, 279] width 10 height 10
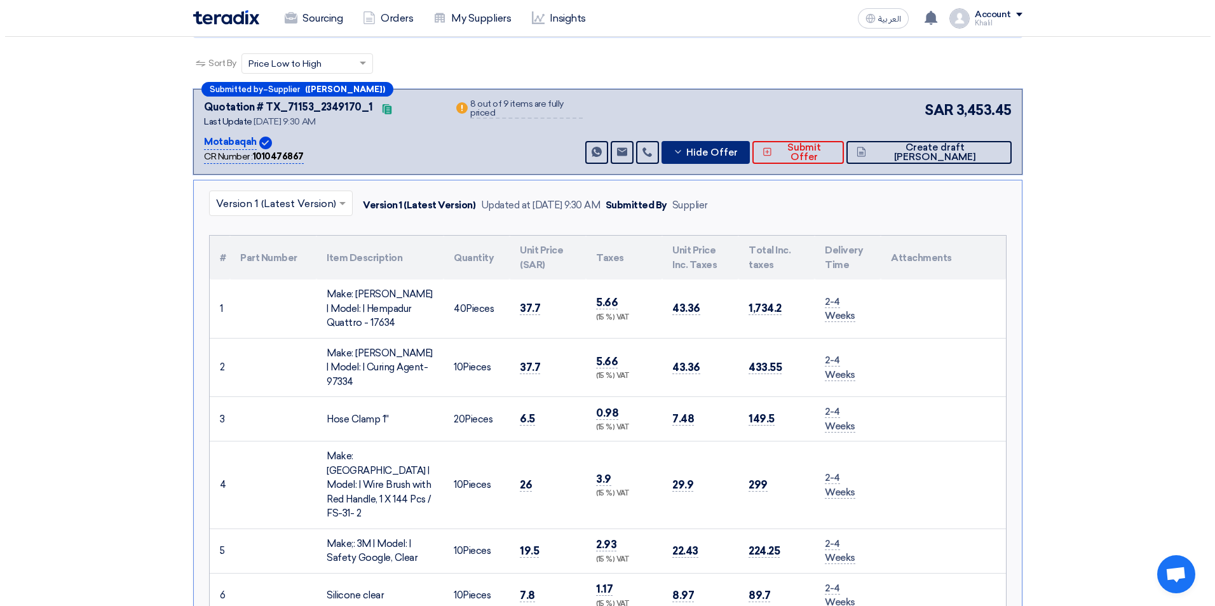
scroll to position [127, 0]
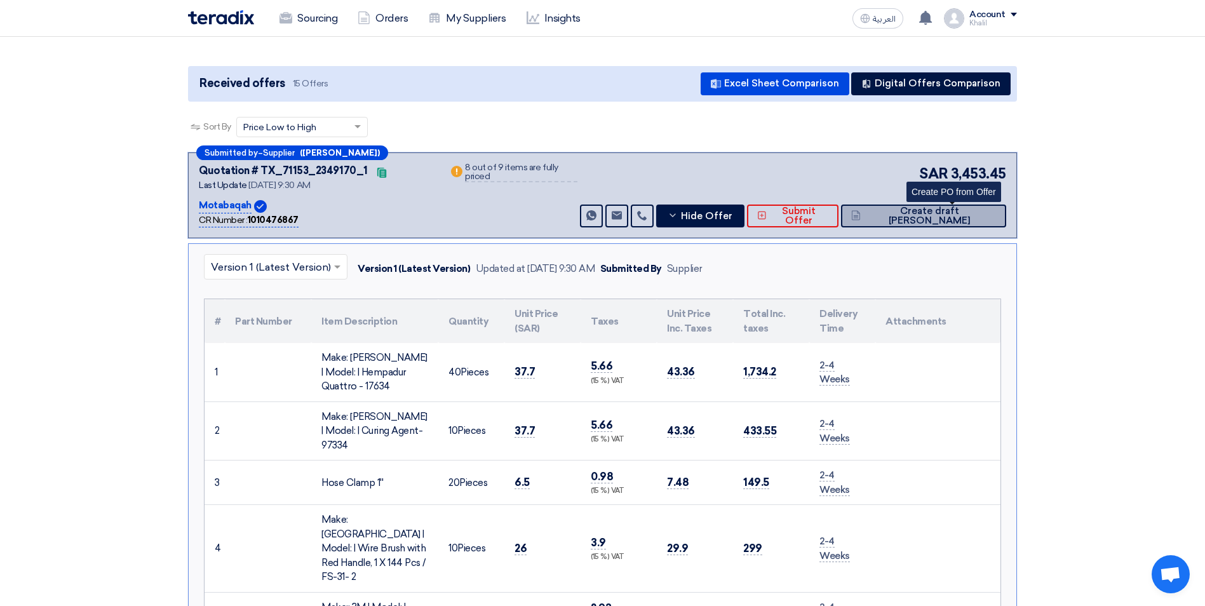
click at [924, 208] on button "Create draft [PERSON_NAME]" at bounding box center [923, 216] width 165 height 23
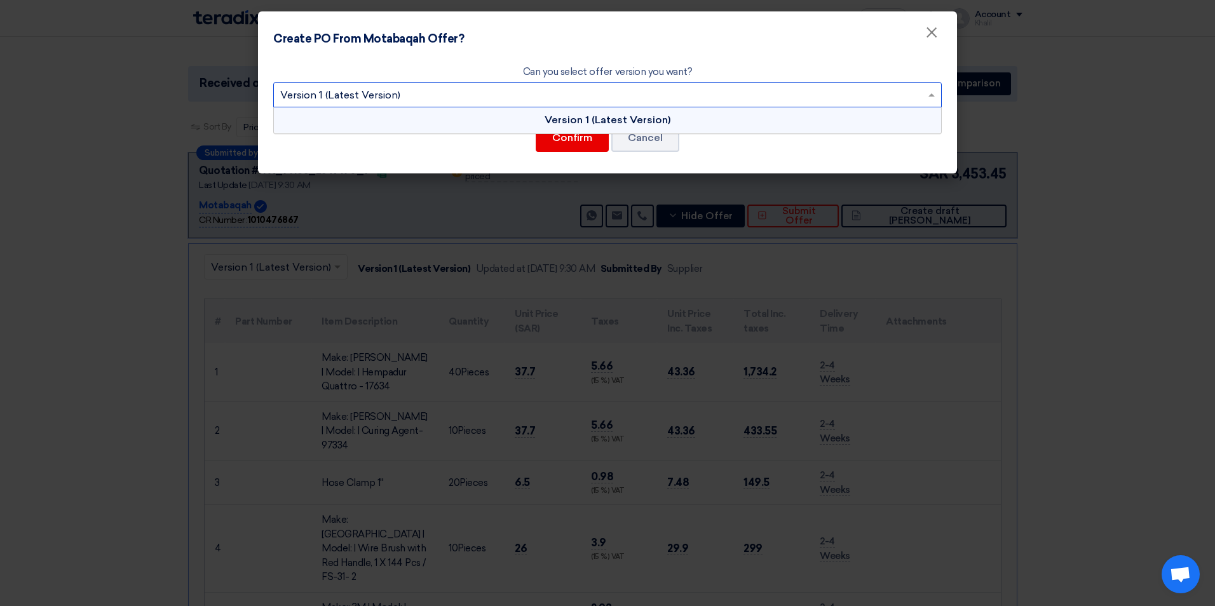
click at [600, 102] on input "text" at bounding box center [601, 96] width 642 height 21
click at [932, 96] on span at bounding box center [931, 94] width 6 height 3
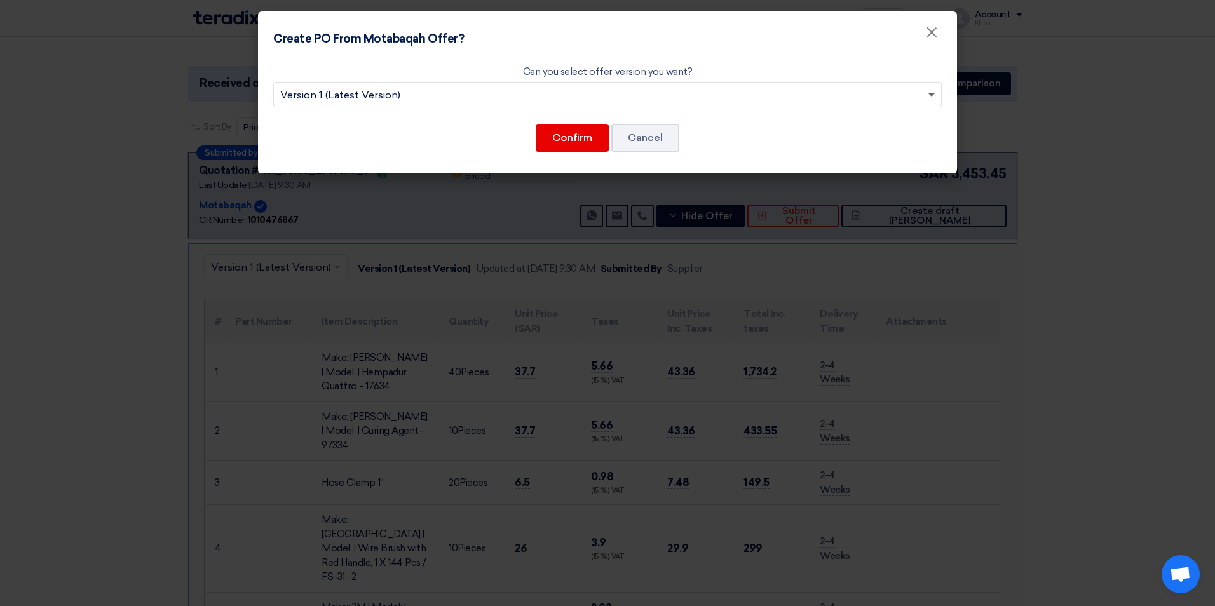
click at [932, 96] on span at bounding box center [931, 95] width 6 height 4
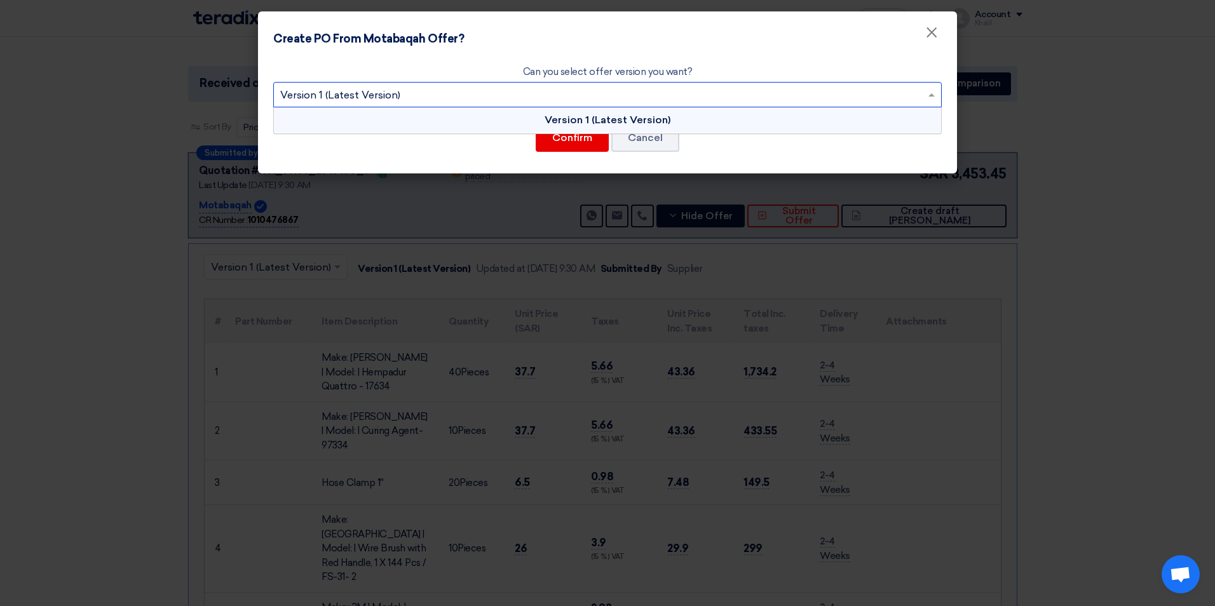
click at [870, 121] on div "Version 1 (Latest Version)" at bounding box center [607, 119] width 667 height 25
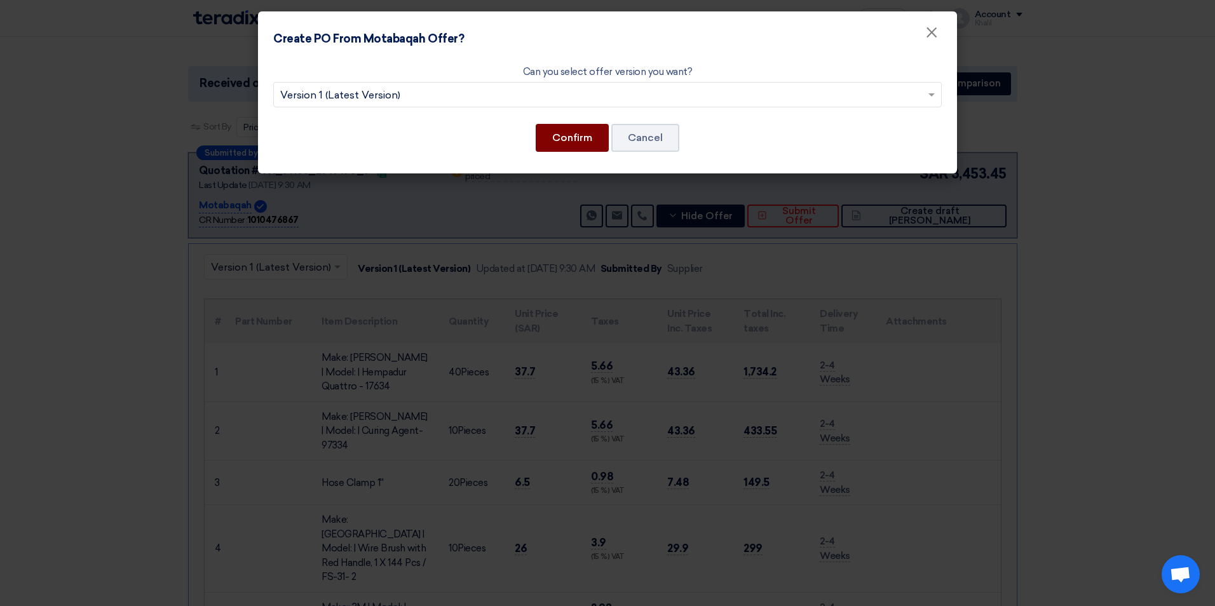
click at [586, 139] on button "Confirm" at bounding box center [572, 138] width 73 height 28
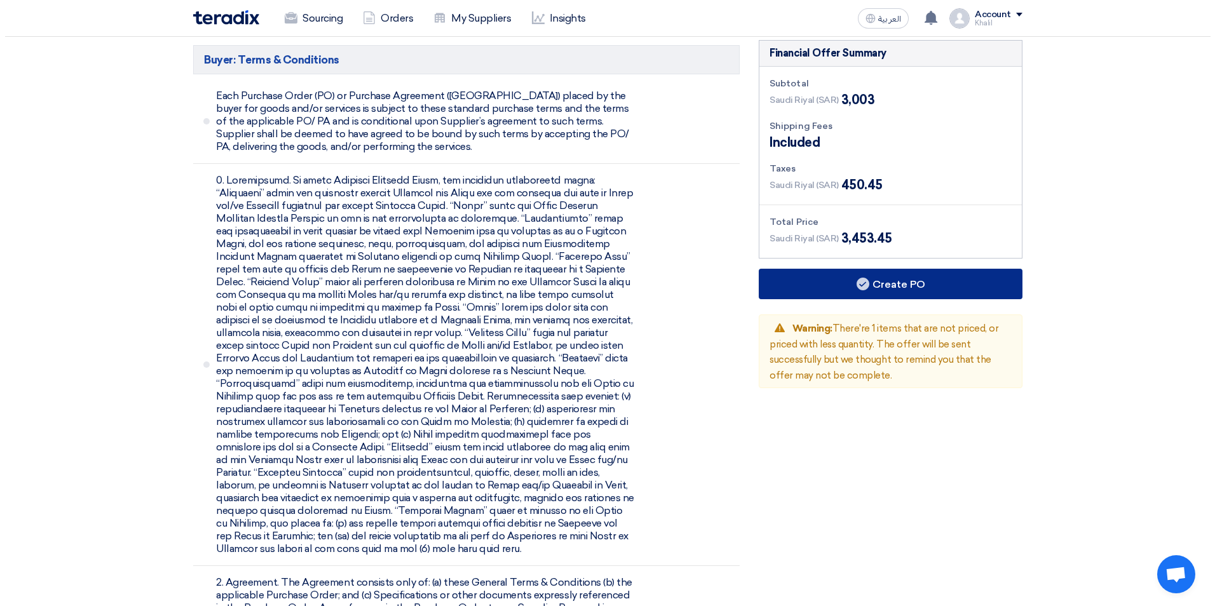
scroll to position [1017, 0]
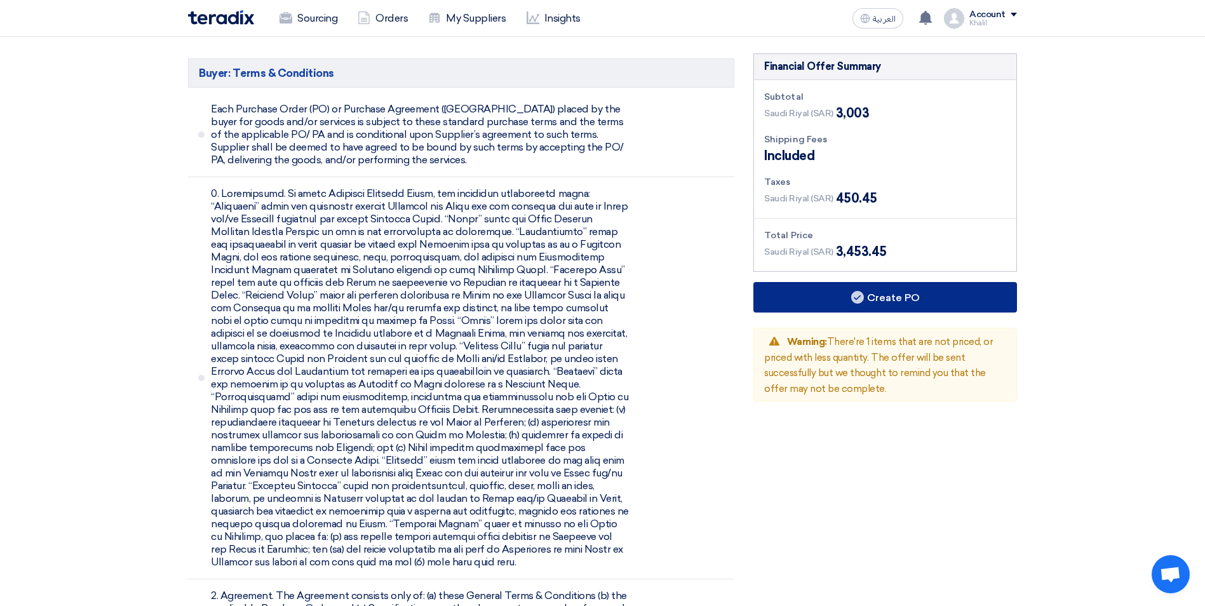
click at [849, 282] on button "Create PO" at bounding box center [886, 297] width 264 height 30
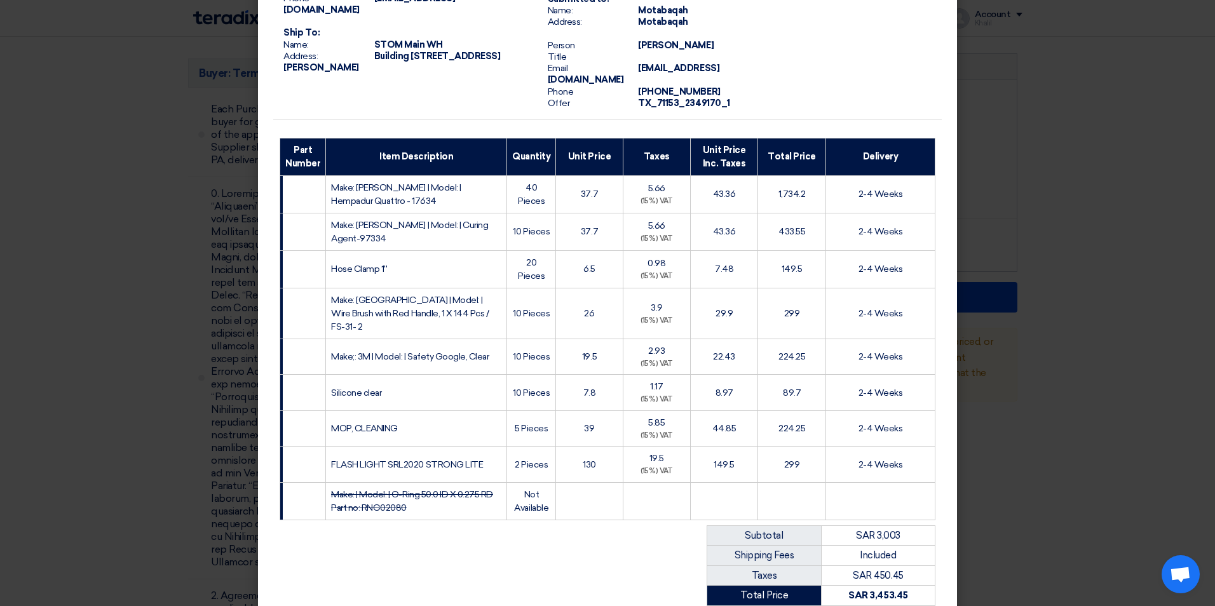
scroll to position [290, 0]
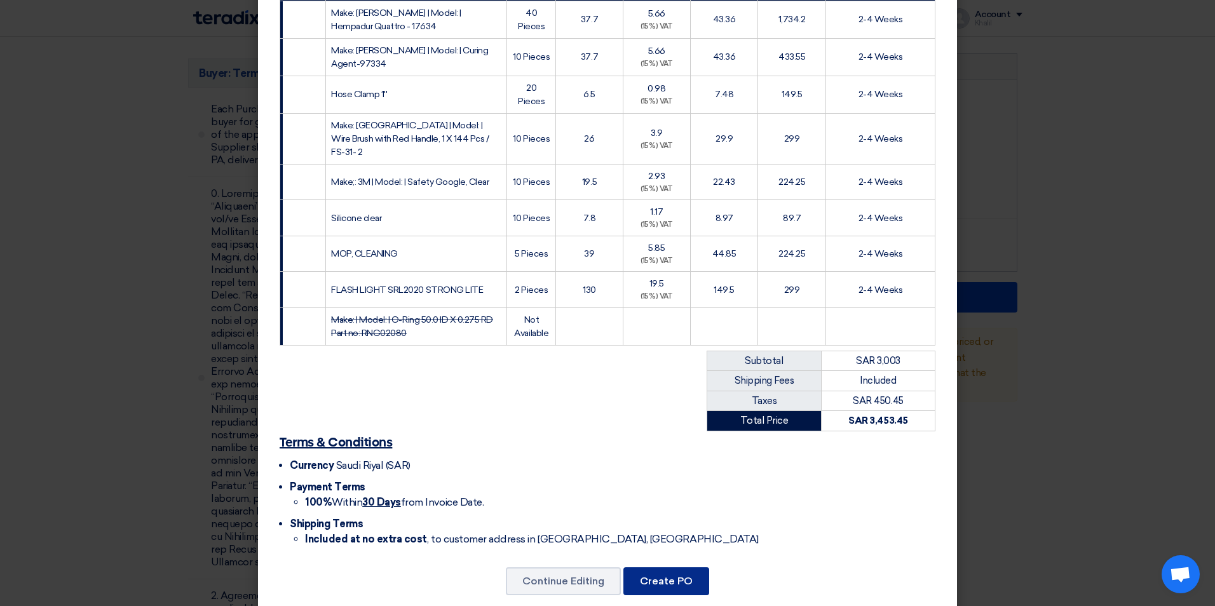
click at [651, 484] on button "Create PO" at bounding box center [666, 581] width 86 height 28
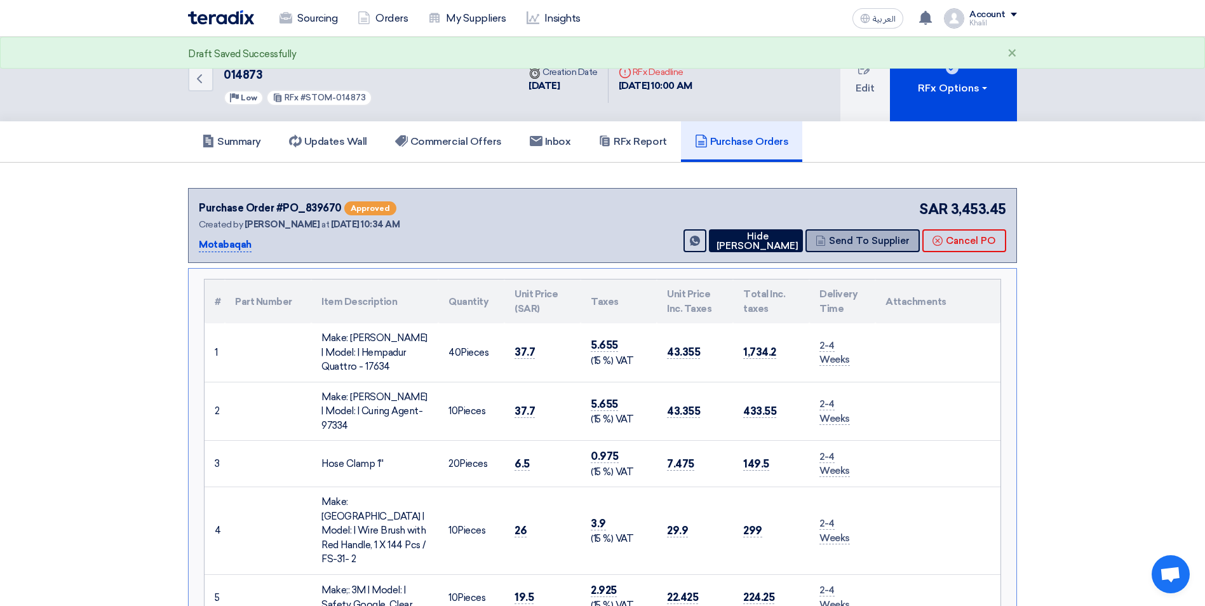
click at [872, 229] on button "Send To Supplier" at bounding box center [863, 240] width 114 height 23
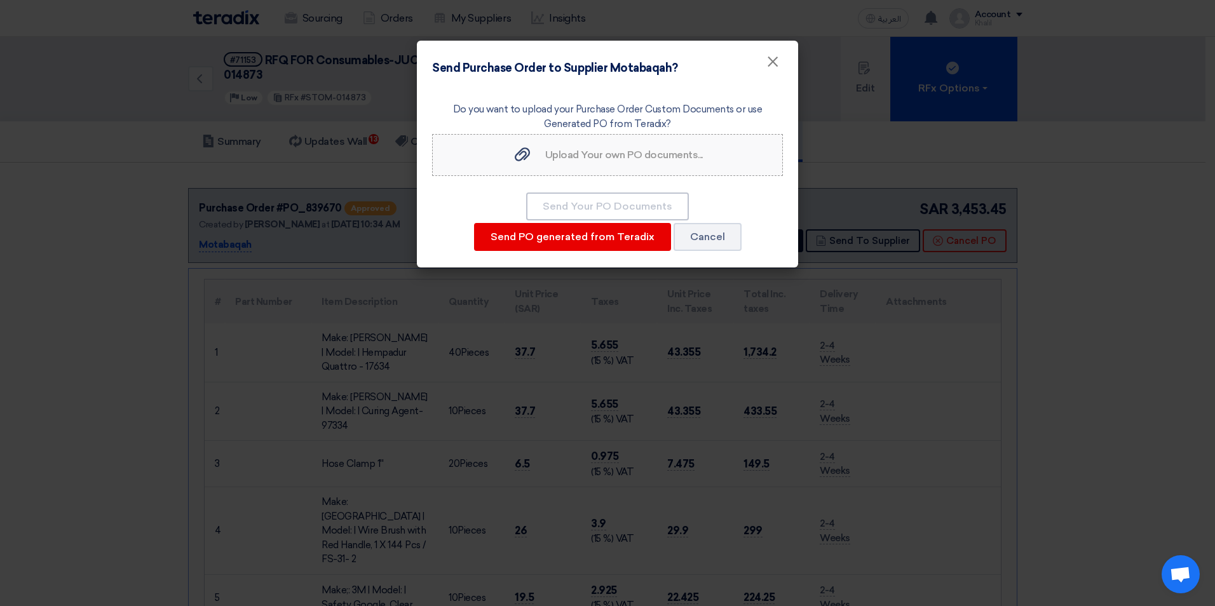
click at [636, 159] on span "Upload Your own PO documents..." at bounding box center [624, 155] width 158 height 12
click at [0, 0] on input "Upload Your own PO documents... Upload Your own PO documents..." at bounding box center [0, 0] width 0 height 0
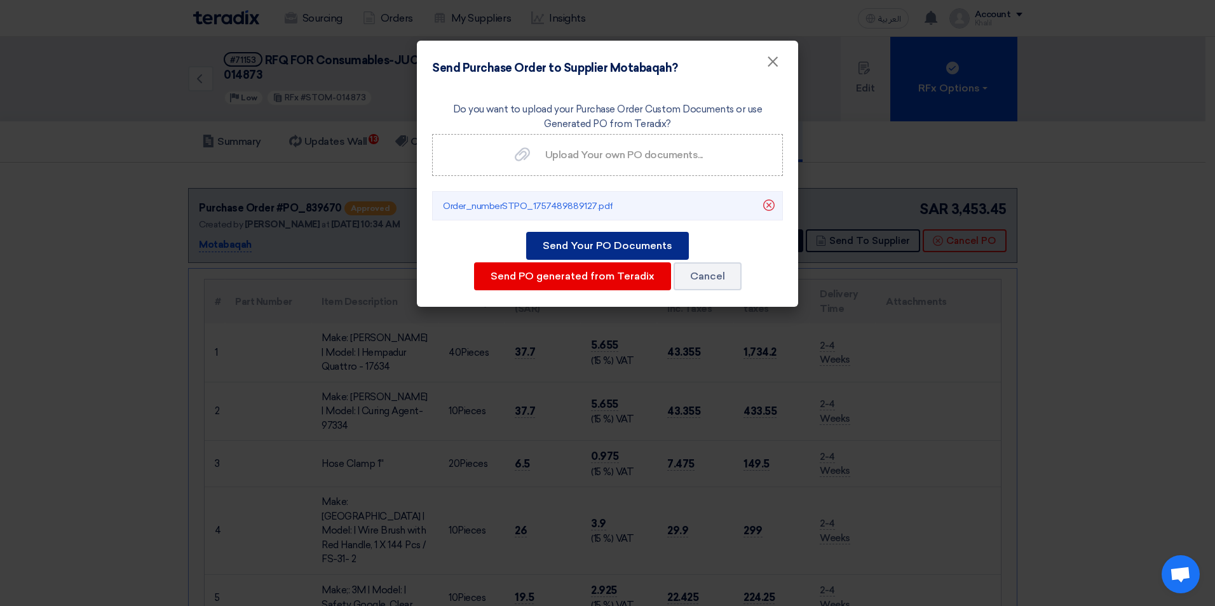
click at [611, 244] on button "Send Your PO Documents" at bounding box center [607, 246] width 163 height 28
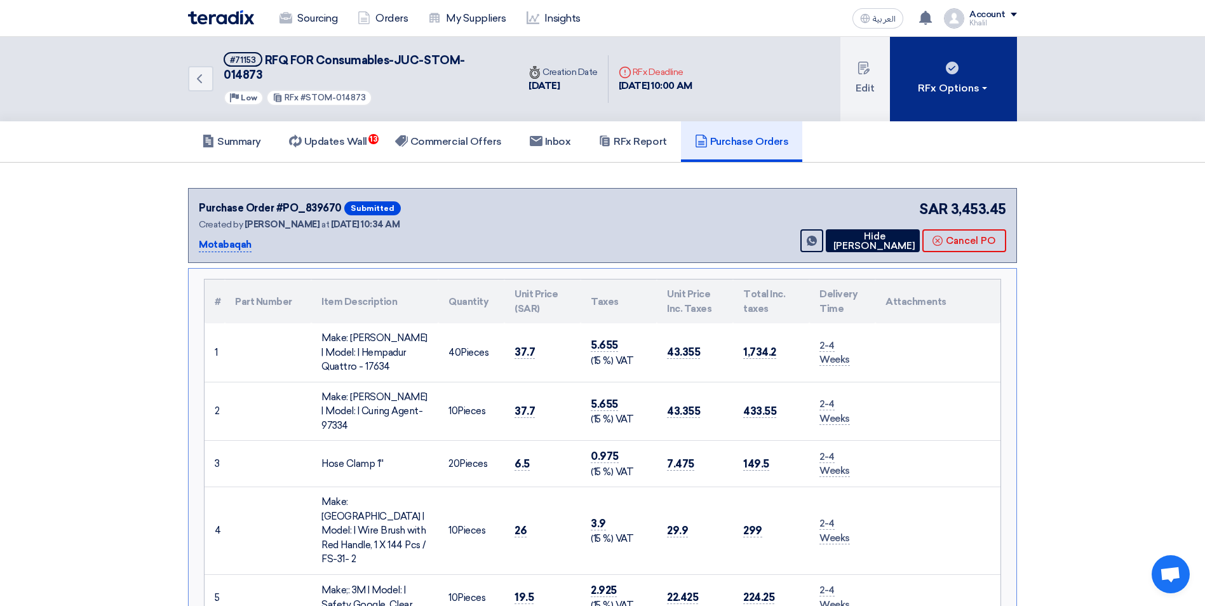
click at [971, 81] on div "RFx Options" at bounding box center [954, 88] width 72 height 15
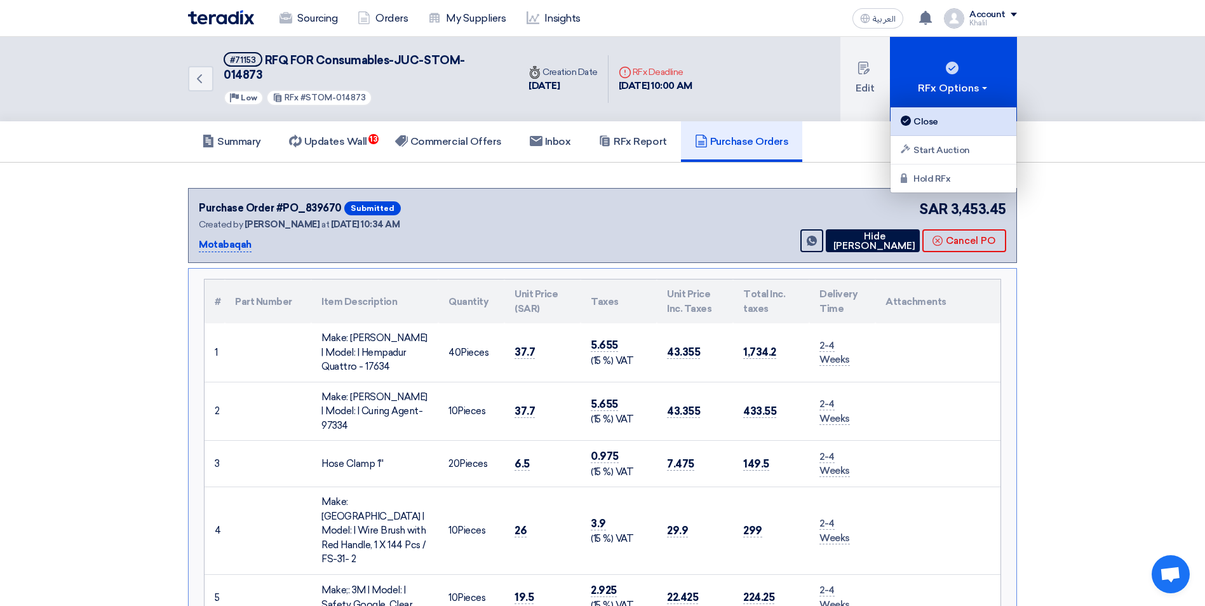
click at [970, 118] on div "Close" at bounding box center [953, 121] width 111 height 15
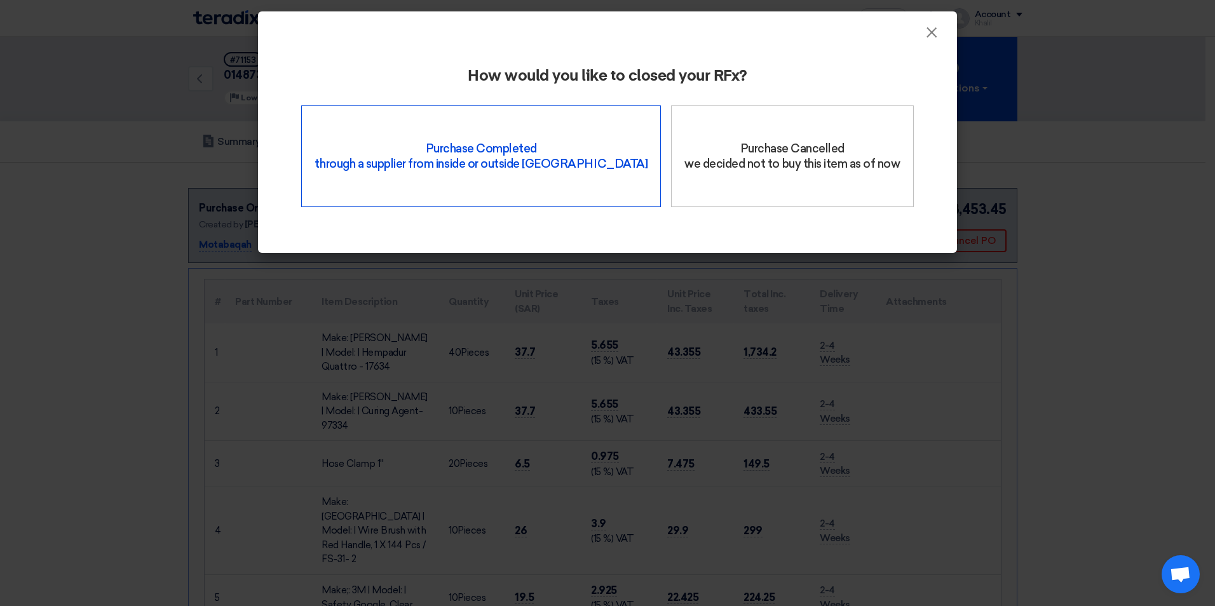
click at [527, 165] on div "Purchase Completed through a supplier from inside or outside Teradix" at bounding box center [481, 156] width 360 height 102
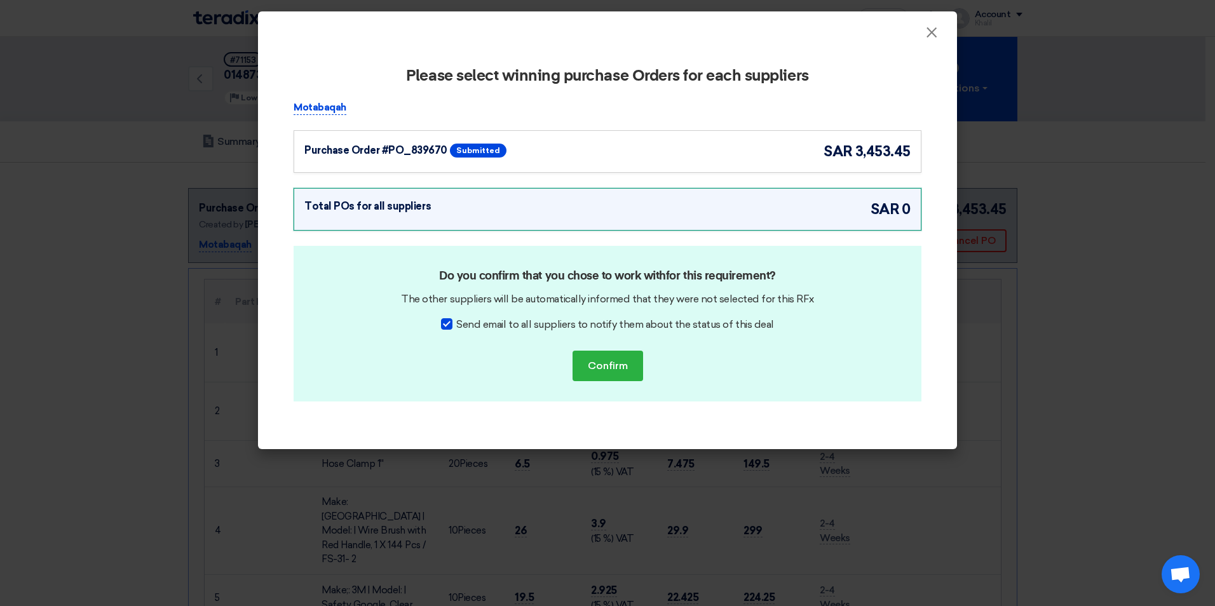
click at [647, 158] on div "Purchase Order #PO_839670 Submitted sar 3,453.45" at bounding box center [607, 151] width 606 height 21
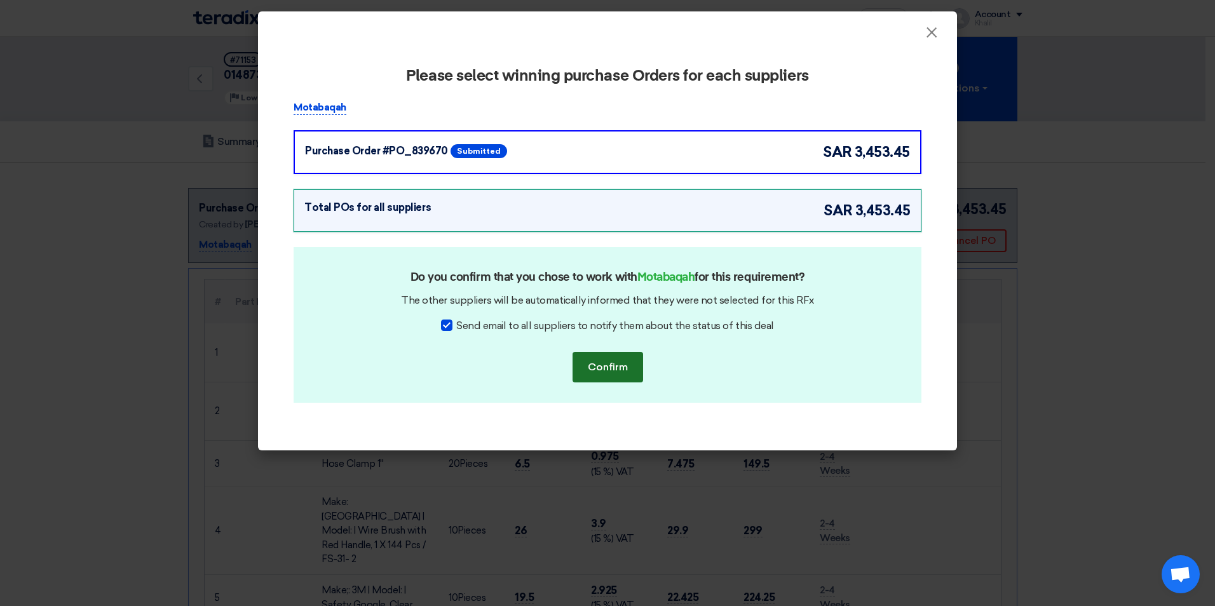
click at [620, 370] on button "Confirm" at bounding box center [607, 367] width 71 height 30
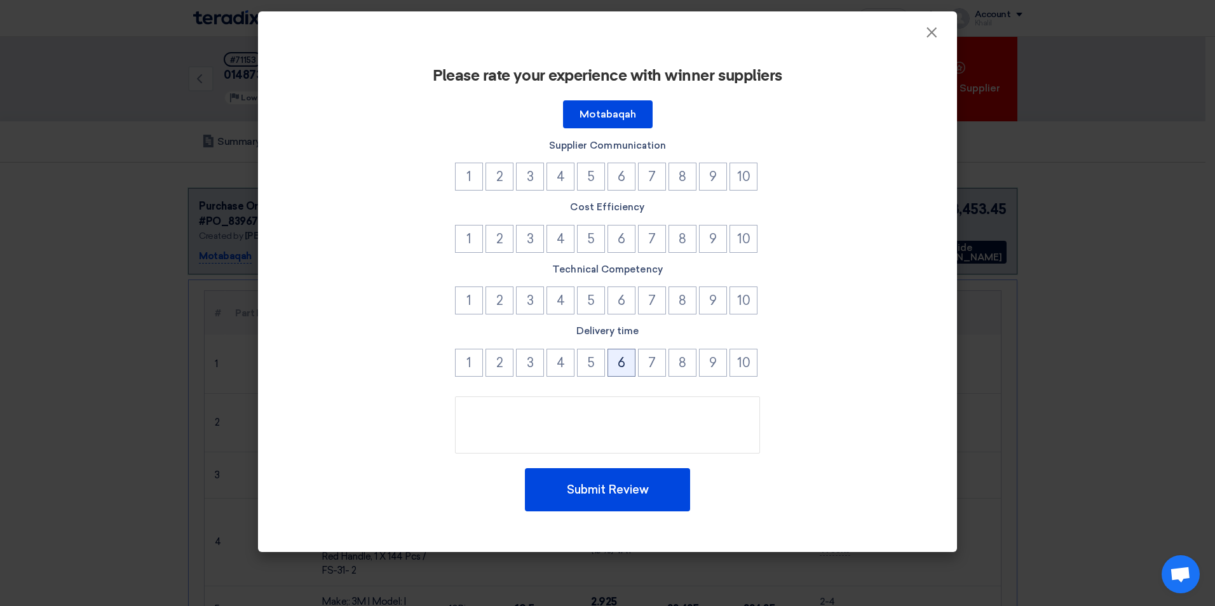
drag, startPoint x: 615, startPoint y: 365, endPoint x: 620, endPoint y: 335, distance: 30.3
click at [616, 365] on button "6" at bounding box center [621, 363] width 28 height 28
click at [617, 308] on button "6" at bounding box center [621, 301] width 28 height 28
drag, startPoint x: 625, startPoint y: 245, endPoint x: 625, endPoint y: 219, distance: 26.7
click at [625, 240] on button "6" at bounding box center [621, 239] width 28 height 28
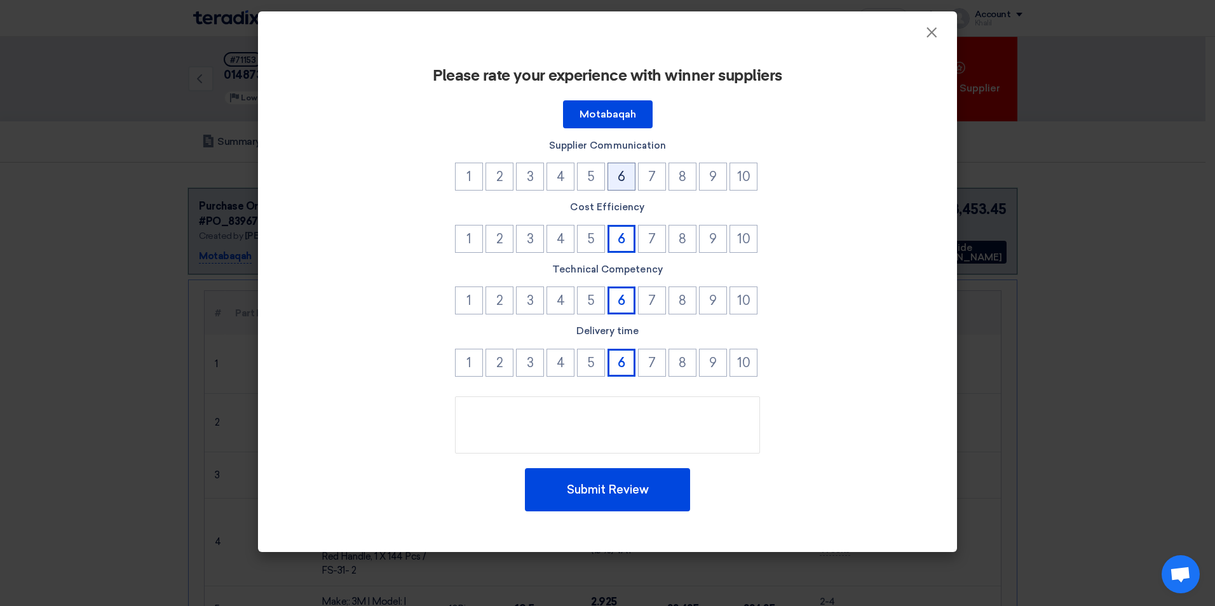
click at [628, 186] on button "6" at bounding box center [621, 177] width 28 height 28
click at [639, 484] on button "Submit Review" at bounding box center [607, 489] width 165 height 43
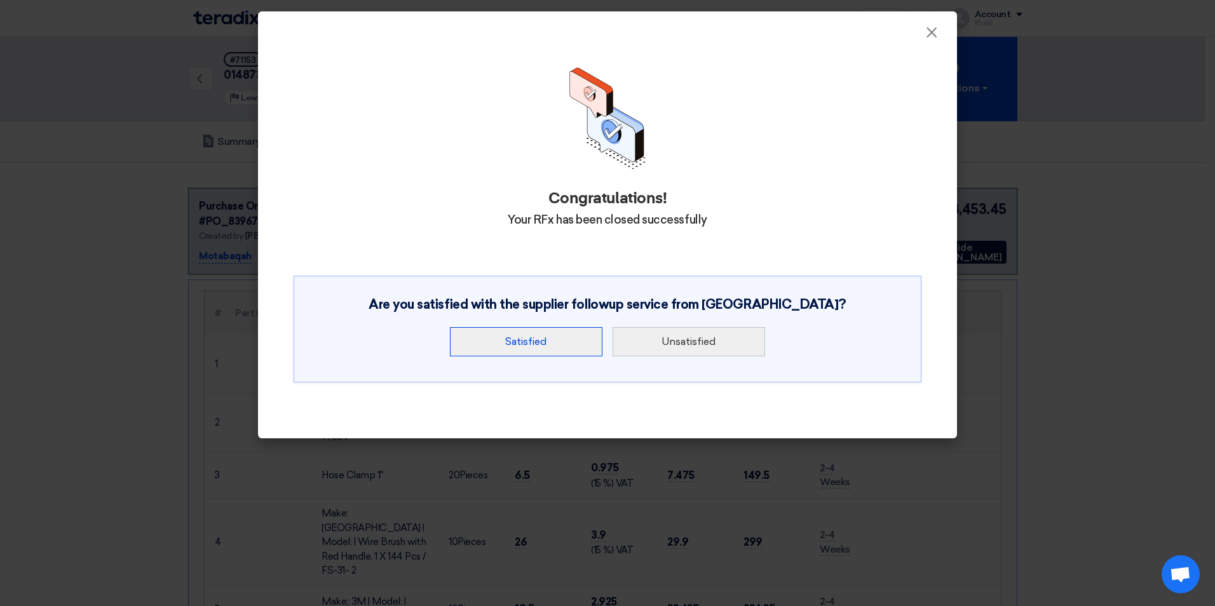
click at [568, 351] on button "Satisfied" at bounding box center [526, 341] width 152 height 29
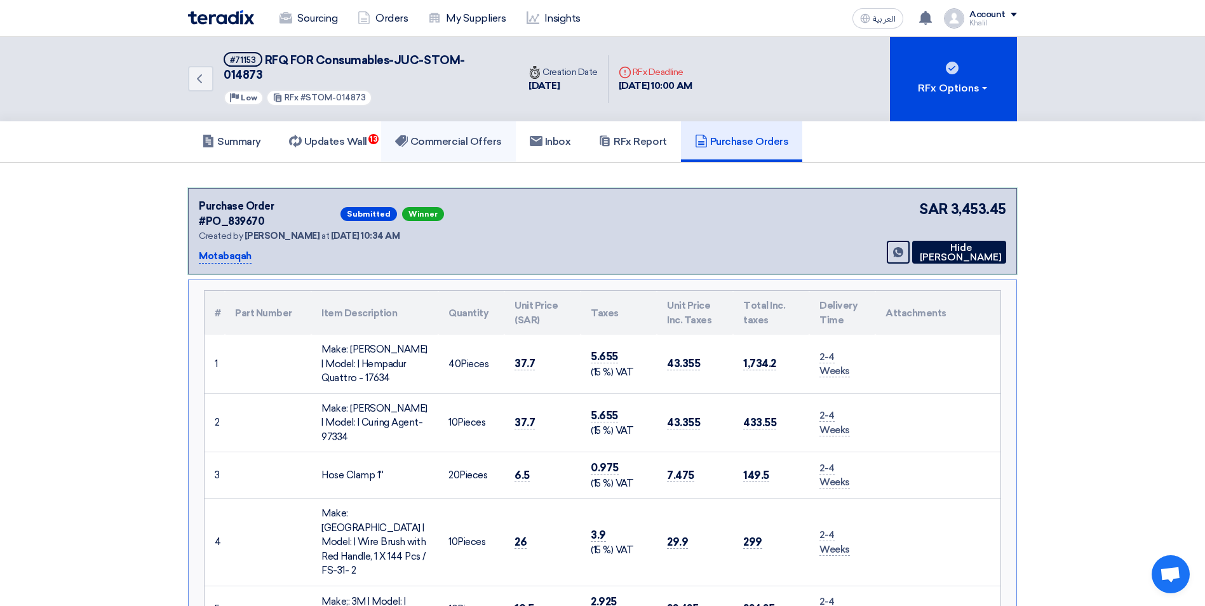
click at [457, 135] on h5 "Commercial Offers" at bounding box center [448, 141] width 107 height 13
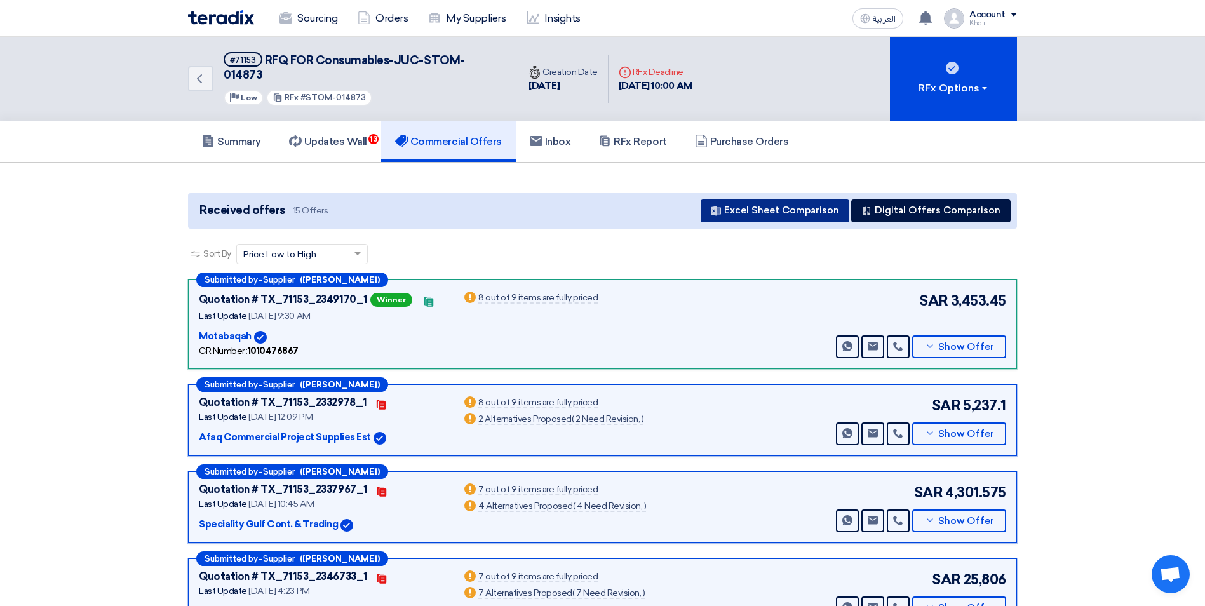
click at [767, 200] on button "Excel Sheet Comparison" at bounding box center [775, 211] width 149 height 23
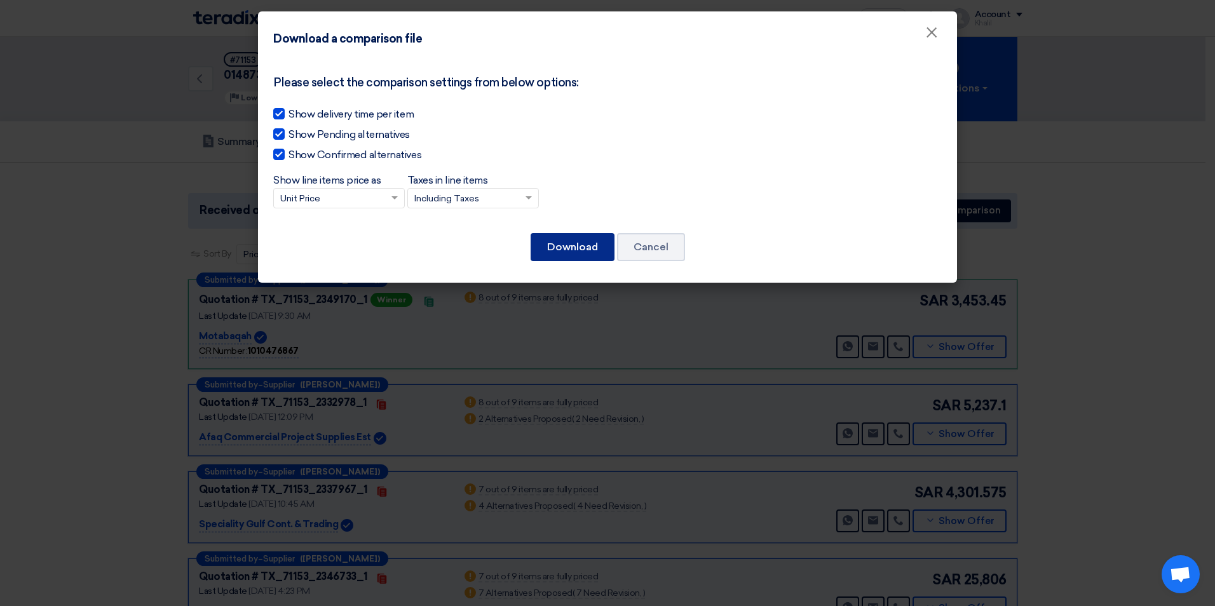
click at [571, 254] on button "Download" at bounding box center [573, 247] width 84 height 28
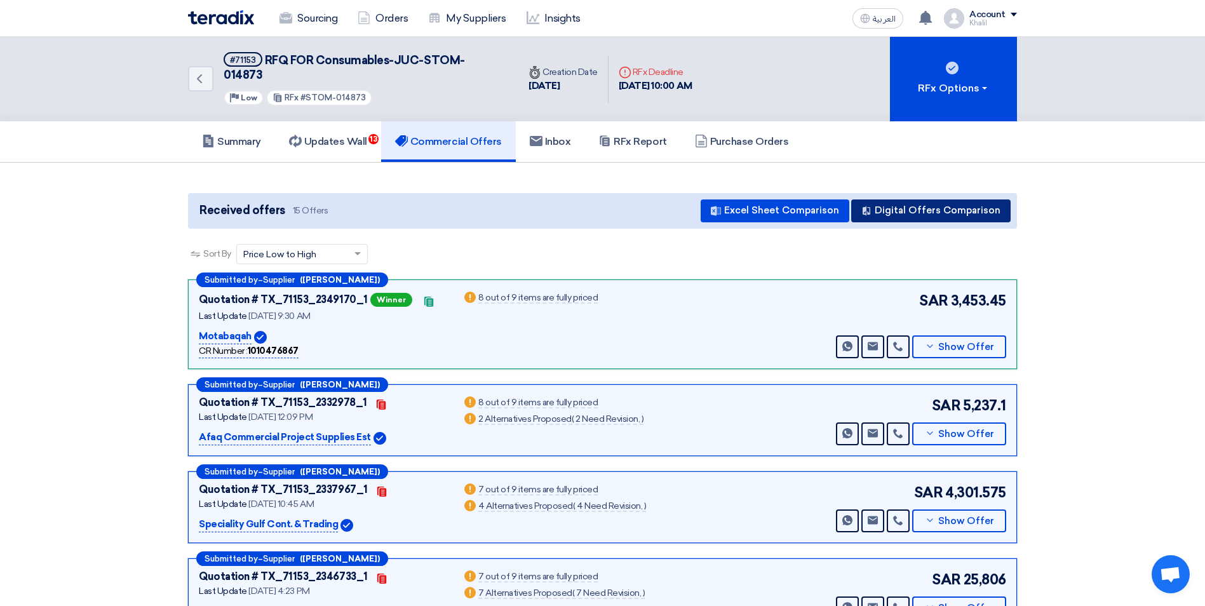
click at [916, 200] on button "Digital Offers Comparison" at bounding box center [930, 211] width 159 height 23
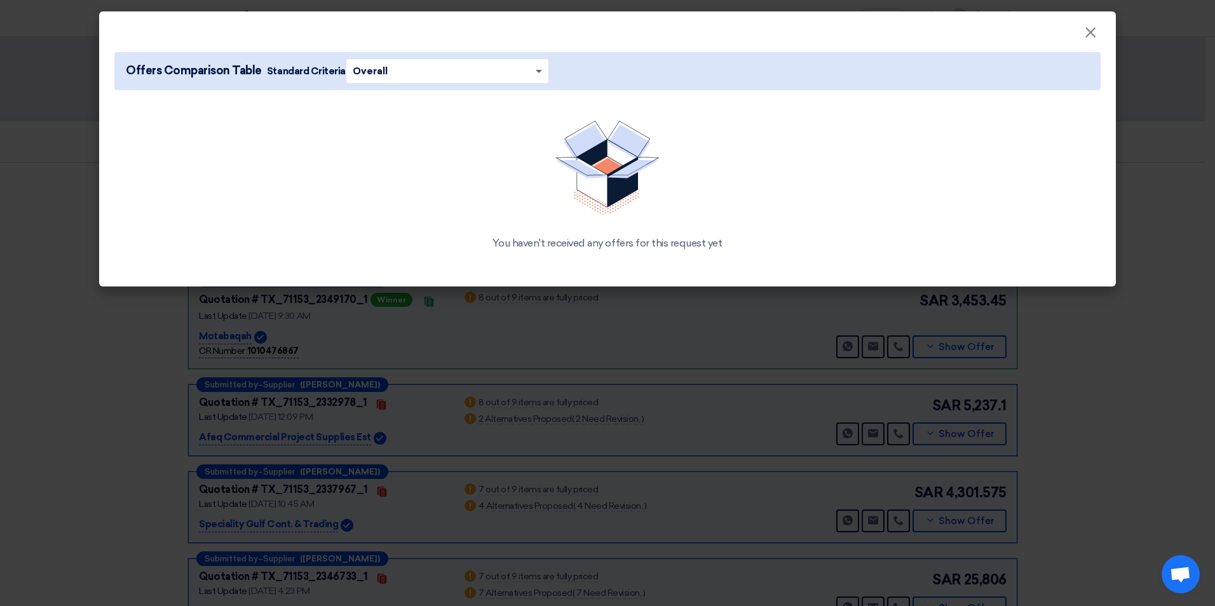
click at [536, 72] on span at bounding box center [539, 72] width 6 height 4
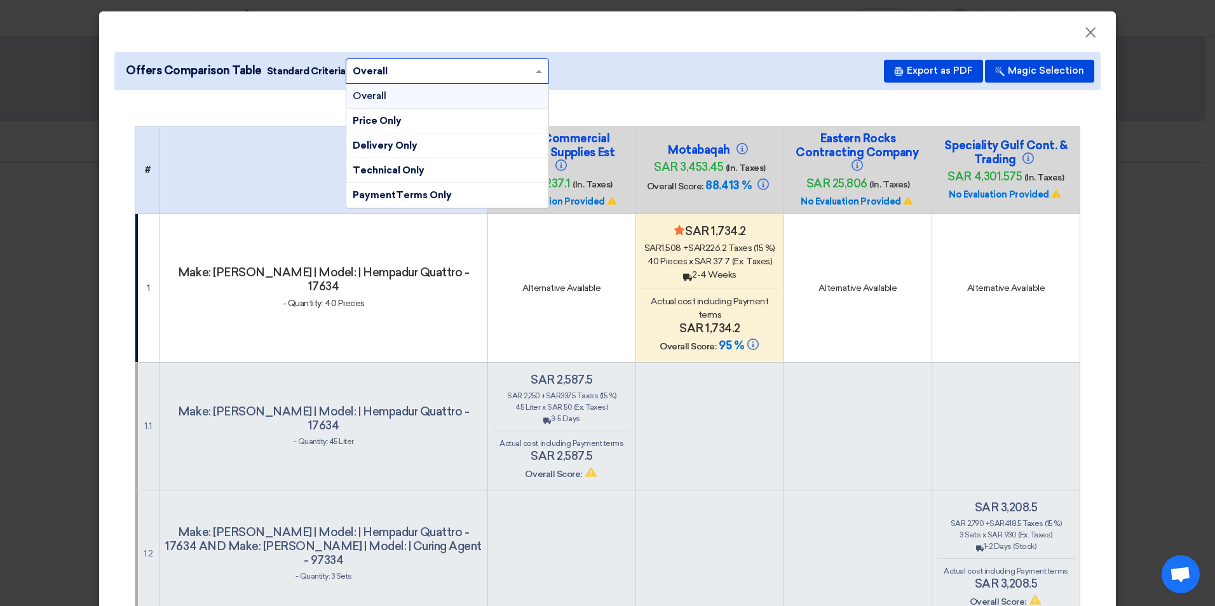
click at [484, 99] on div "Overall" at bounding box center [447, 96] width 202 height 25
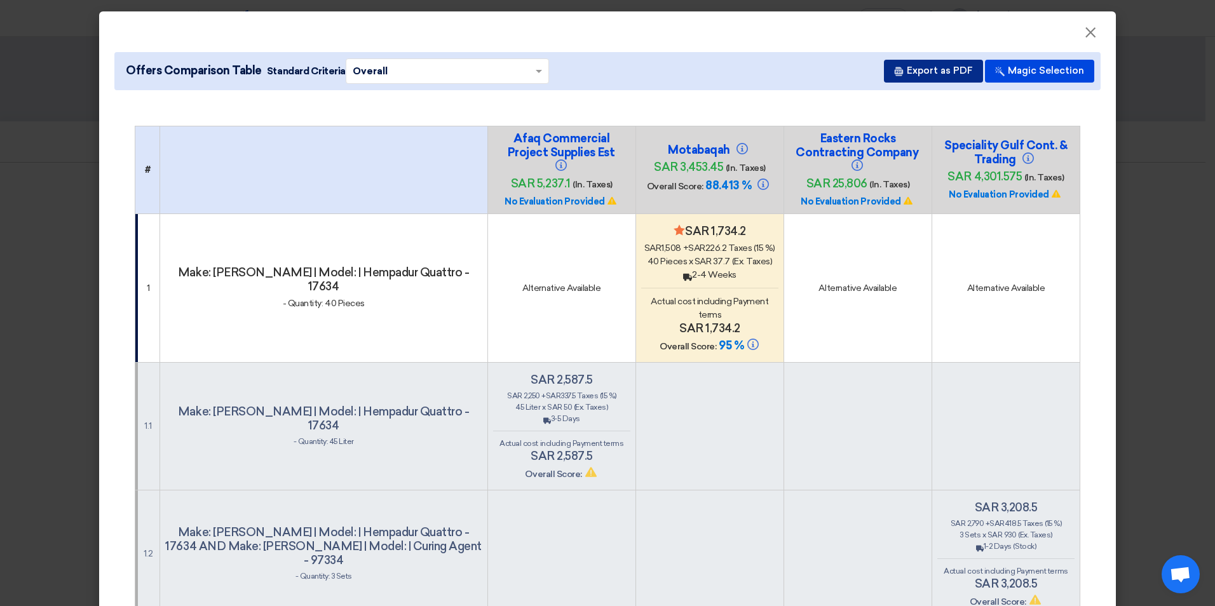
click at [916, 66] on button "Export as PDF" at bounding box center [933, 71] width 99 height 23
click at [971, 34] on span "×" at bounding box center [1090, 35] width 13 height 25
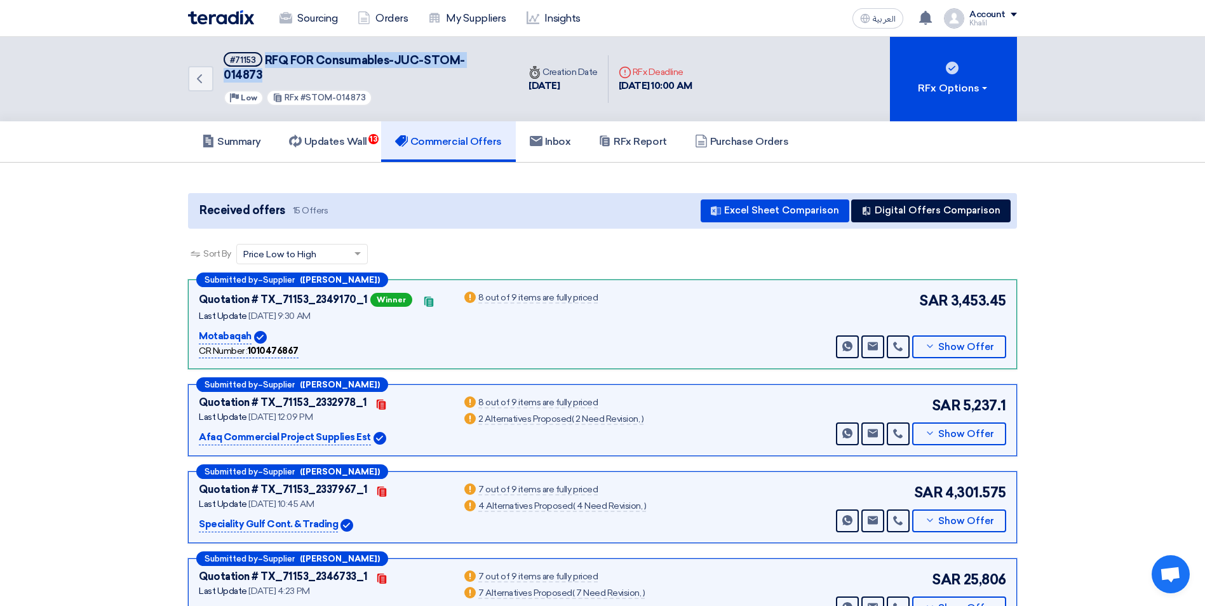
drag, startPoint x: 504, startPoint y: 64, endPoint x: 267, endPoint y: 63, distance: 237.0
click at [267, 63] on div "Back #71153 RFQ FOR Consumables-JUC-STOM-014873 Priority Low RFx #STOM-014873" at bounding box center [353, 79] width 330 height 85
copy span "RFQ FOR Consumables-JUC-STOM-014873"
click at [226, 329] on p "Motabaqah" at bounding box center [225, 336] width 53 height 15
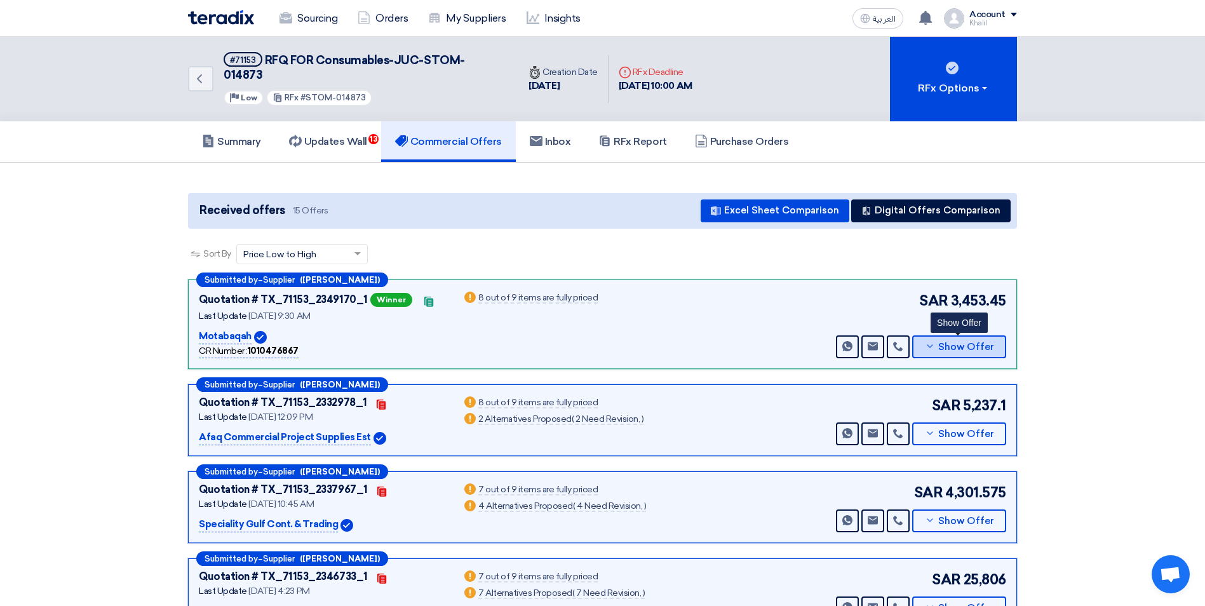
click at [935, 339] on button "Show Offer" at bounding box center [959, 346] width 94 height 23
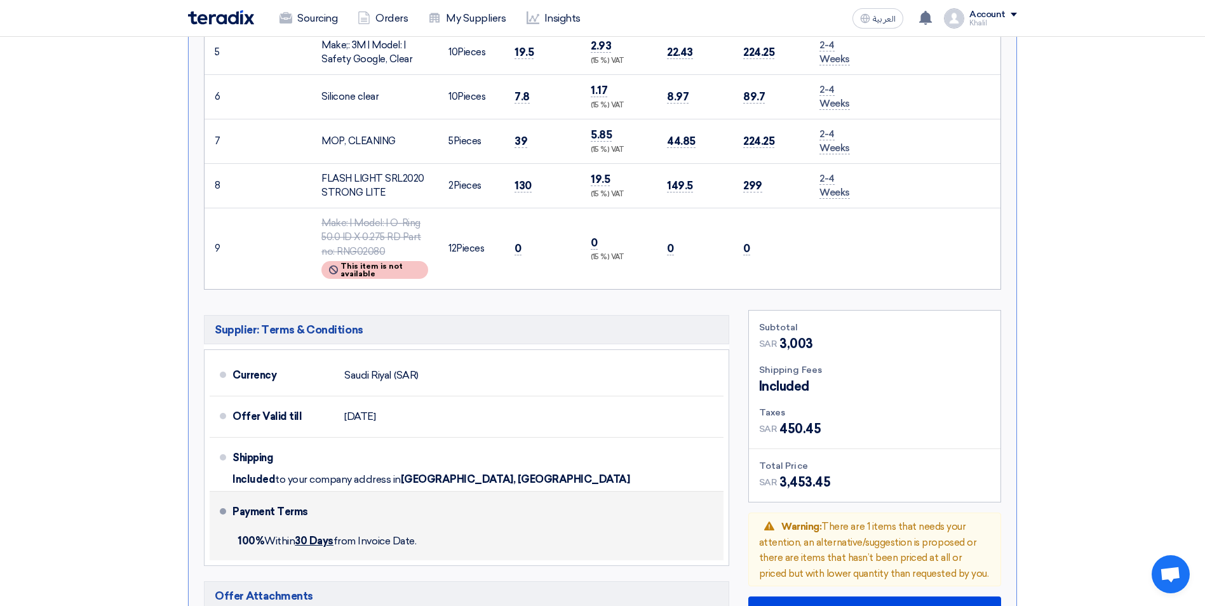
scroll to position [699, 0]
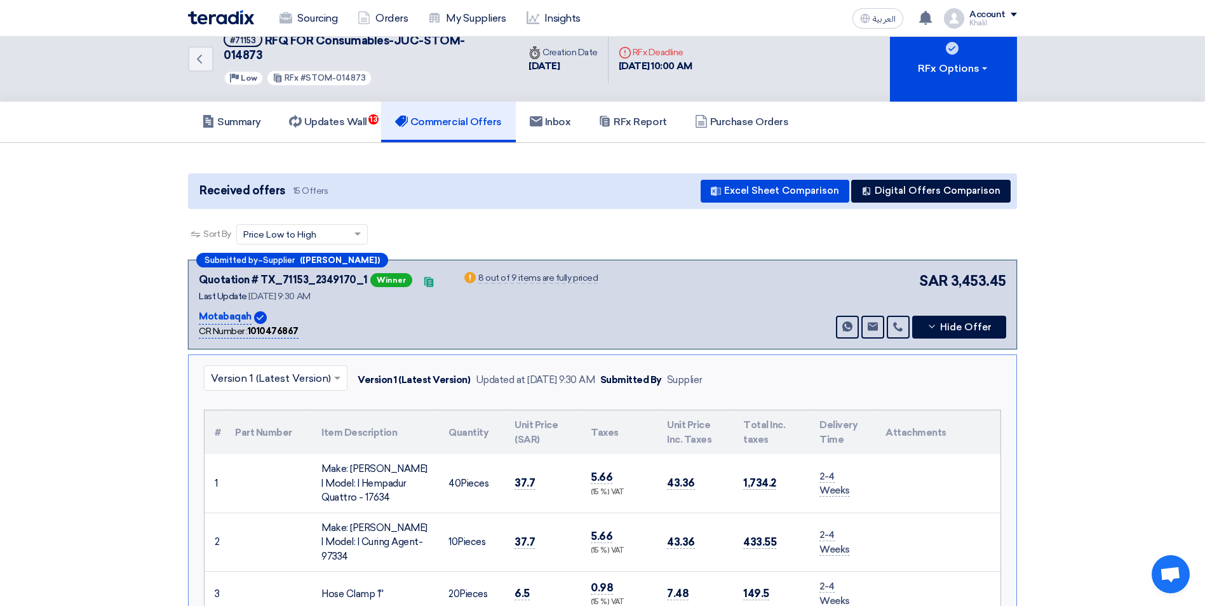
scroll to position [0, 0]
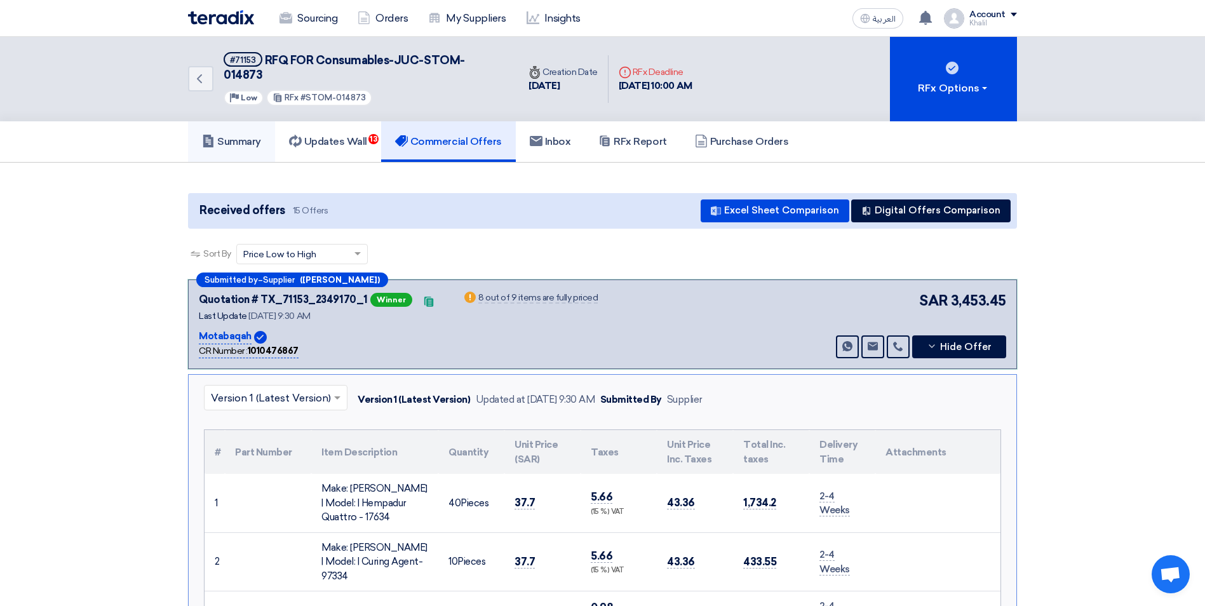
click at [246, 135] on h5 "Summary" at bounding box center [231, 141] width 59 height 13
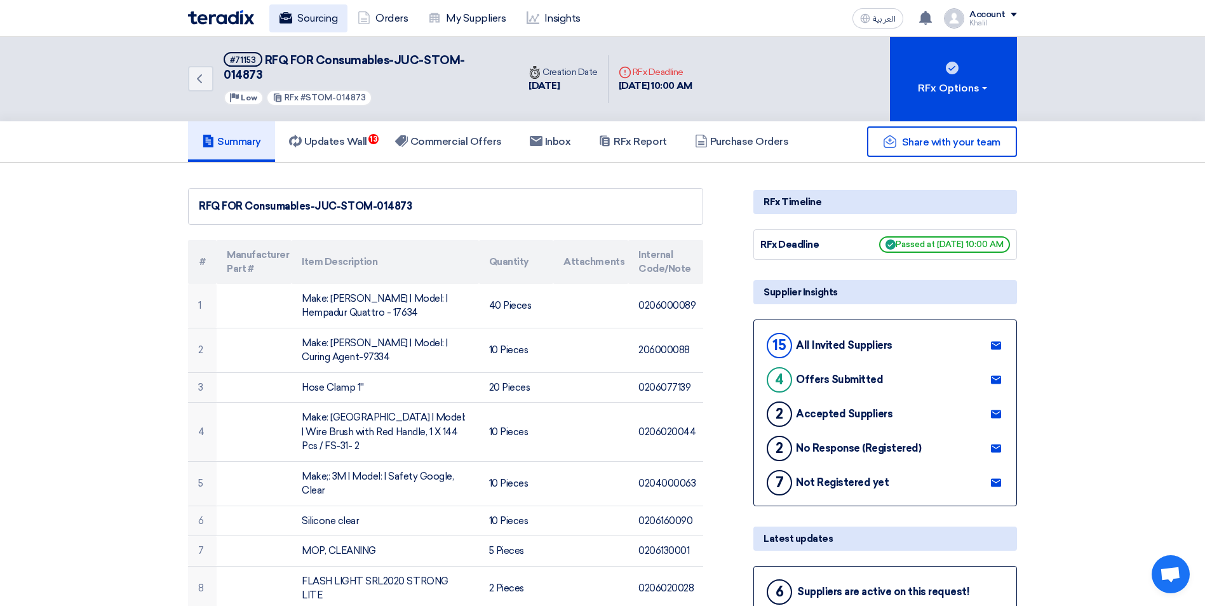
click at [311, 19] on link "Sourcing" at bounding box center [308, 18] width 78 height 28
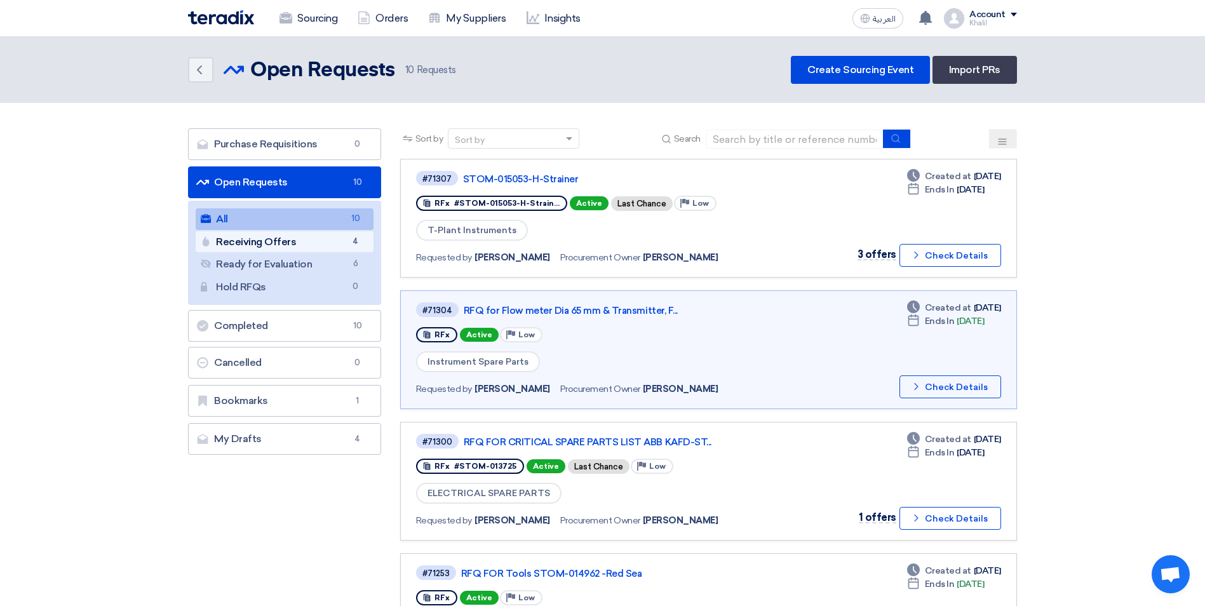
click at [321, 247] on link "Receiving Offers Receiving Offers 4" at bounding box center [285, 242] width 178 height 22
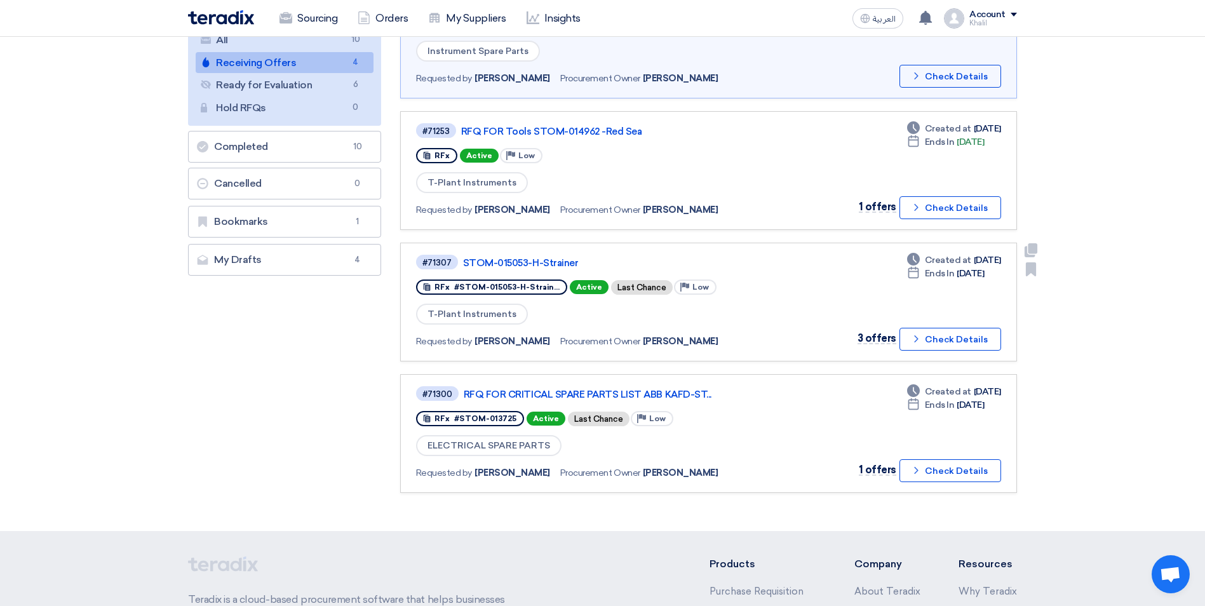
scroll to position [191, 0]
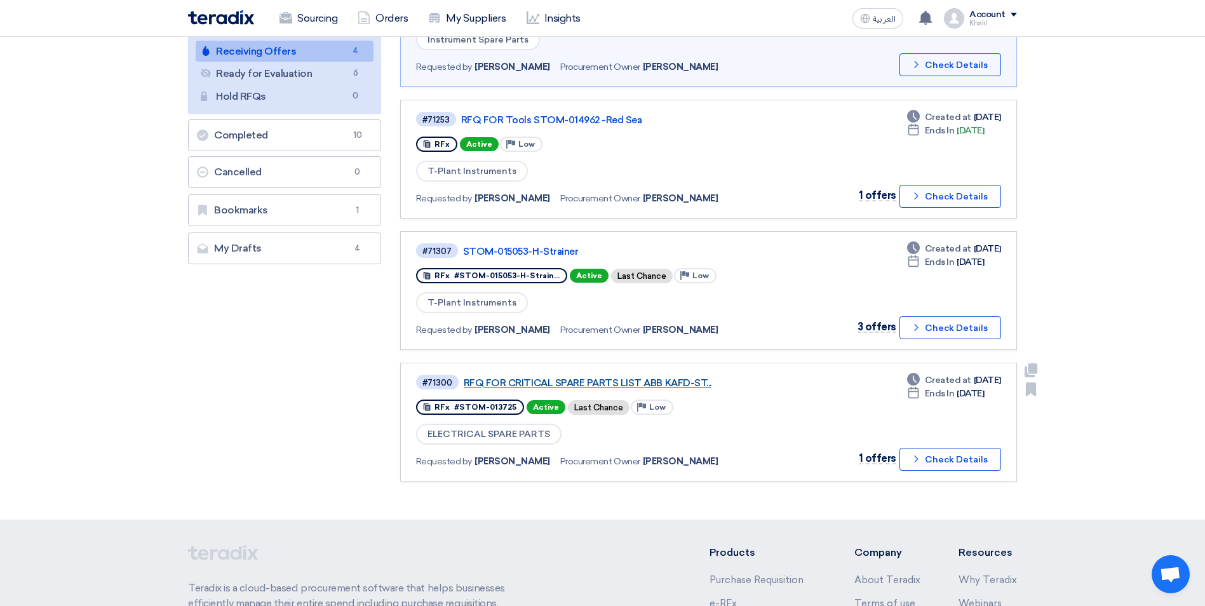
drag, startPoint x: 502, startPoint y: 365, endPoint x: 667, endPoint y: 385, distance: 166.4
click at [667, 385] on link "#71300 RFQ FOR CRITICAL SPARE PARTS LIST ABB KAFD-ST... RFx #STOM-013725 Active…" at bounding box center [708, 422] width 617 height 119
drag, startPoint x: 667, startPoint y: 385, endPoint x: 726, endPoint y: 386, distance: 59.1
click at [726, 386] on link "RFQ FOR CRITICAL SPARE PARTS LIST ABB KAFD-ST..." at bounding box center [623, 382] width 318 height 11
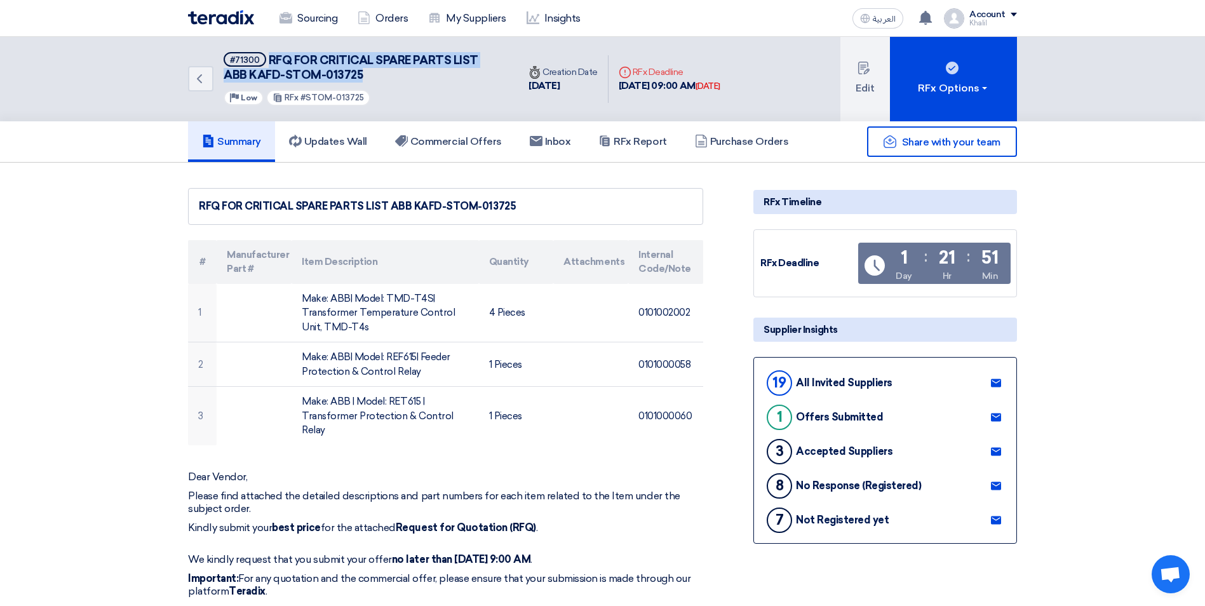
drag, startPoint x: 386, startPoint y: 78, endPoint x: 271, endPoint y: 62, distance: 116.2
click at [271, 62] on h5 "#71300 RFQ FOR CRITICAL SPARE PARTS LIST ABB KAFD-STOM-013725" at bounding box center [364, 67] width 280 height 31
copy span "RFQ FOR CRITICAL SPARE PARTS LIST ABB KAFD-STOM-013725"
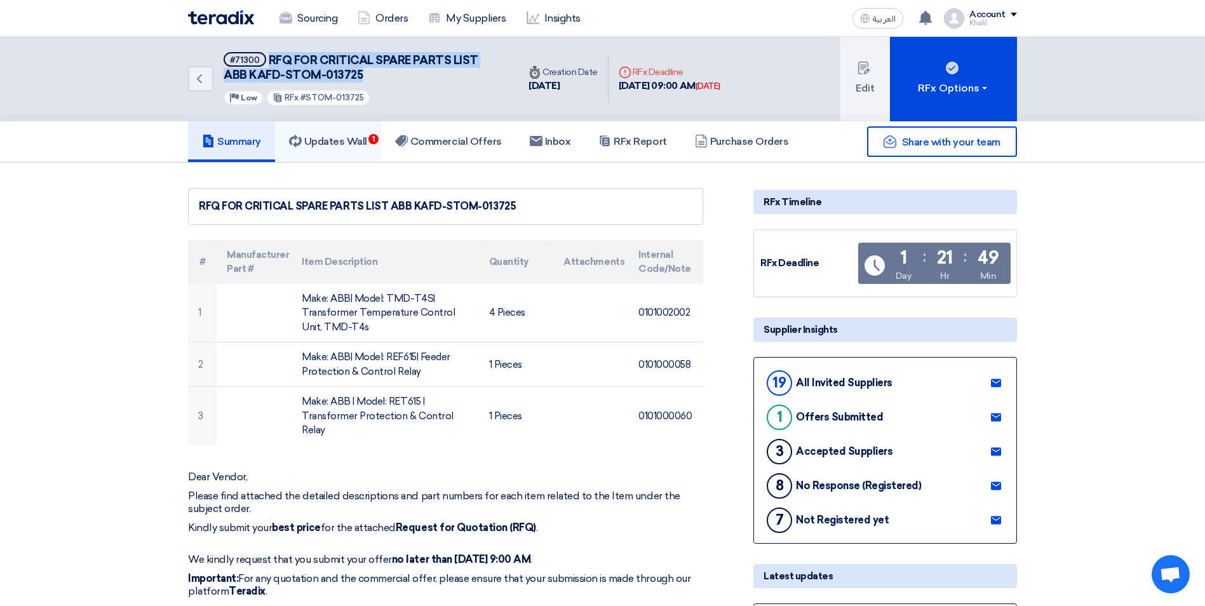
click at [356, 142] on h5 "Updates Wall 1" at bounding box center [328, 141] width 78 height 13
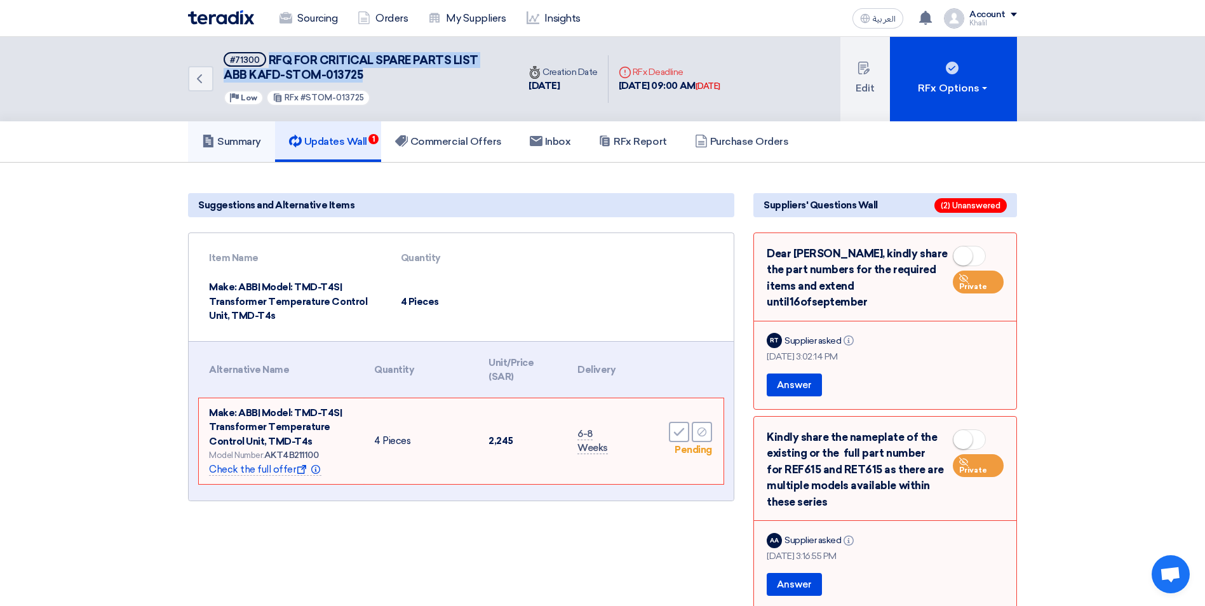
click at [250, 142] on h5 "Summary" at bounding box center [231, 141] width 59 height 13
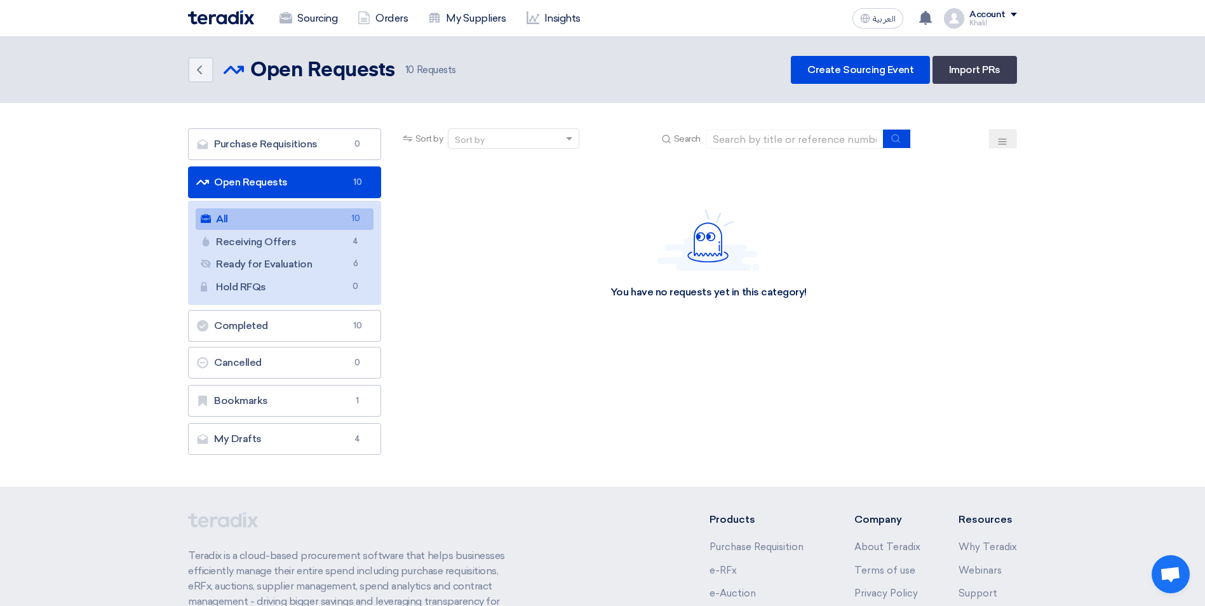
click at [269, 213] on link "All All 10" at bounding box center [285, 219] width 178 height 22
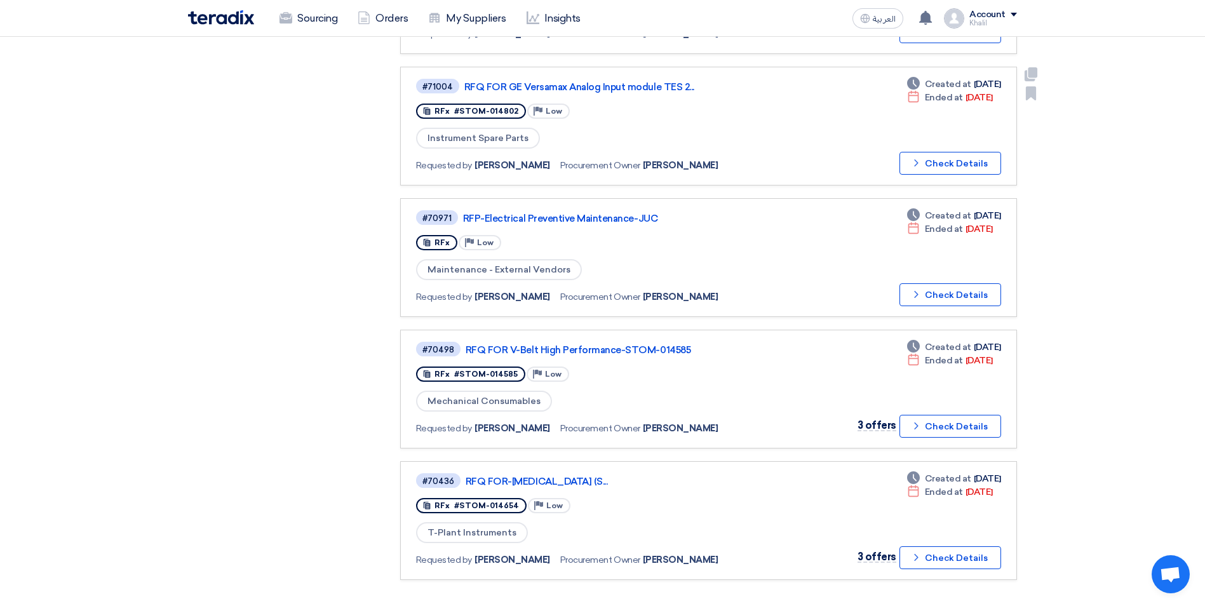
scroll to position [889, 0]
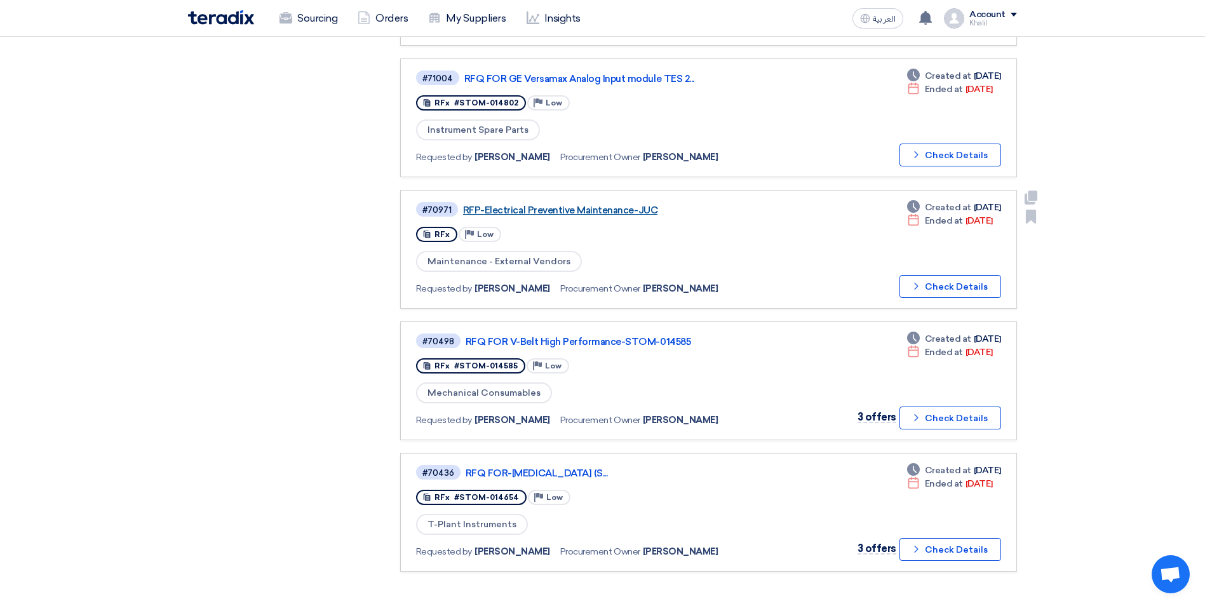
click at [556, 213] on link "RFP-Electrical Preventive Maintenance-JUC" at bounding box center [622, 210] width 318 height 11
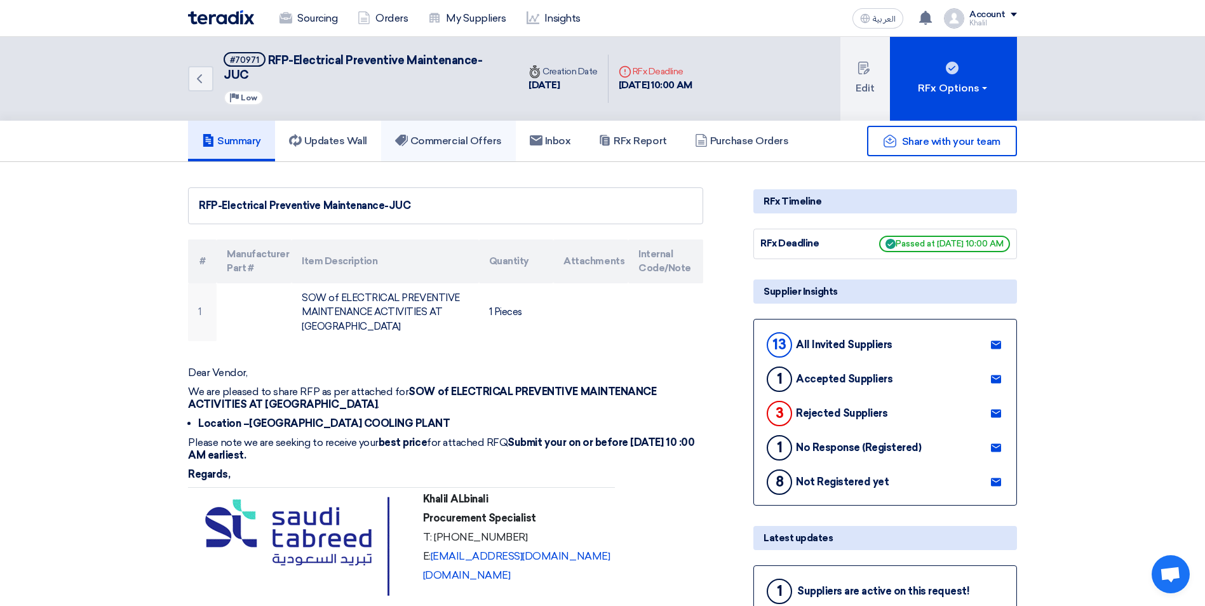
click at [441, 139] on link "Commercial Offers" at bounding box center [448, 141] width 135 height 41
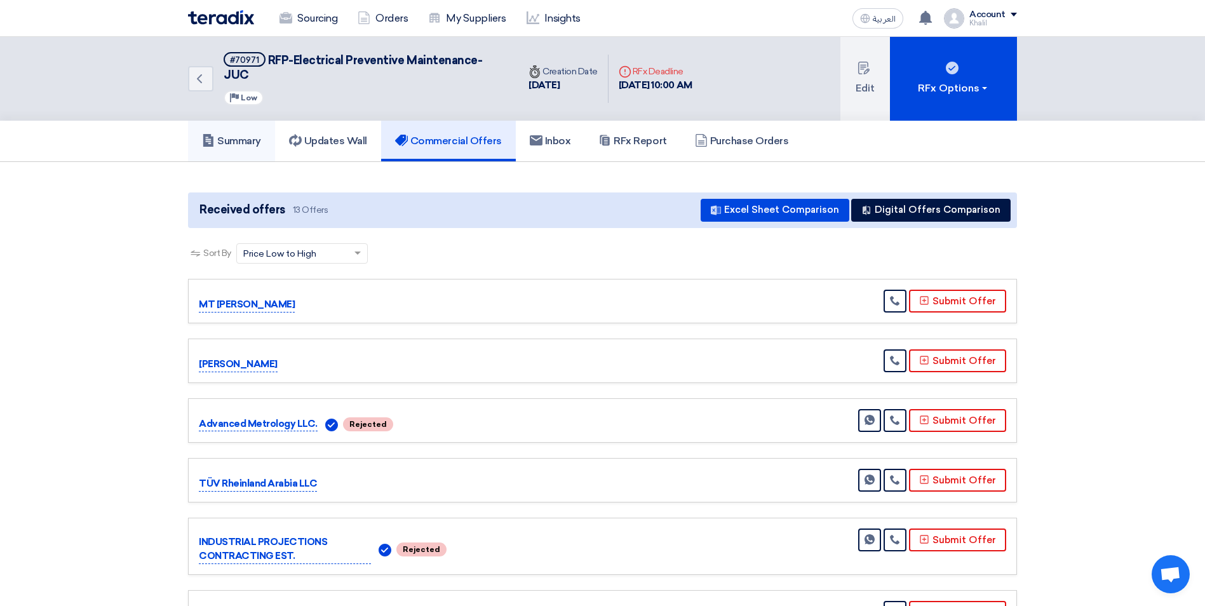
click at [254, 135] on h5 "Summary" at bounding box center [231, 141] width 59 height 13
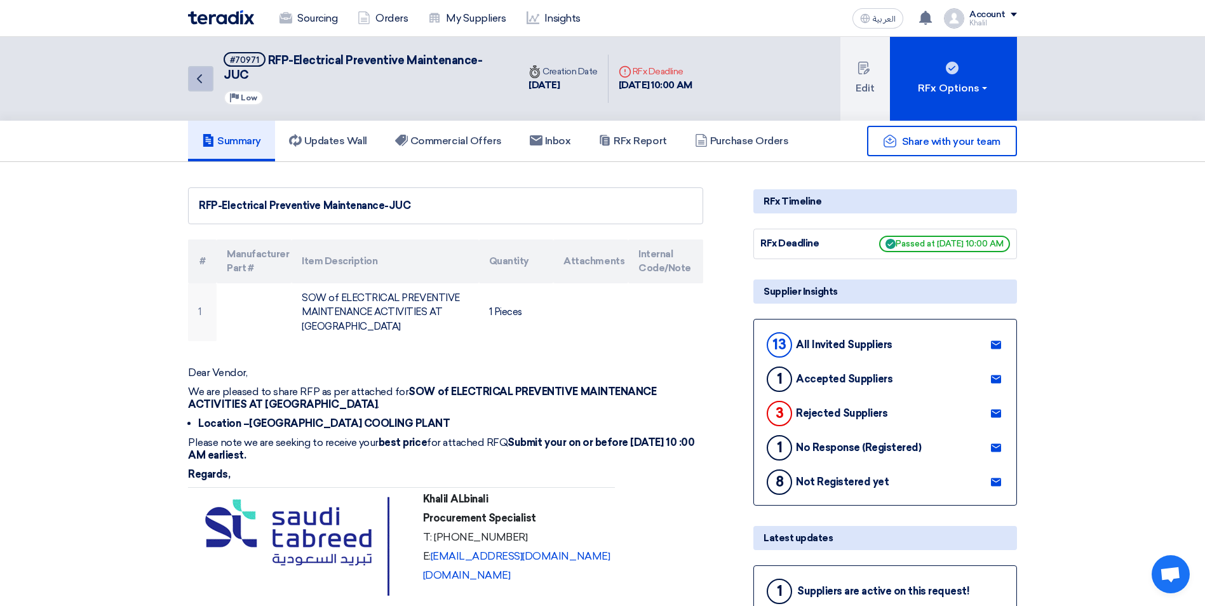
click at [205, 71] on icon "Back" at bounding box center [199, 78] width 15 height 15
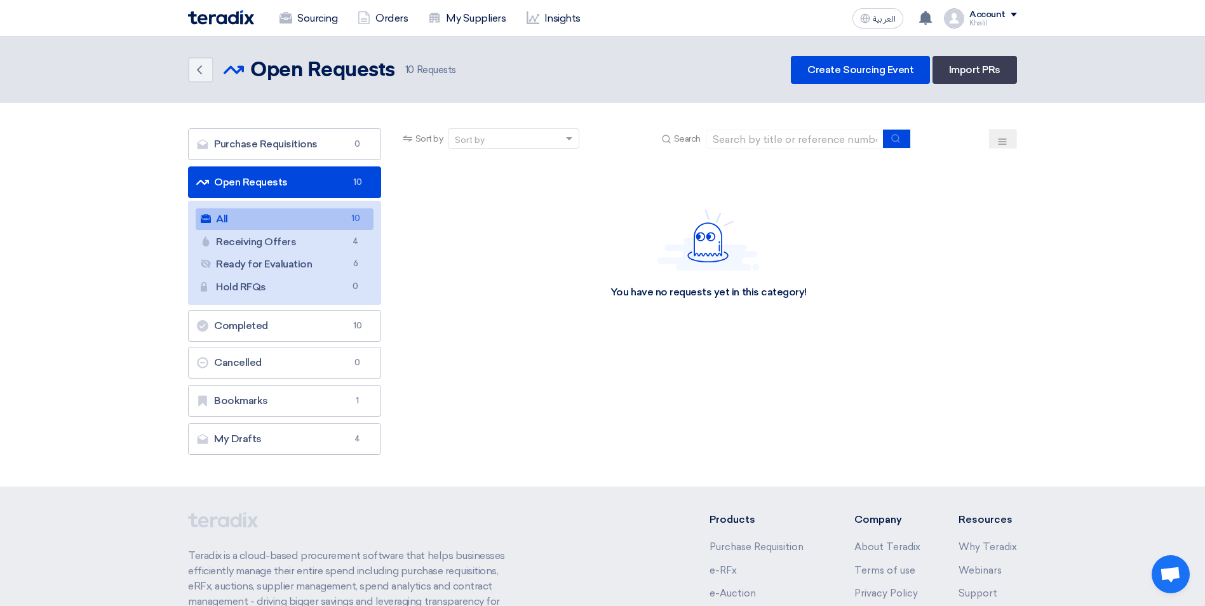
click at [302, 219] on link "All All 10" at bounding box center [285, 219] width 178 height 22
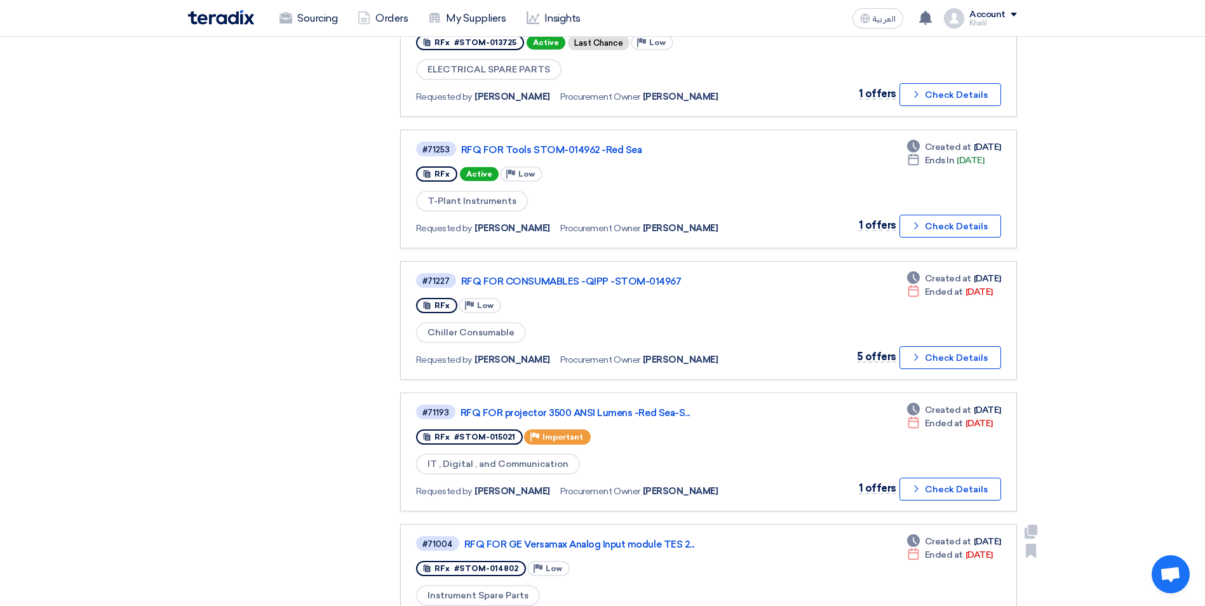
scroll to position [381, 0]
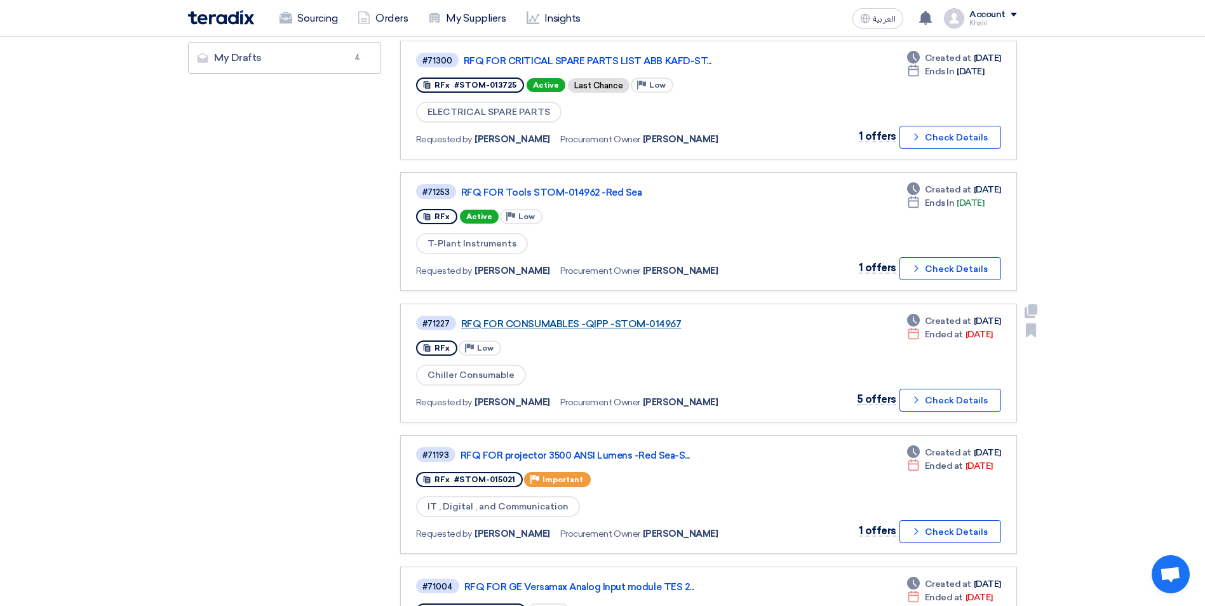
click at [606, 321] on link "RFQ FOR CONSUMABLES -QIPP -STOM-014967" at bounding box center [620, 323] width 318 height 11
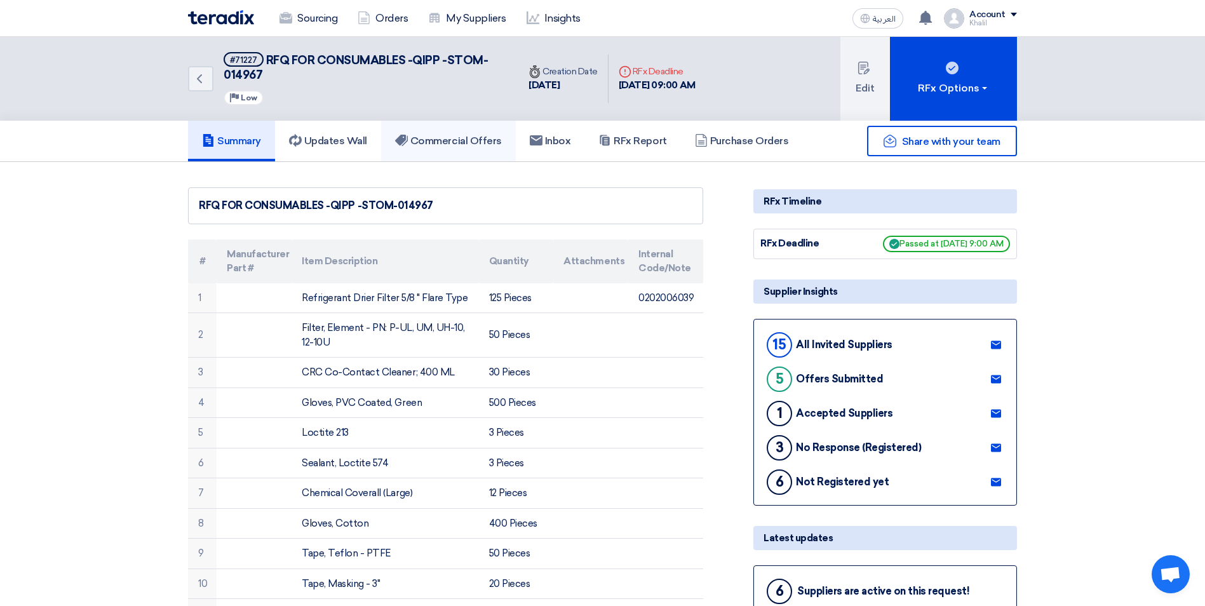
click at [431, 144] on h5 "Commercial Offers" at bounding box center [448, 141] width 107 height 13
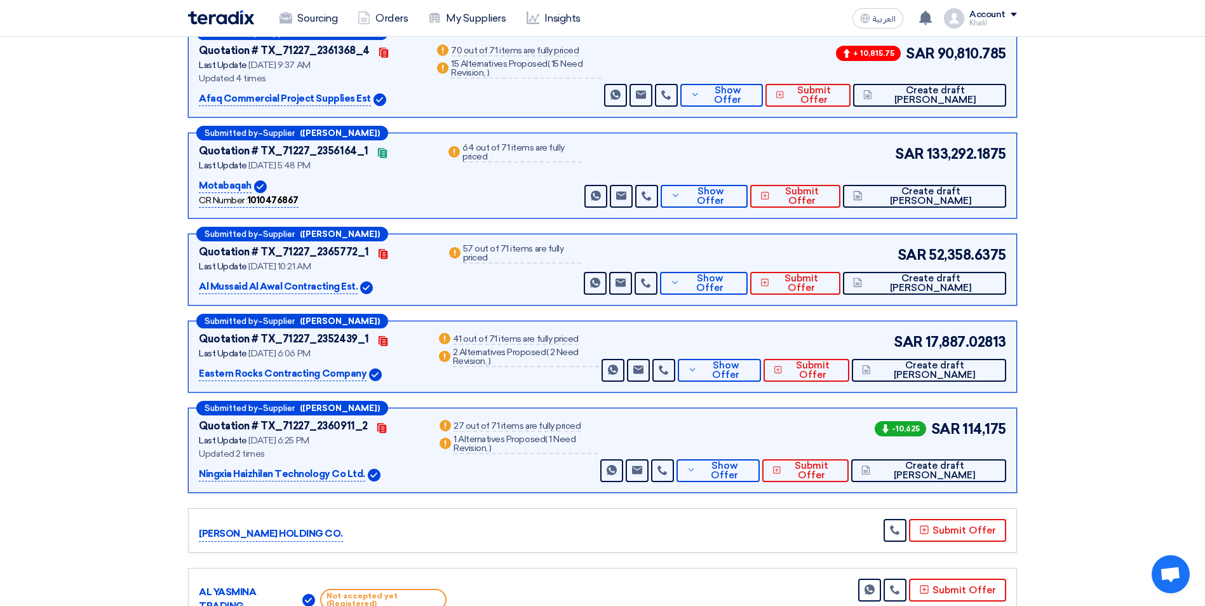
scroll to position [318, 0]
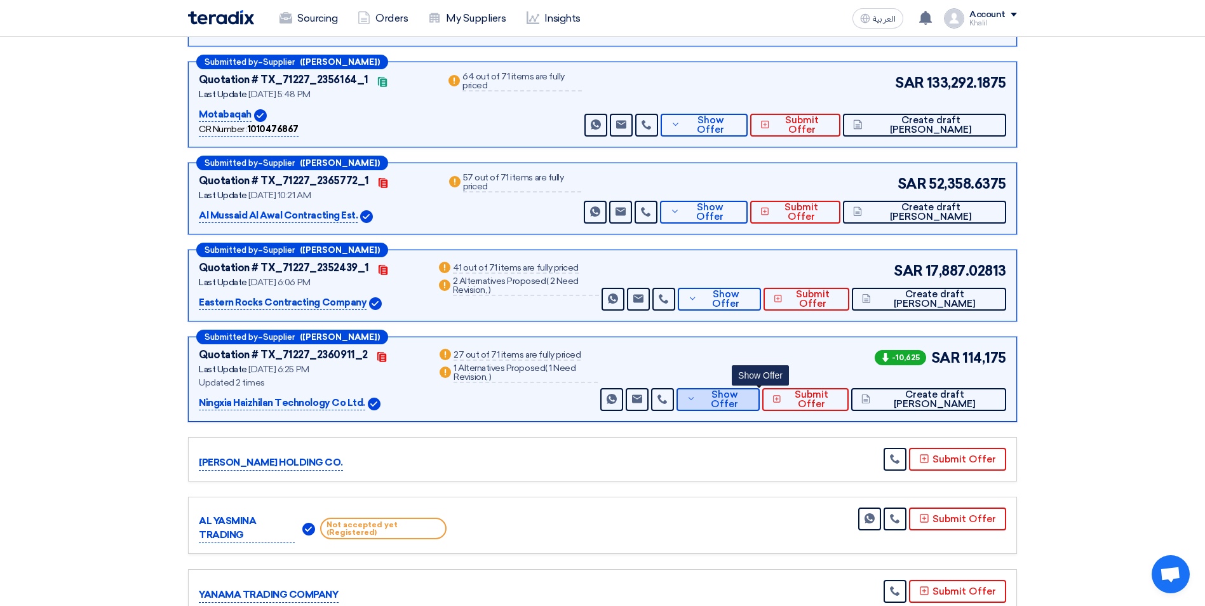
click at [739, 407] on button "Show Offer" at bounding box center [719, 399] width 84 height 23
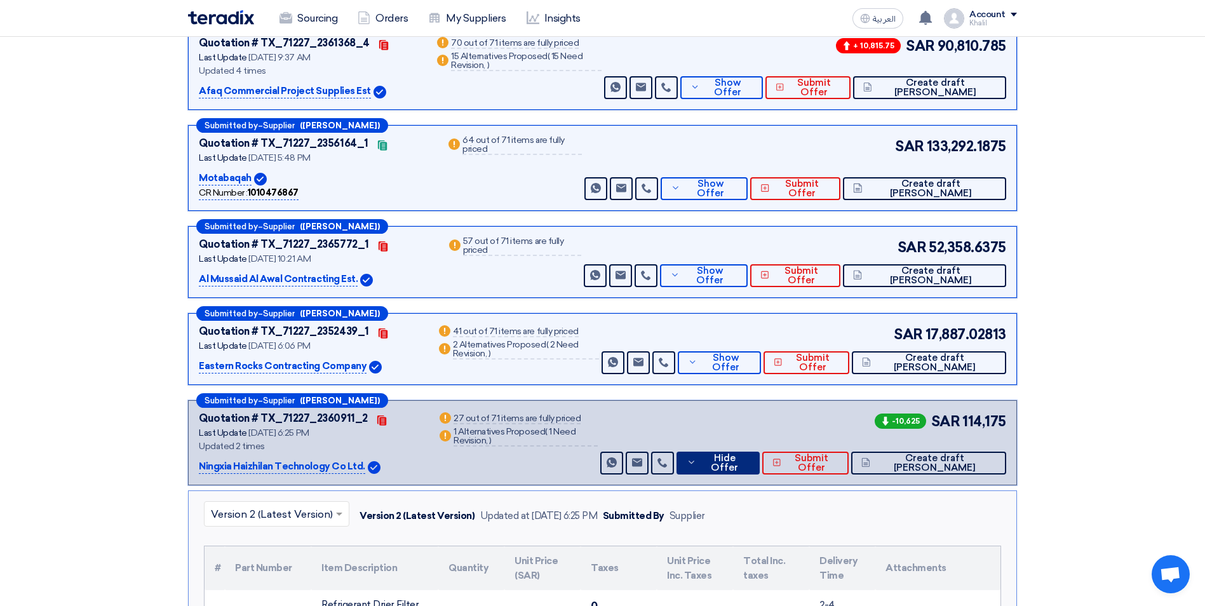
scroll to position [127, 0]
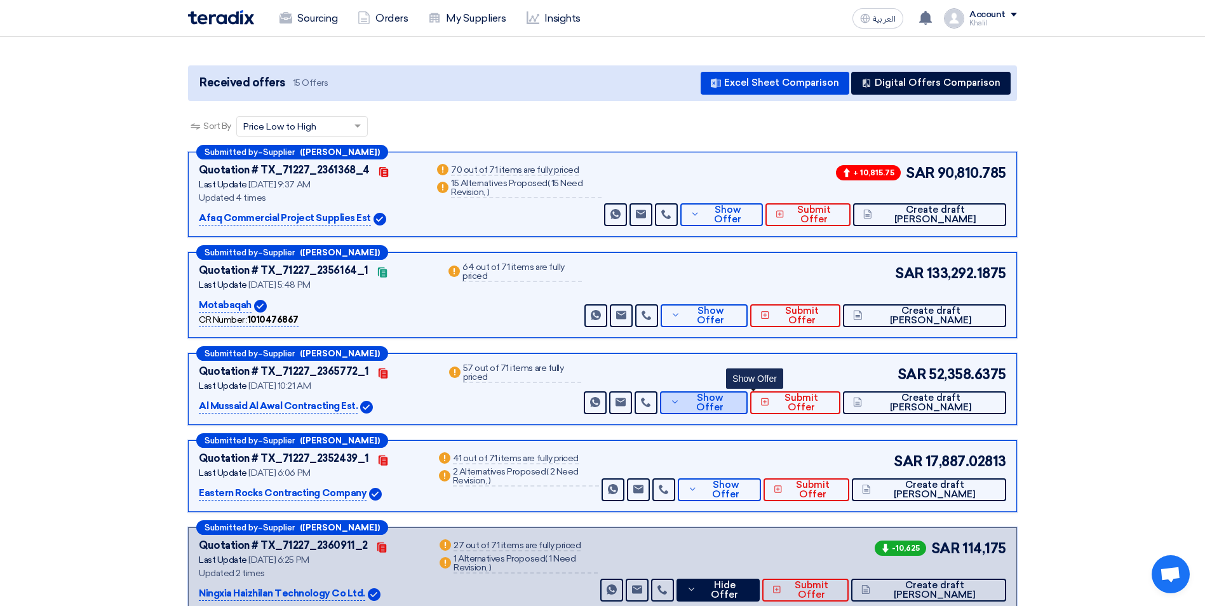
click at [734, 403] on button "Show Offer" at bounding box center [704, 402] width 88 height 23
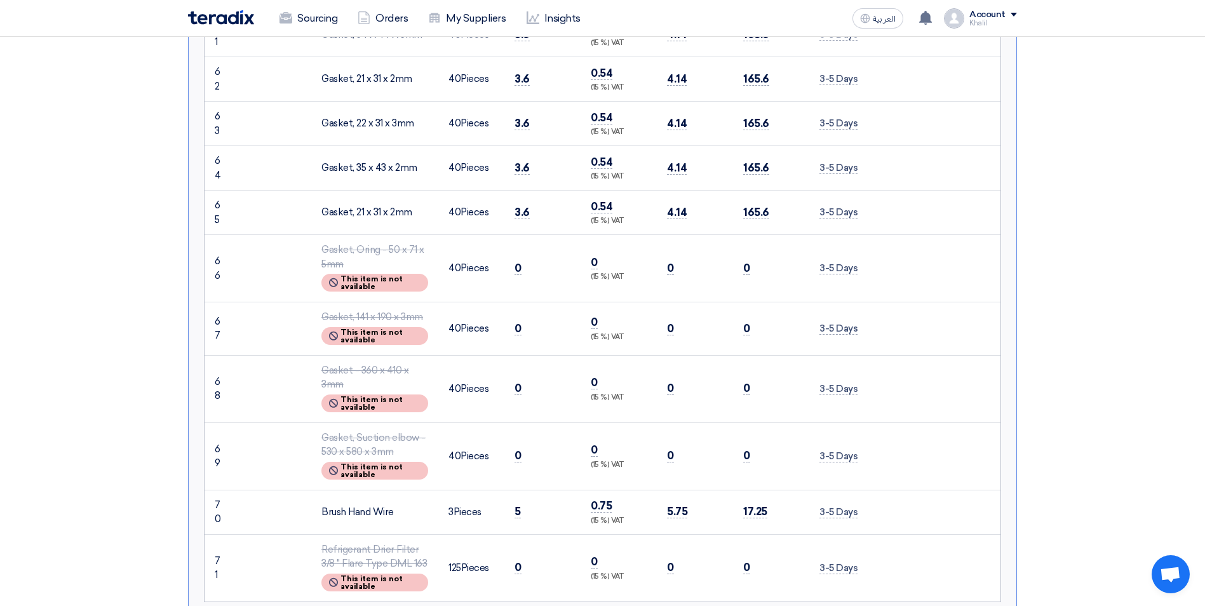
scroll to position [3622, 0]
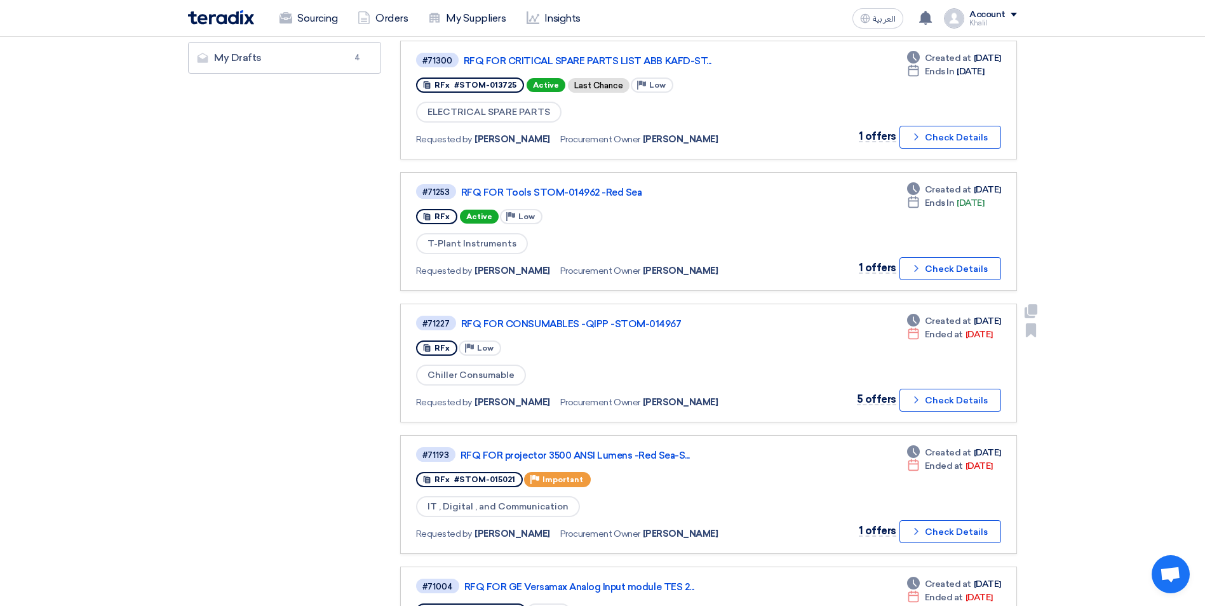
scroll to position [318, 0]
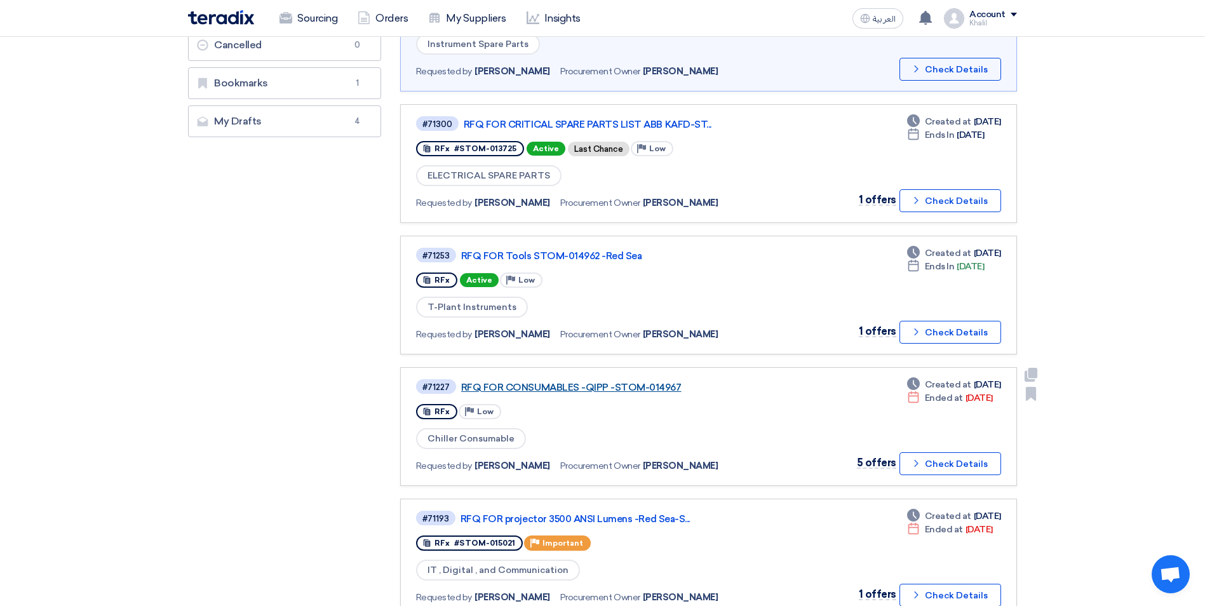
click at [590, 388] on link "RFQ FOR CONSUMABLES -QIPP -STOM-014967" at bounding box center [620, 387] width 318 height 11
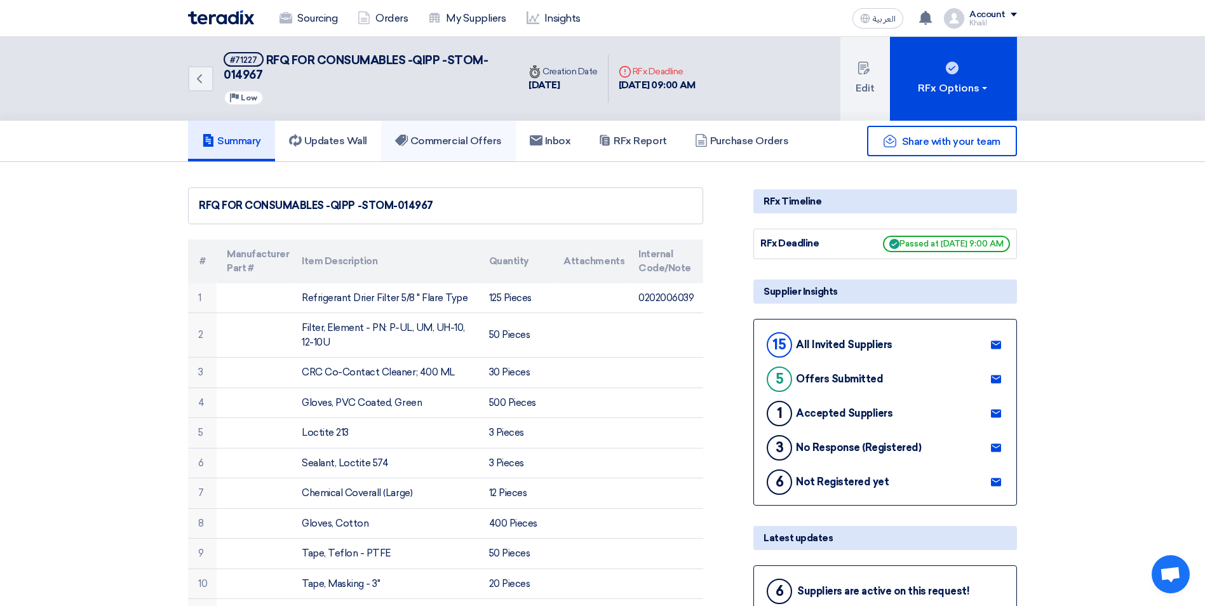
click at [457, 145] on h5 "Commercial Offers" at bounding box center [448, 141] width 107 height 13
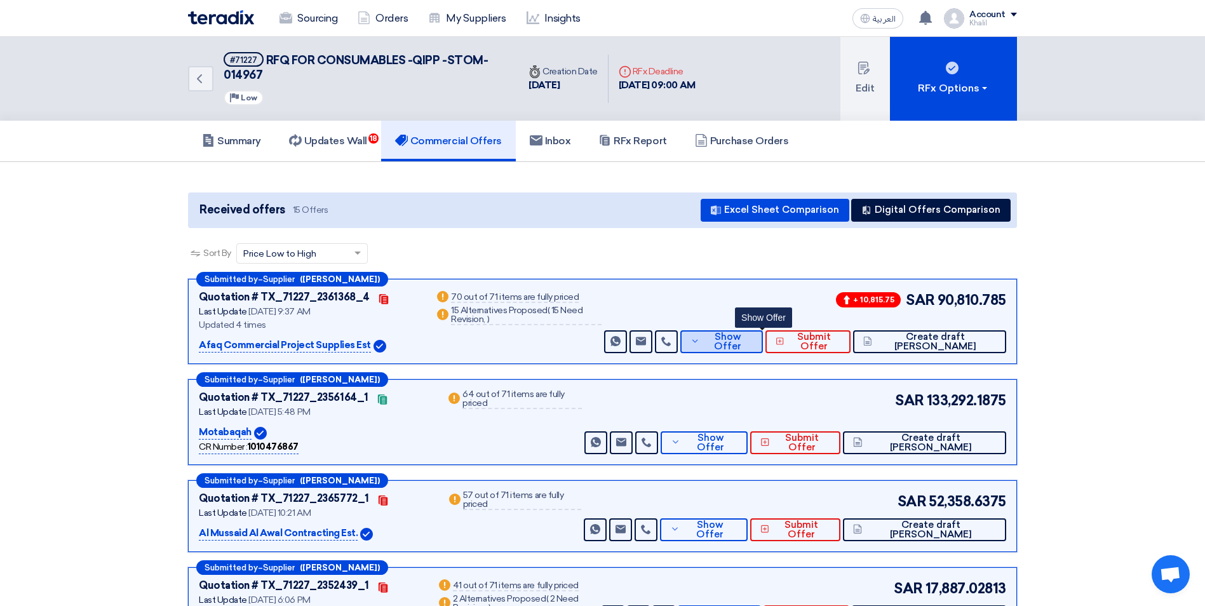
click at [743, 339] on button "Show Offer" at bounding box center [721, 341] width 83 height 23
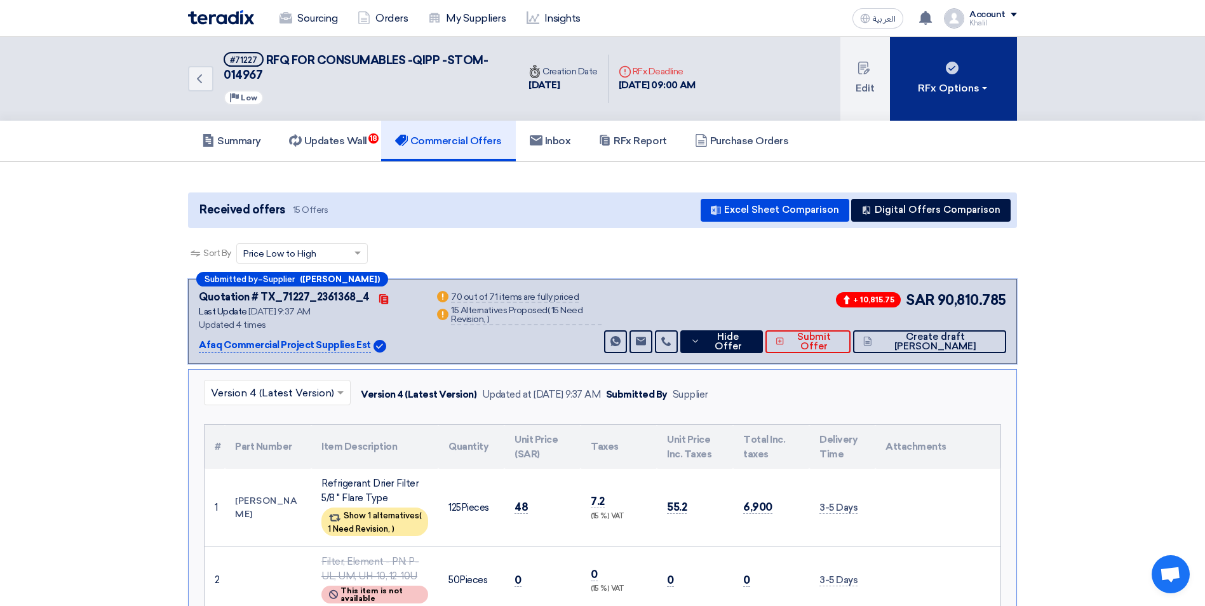
click at [971, 93] on div "RFx Options" at bounding box center [954, 88] width 72 height 15
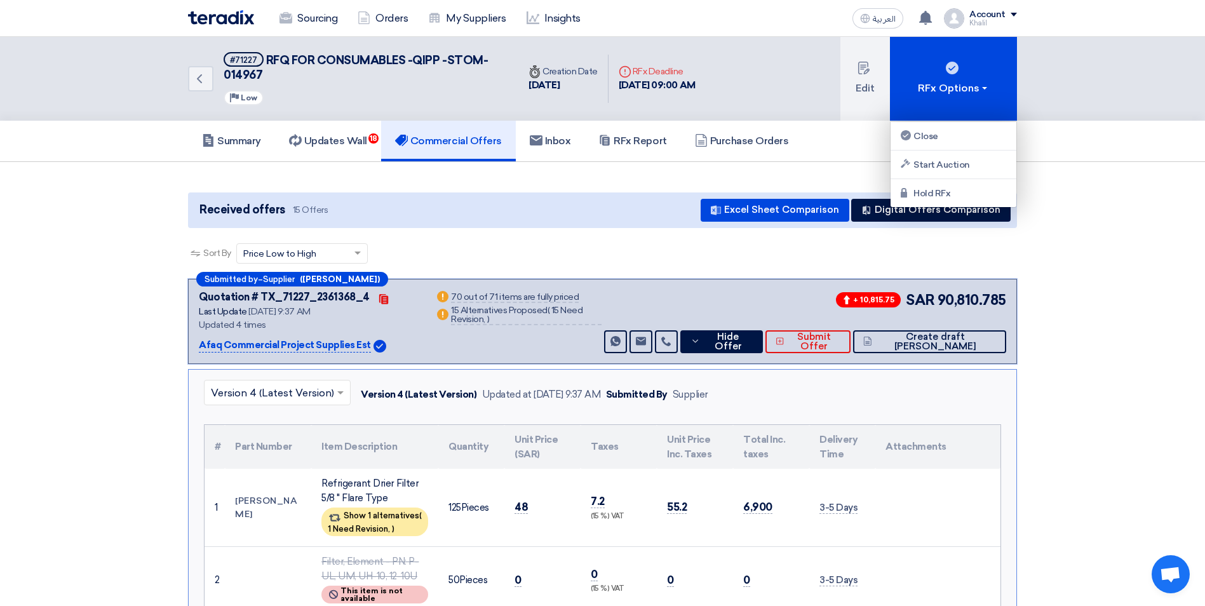
click at [839, 154] on div "Summary Updates Wall 18 Commercial Offers Inbox RFx Report Purchase Orders" at bounding box center [602, 141] width 829 height 41
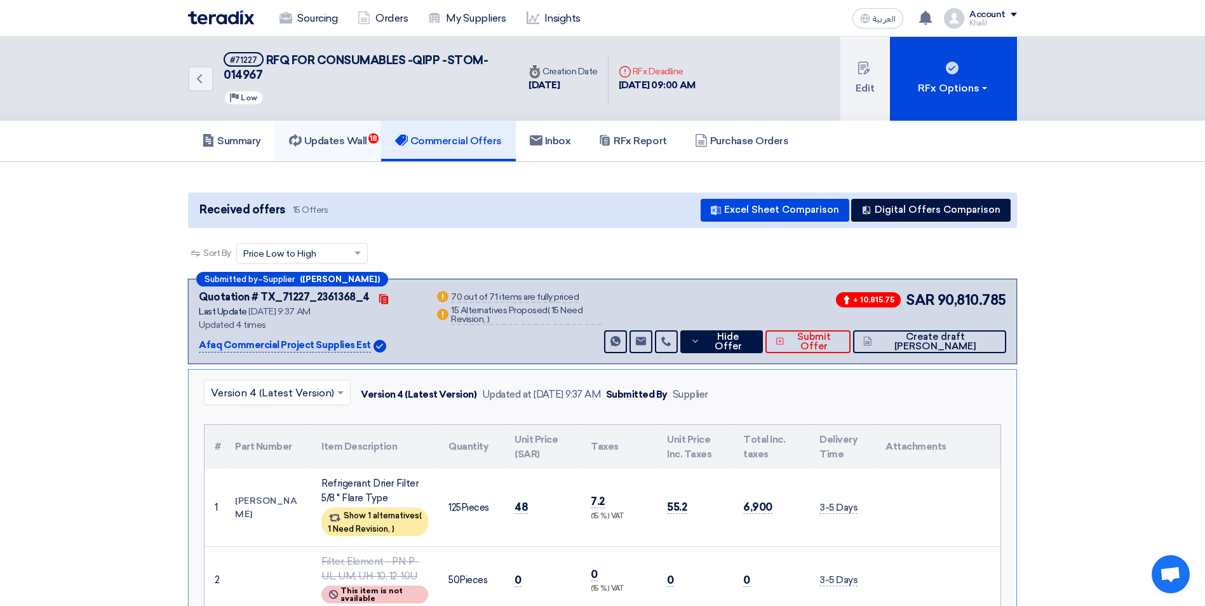
click at [365, 141] on h5 "Updates Wall 18" at bounding box center [328, 141] width 78 height 13
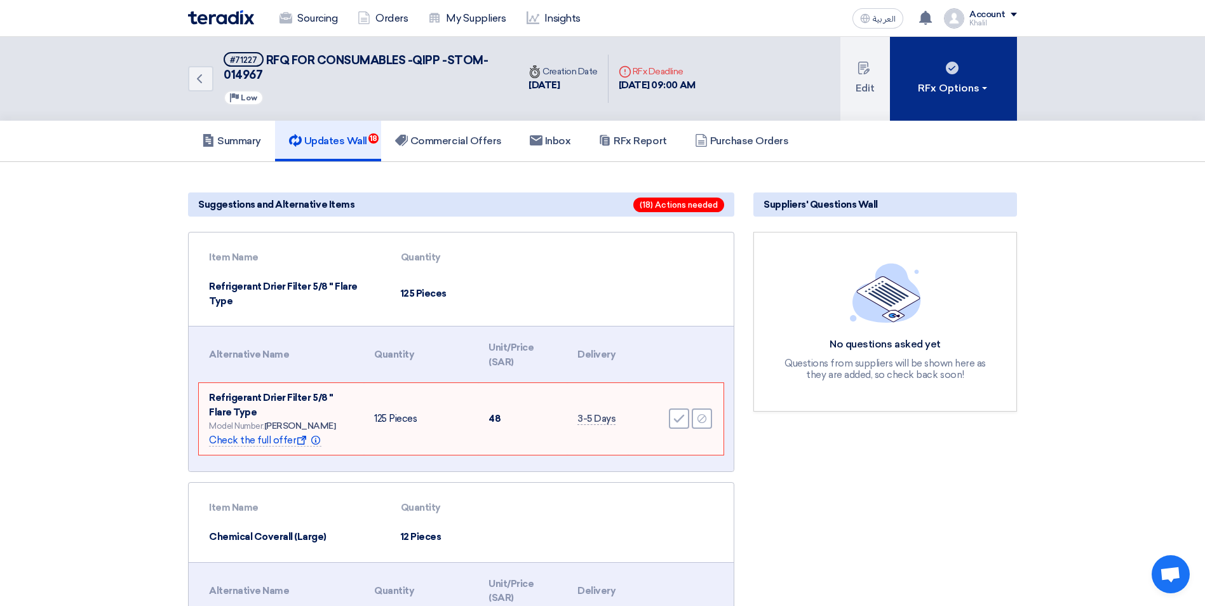
click at [971, 88] on button "RFx Options" at bounding box center [953, 79] width 127 height 84
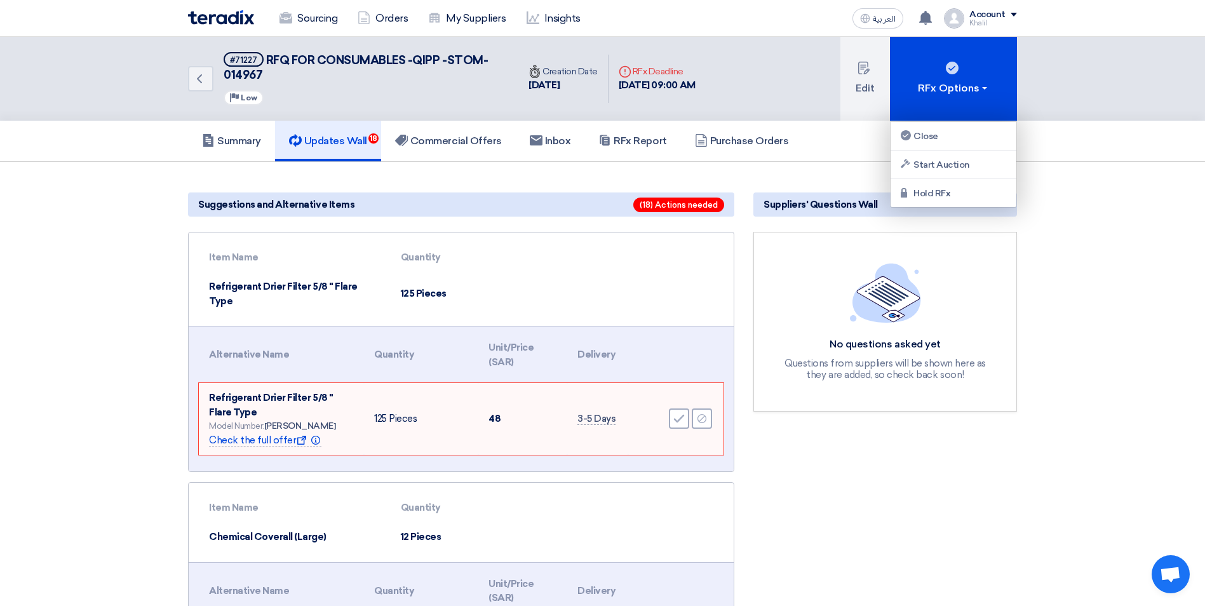
click at [971, 147] on div "Summary Updates Wall 18 Commercial Offers Inbox RFx Report Purchase Orders" at bounding box center [602, 141] width 1205 height 41
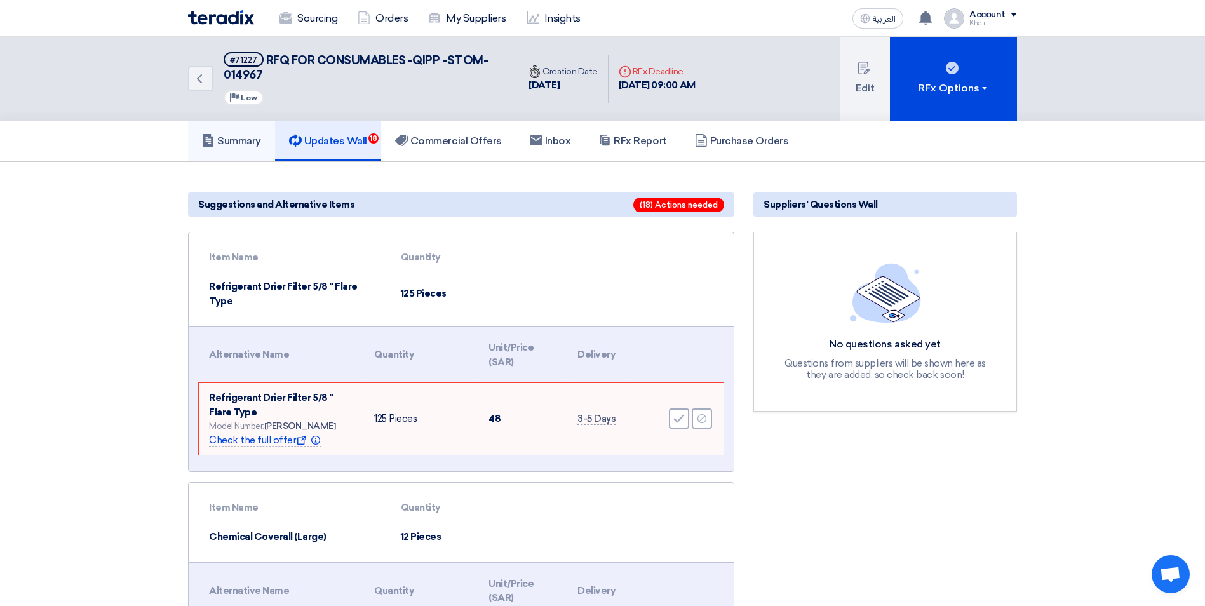
click at [254, 140] on h5 "Summary" at bounding box center [231, 141] width 59 height 13
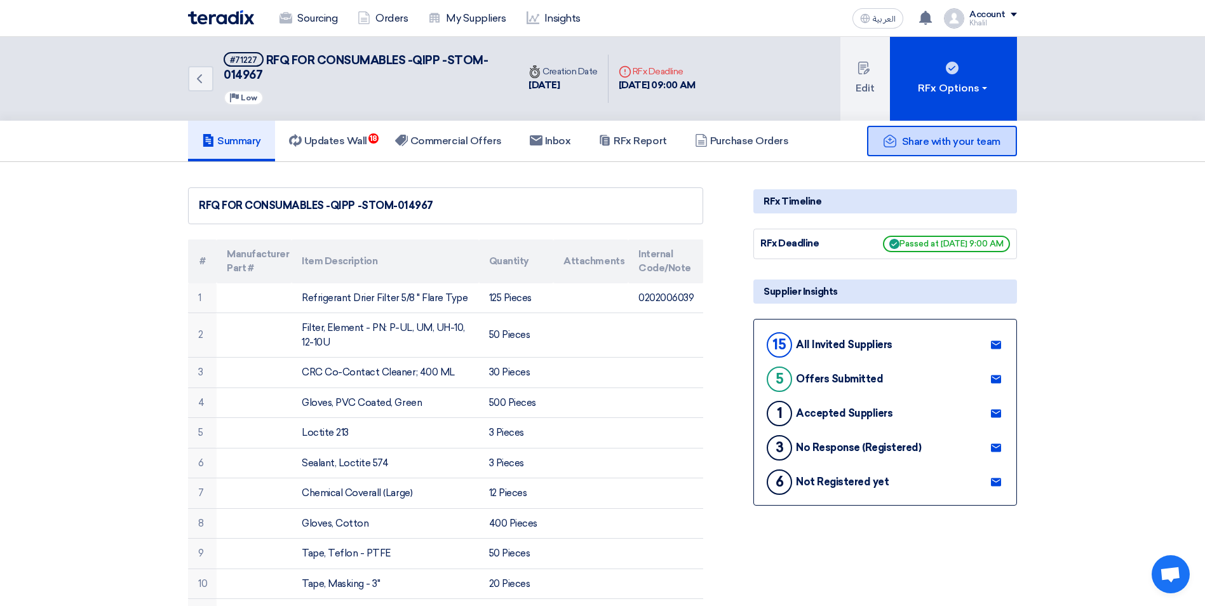
click at [956, 148] on div "Share with your team" at bounding box center [942, 141] width 150 height 30
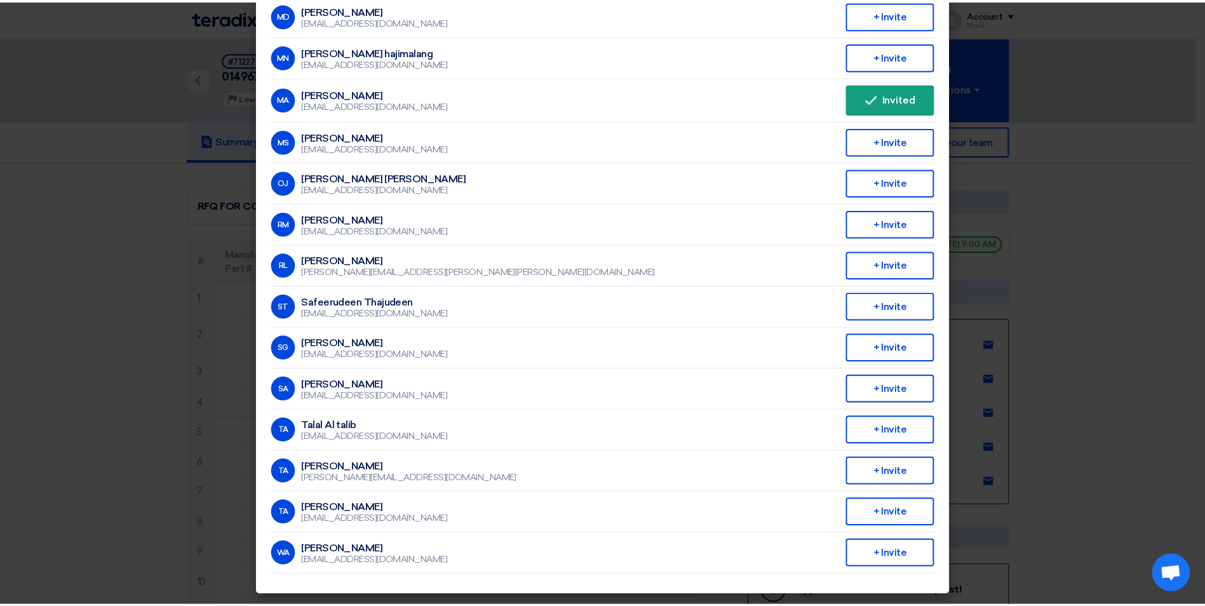
scroll to position [128, 0]
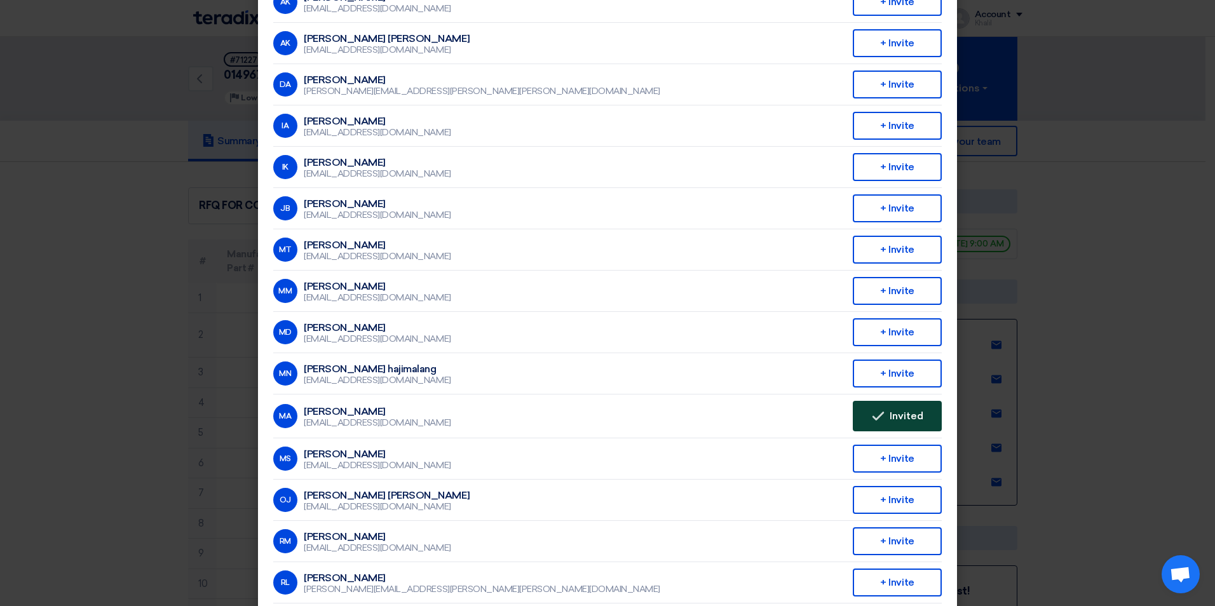
click at [906, 415] on span "Invited" at bounding box center [906, 416] width 34 height 10
click at [906, 416] on span "Invited" at bounding box center [906, 416] width 34 height 10
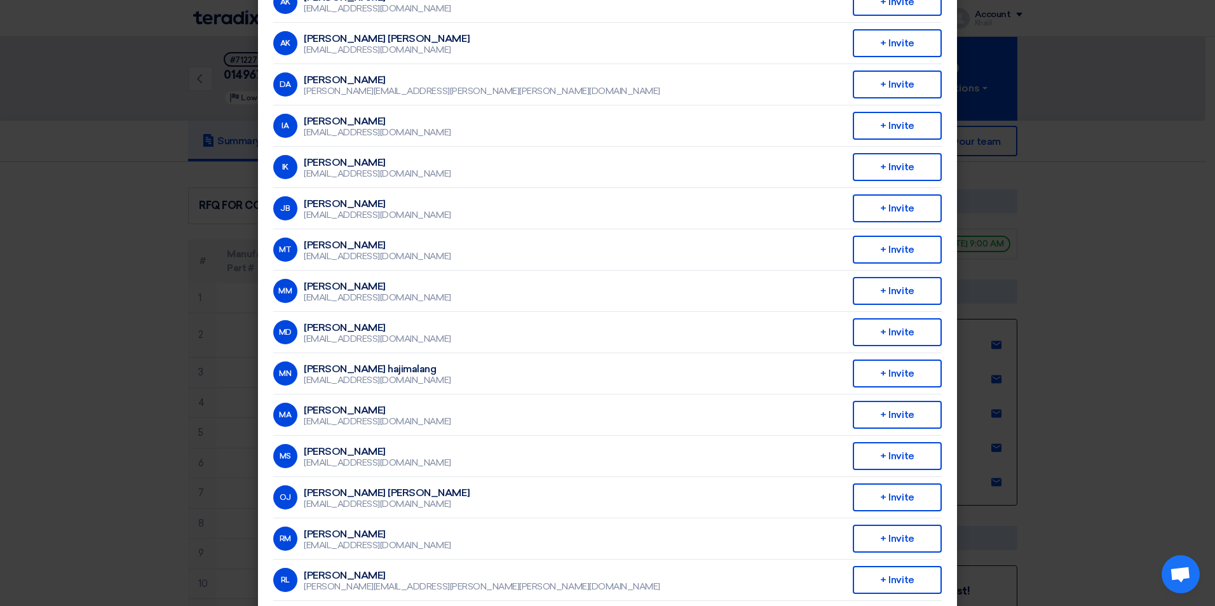
click at [971, 355] on modal-container "Invite From Your Company × Company Team Saudi Tabreed AK [PERSON_NAME] [EMAIL_A…" at bounding box center [607, 303] width 1215 height 606
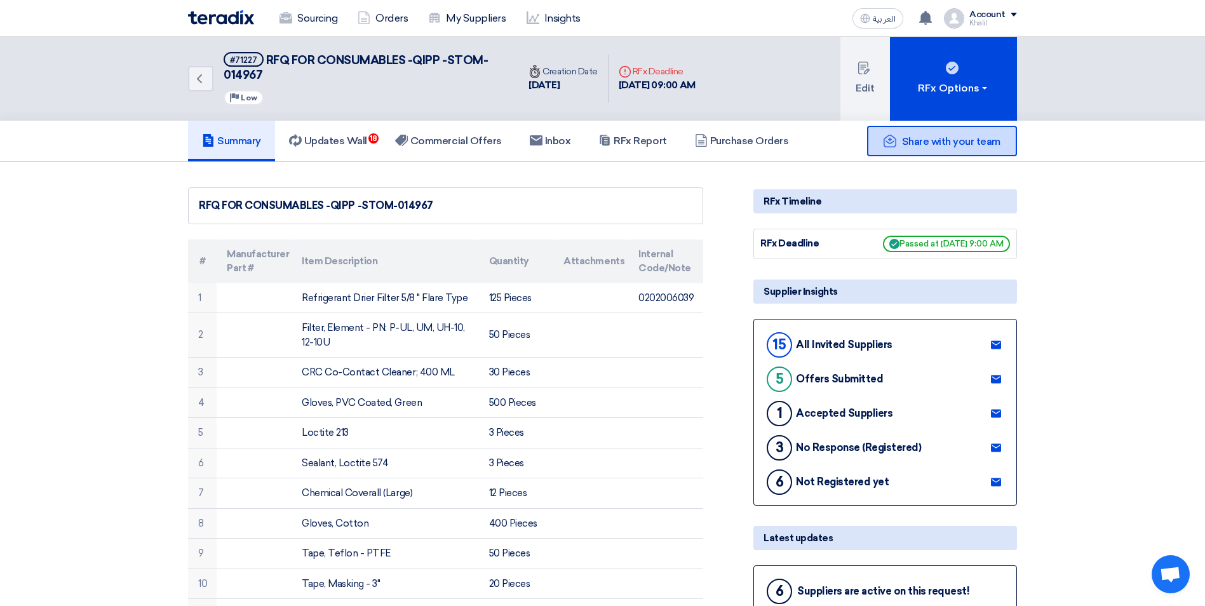
click at [953, 140] on span "Share with your team" at bounding box center [951, 141] width 98 height 12
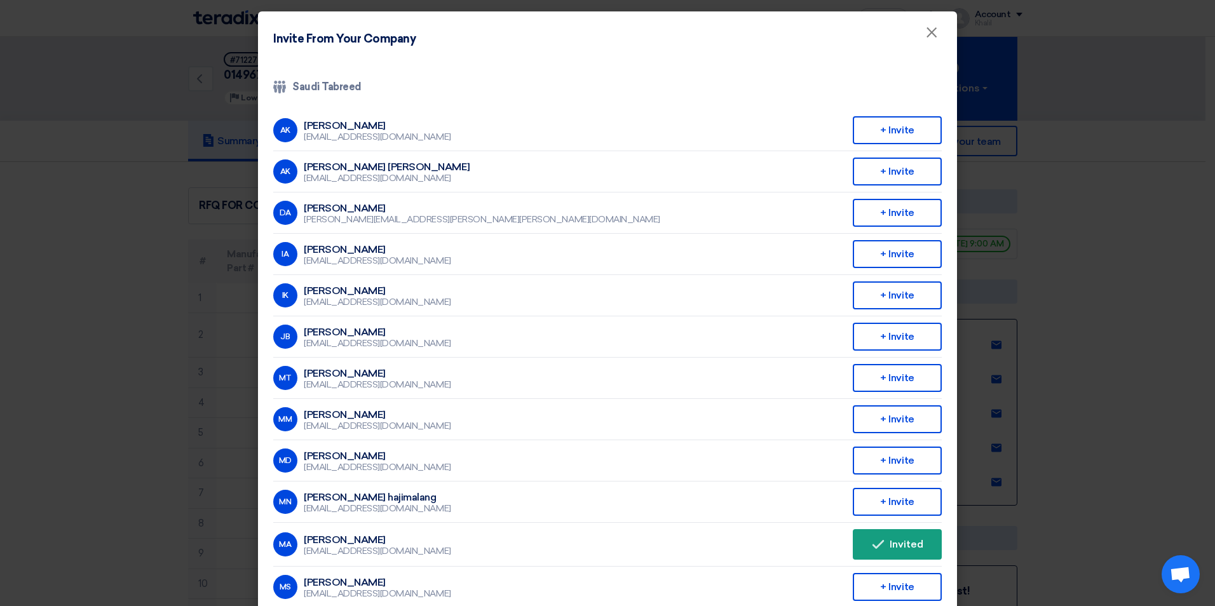
click at [971, 354] on modal-container "Invite From Your Company × Company Team Saudi Tabreed AK [PERSON_NAME] [EMAIL_A…" at bounding box center [607, 303] width 1215 height 606
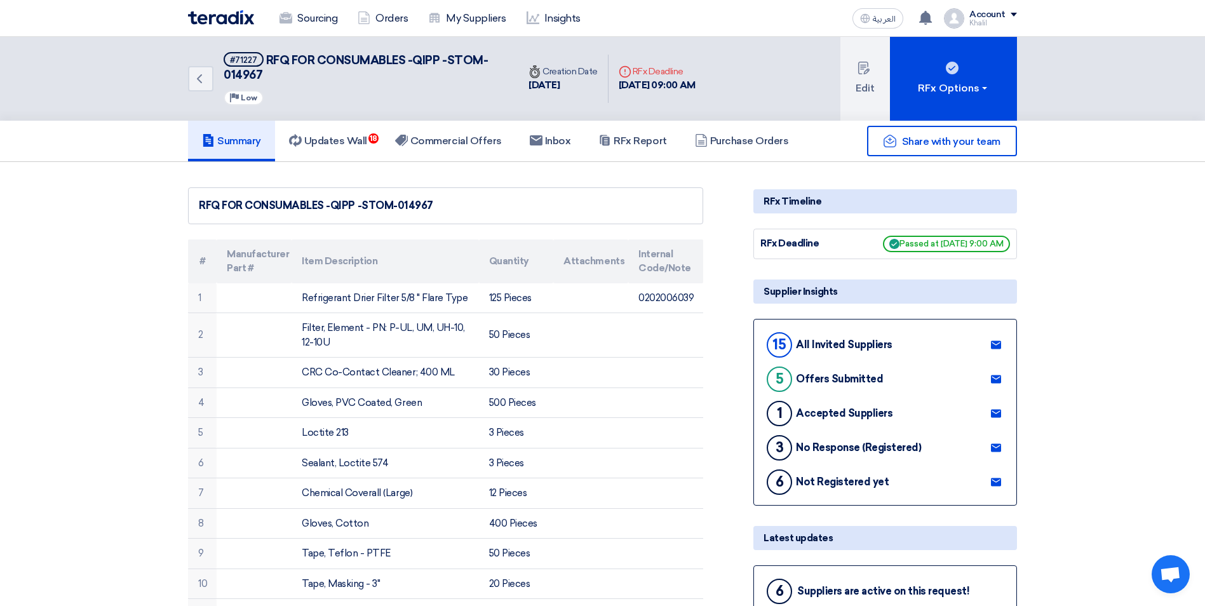
click at [949, 245] on span "Passed at [DATE] 9:00 AM" at bounding box center [946, 244] width 127 height 17
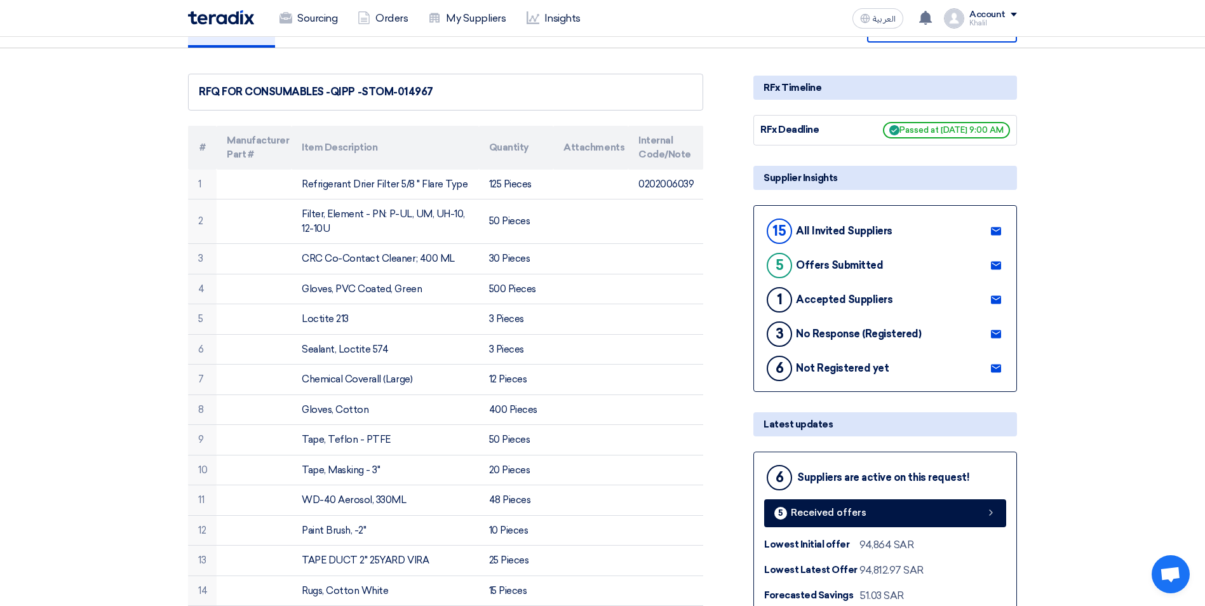
scroll to position [0, 0]
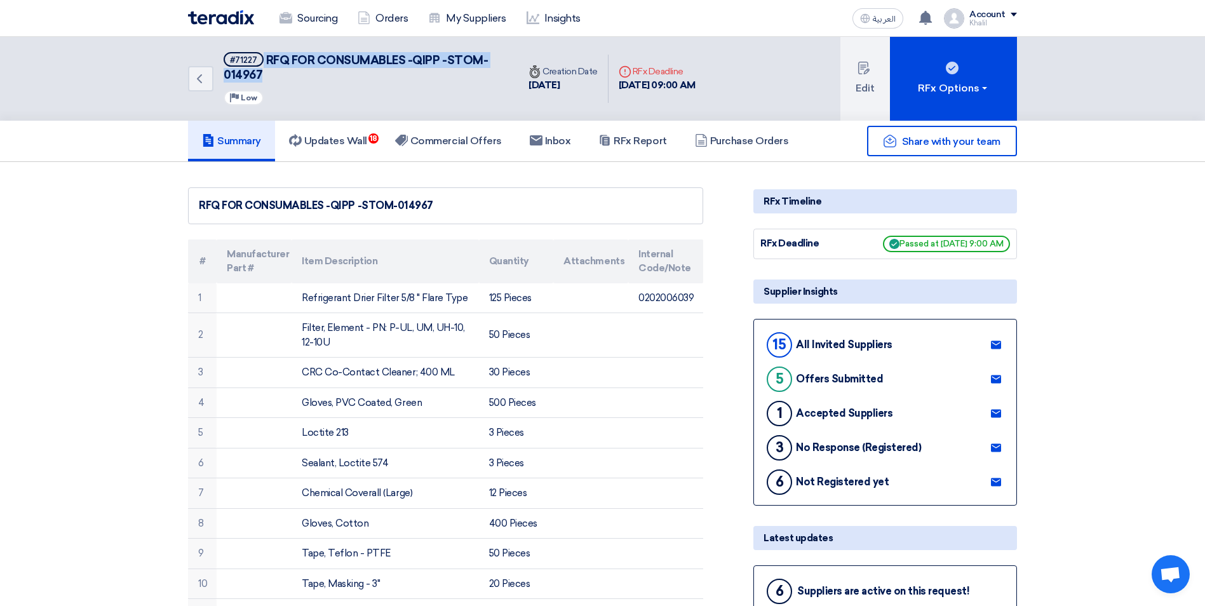
drag, startPoint x: 355, startPoint y: 76, endPoint x: 238, endPoint y: 67, distance: 116.7
click at [238, 67] on h5 "#71227 RFQ FOR CONSUMABLES -QIPP -STOM-014967" at bounding box center [364, 67] width 280 height 31
click at [363, 145] on h5 "Updates Wall 18" at bounding box center [328, 141] width 78 height 13
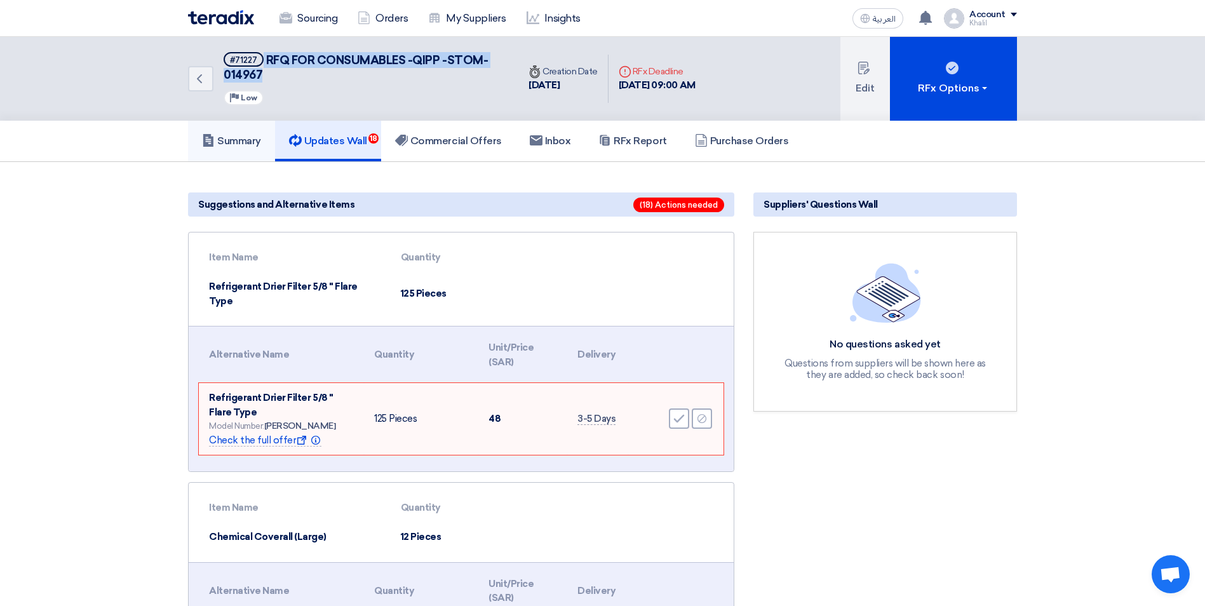
click at [245, 144] on h5 "Summary" at bounding box center [231, 141] width 59 height 13
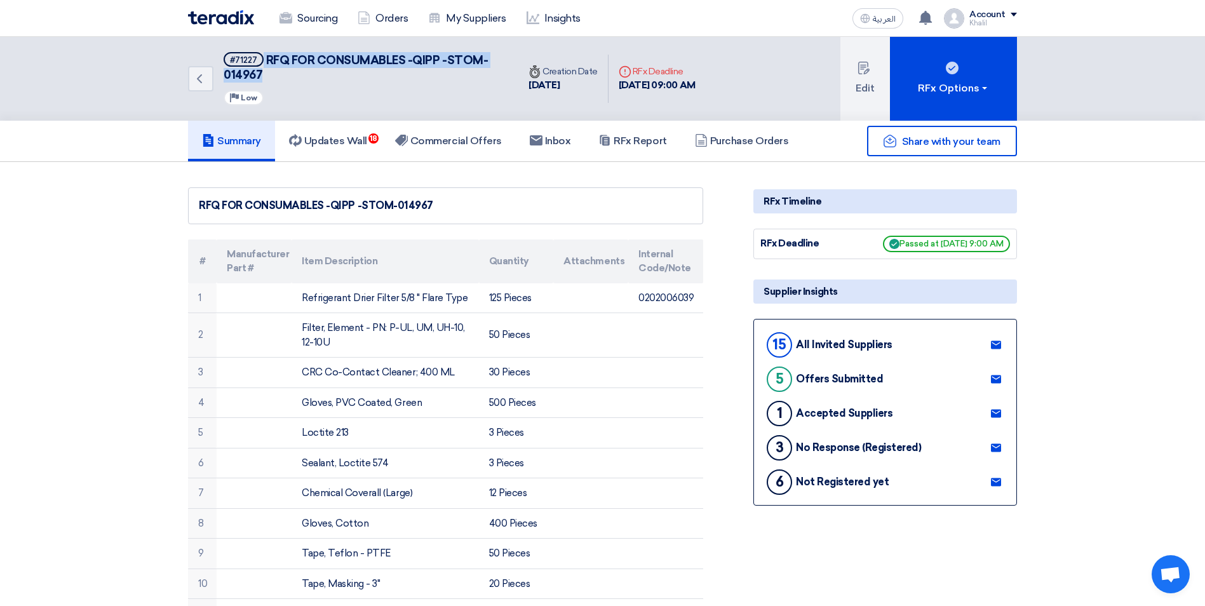
click at [243, 144] on h5 "Summary" at bounding box center [231, 141] width 59 height 13
click at [317, 22] on link "Sourcing" at bounding box center [308, 18] width 78 height 28
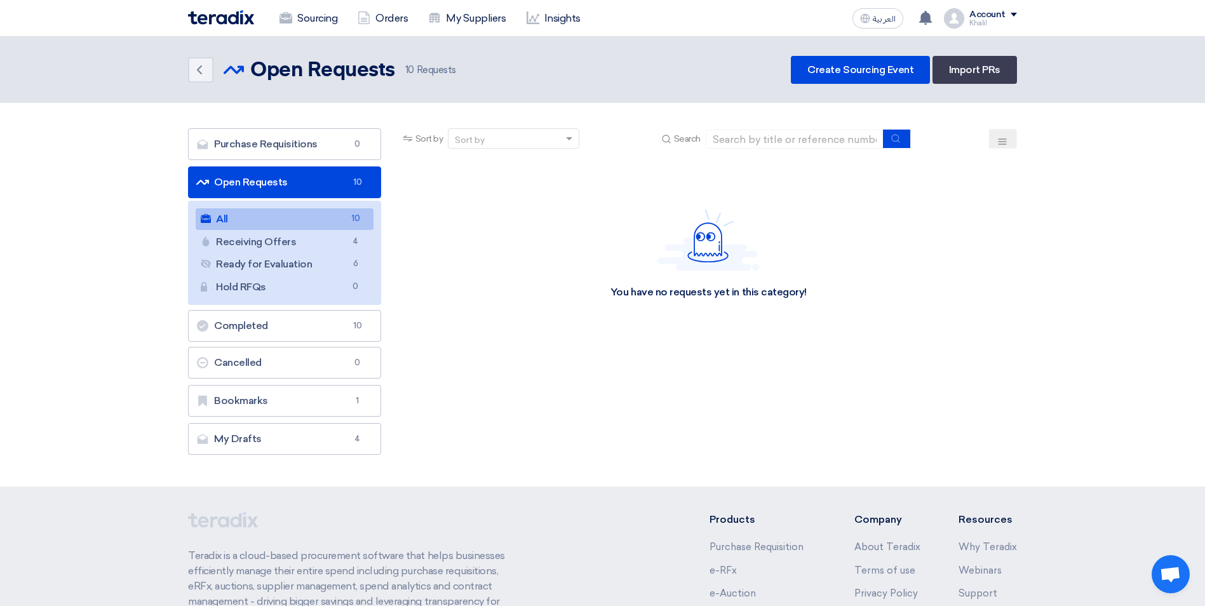
click at [314, 221] on link "All All 10" at bounding box center [285, 219] width 178 height 22
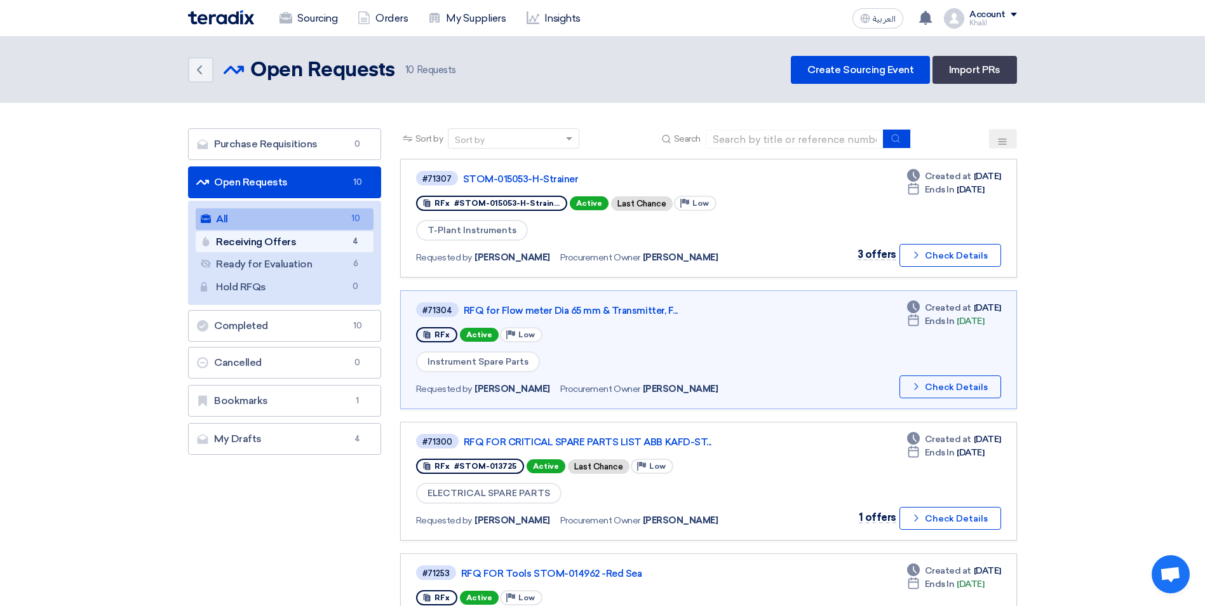
click at [309, 242] on link "Receiving Offers Receiving Offers 4" at bounding box center [285, 242] width 178 height 22
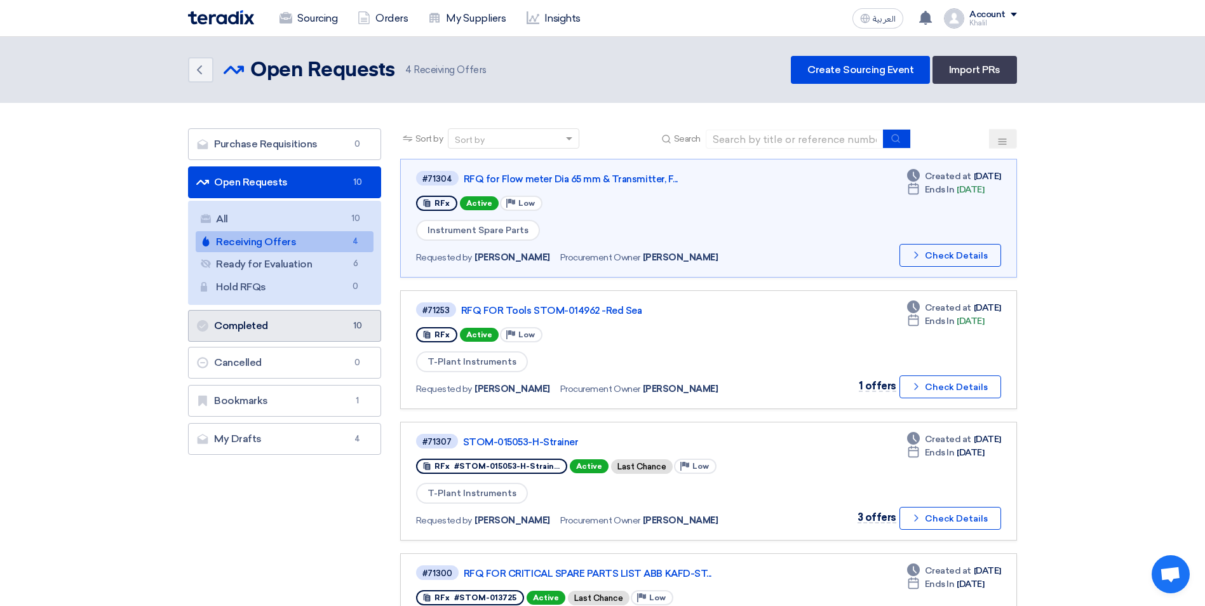
click at [309, 322] on link "Completed Completed 10" at bounding box center [284, 326] width 193 height 32
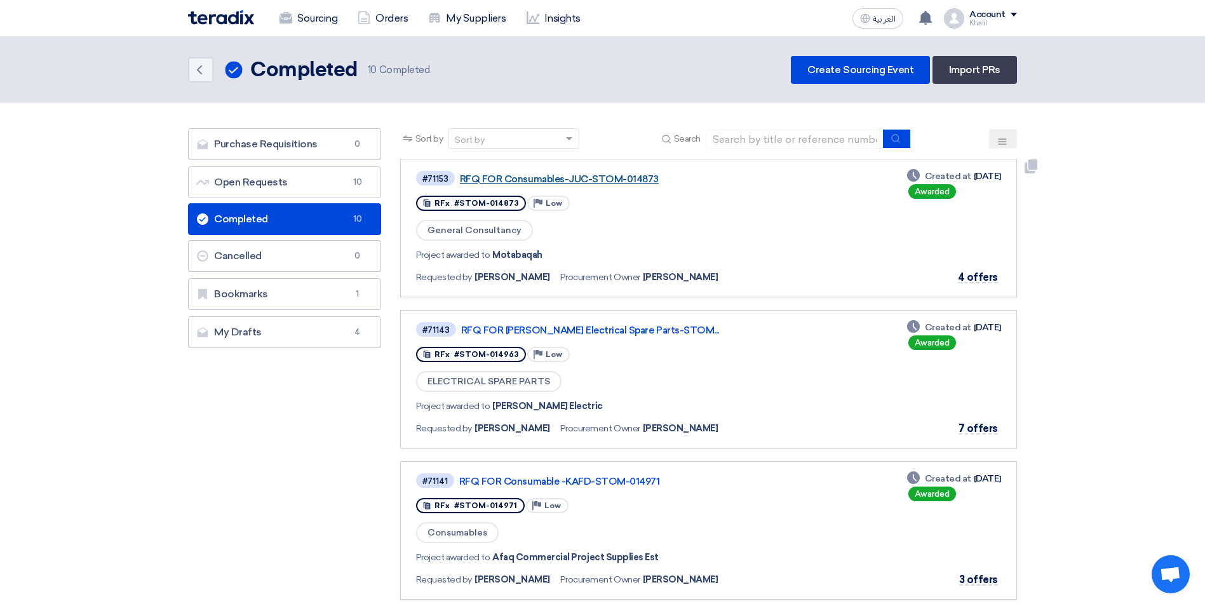
click at [567, 180] on link "RFQ FOR Consumables-JUC-STOM-014873" at bounding box center [619, 178] width 318 height 11
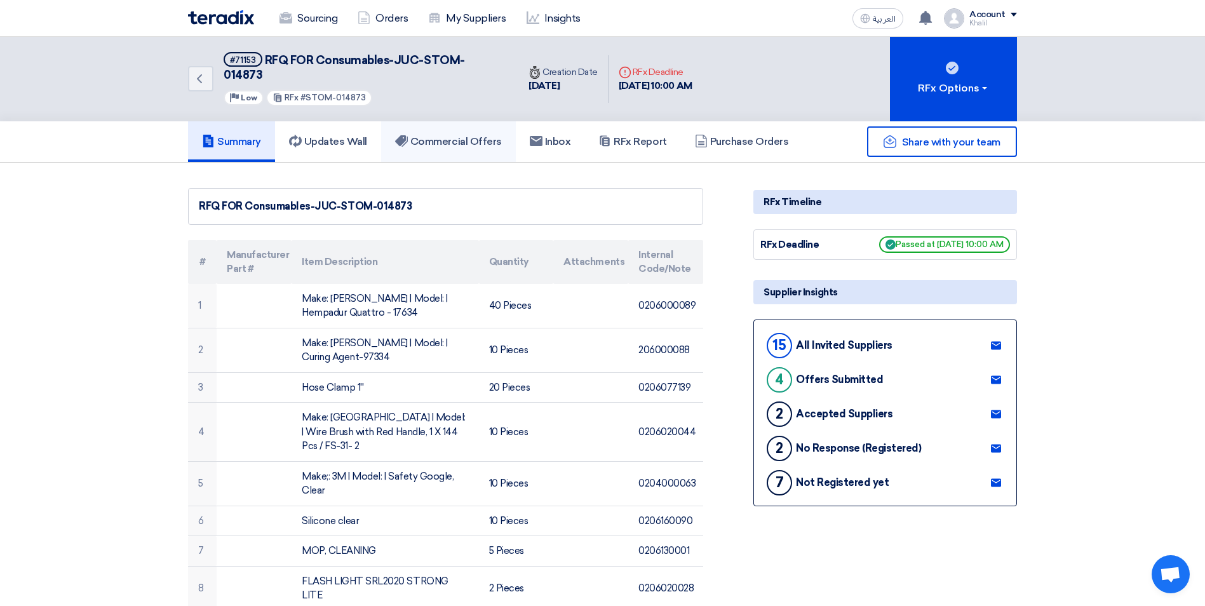
click at [440, 135] on h5 "Commercial Offers" at bounding box center [448, 141] width 107 height 13
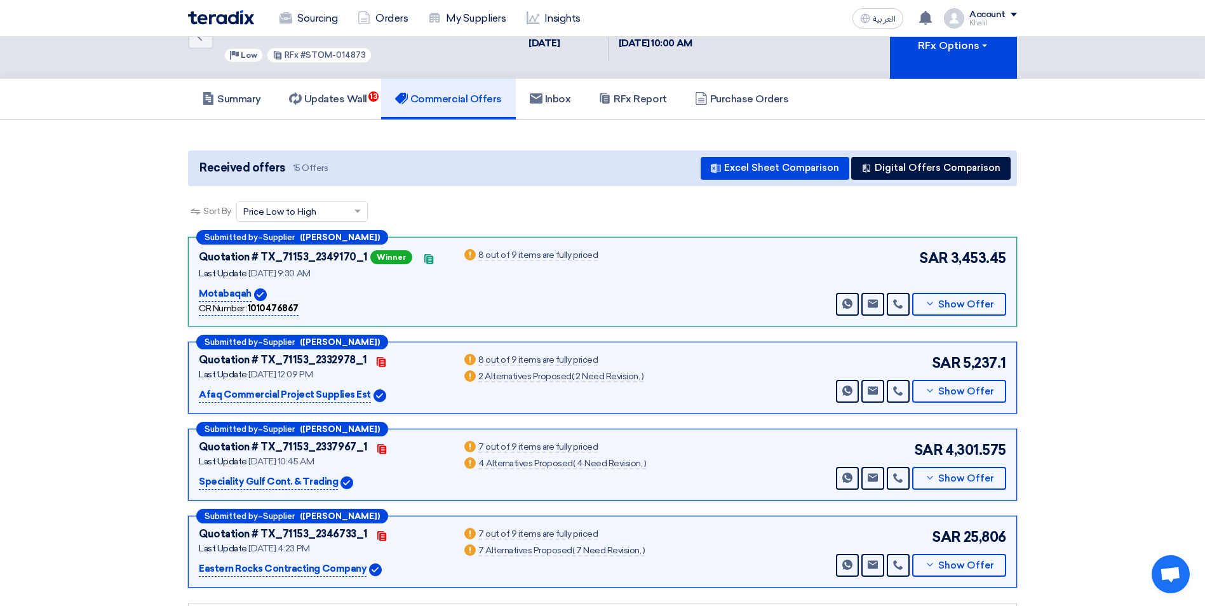
scroll to position [64, 0]
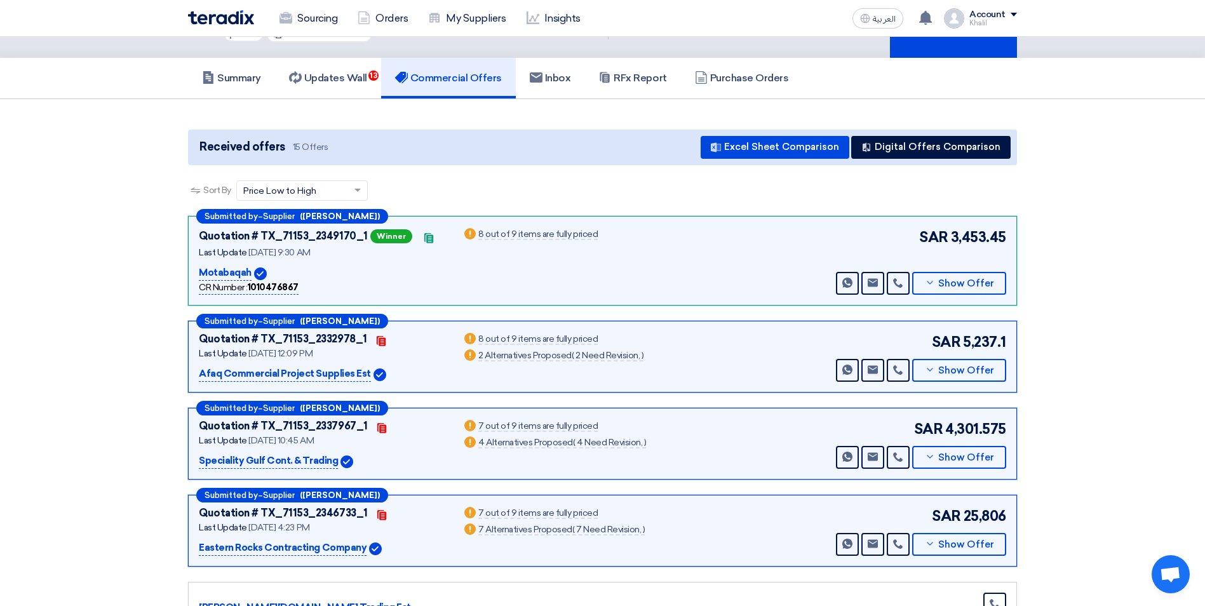
drag, startPoint x: 955, startPoint y: 221, endPoint x: 1011, endPoint y: 222, distance: 55.9
click at [971, 222] on div "Submitted by – Supplier ([PERSON_NAME]) Quotation # TX_71153_2349170_1 Winner C…" at bounding box center [602, 261] width 829 height 90
drag, startPoint x: 968, startPoint y: 503, endPoint x: 1001, endPoint y: 503, distance: 33.7
click at [971, 484] on span "25,806" at bounding box center [985, 516] width 43 height 21
click at [770, 484] on div "Quotation # TX_71153_2346733_1 Contacts Last Update [DATE] 4:23 PM Eastern Rock…" at bounding box center [603, 531] width 808 height 50
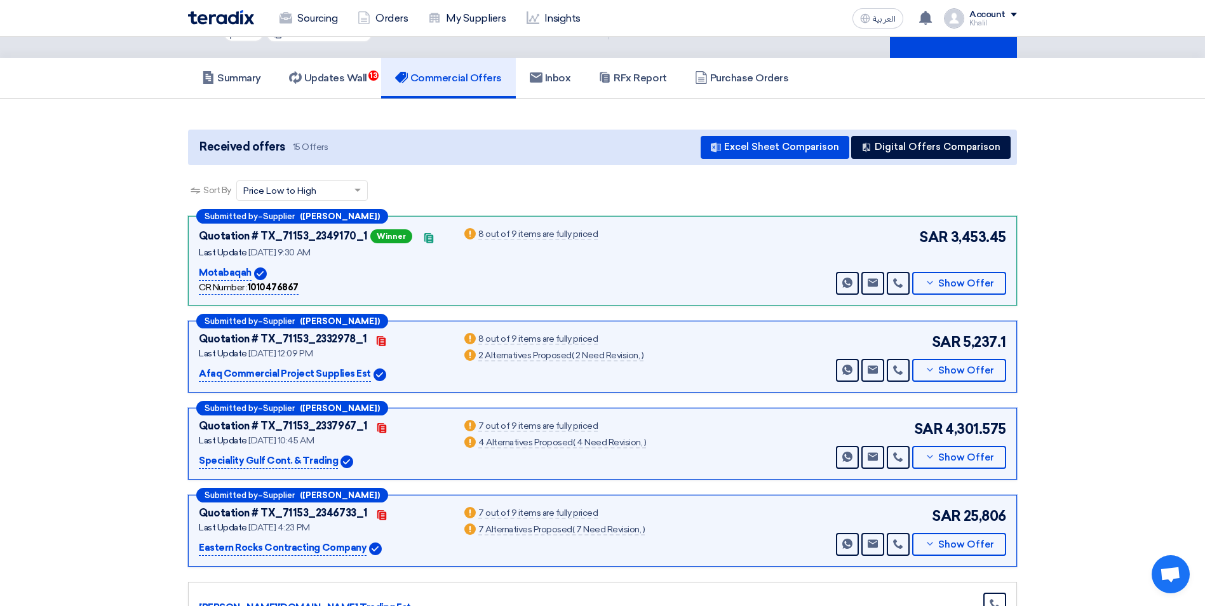
click at [222, 266] on p "Motabaqah" at bounding box center [225, 273] width 53 height 15
click at [940, 280] on button "Show Offer" at bounding box center [959, 283] width 94 height 23
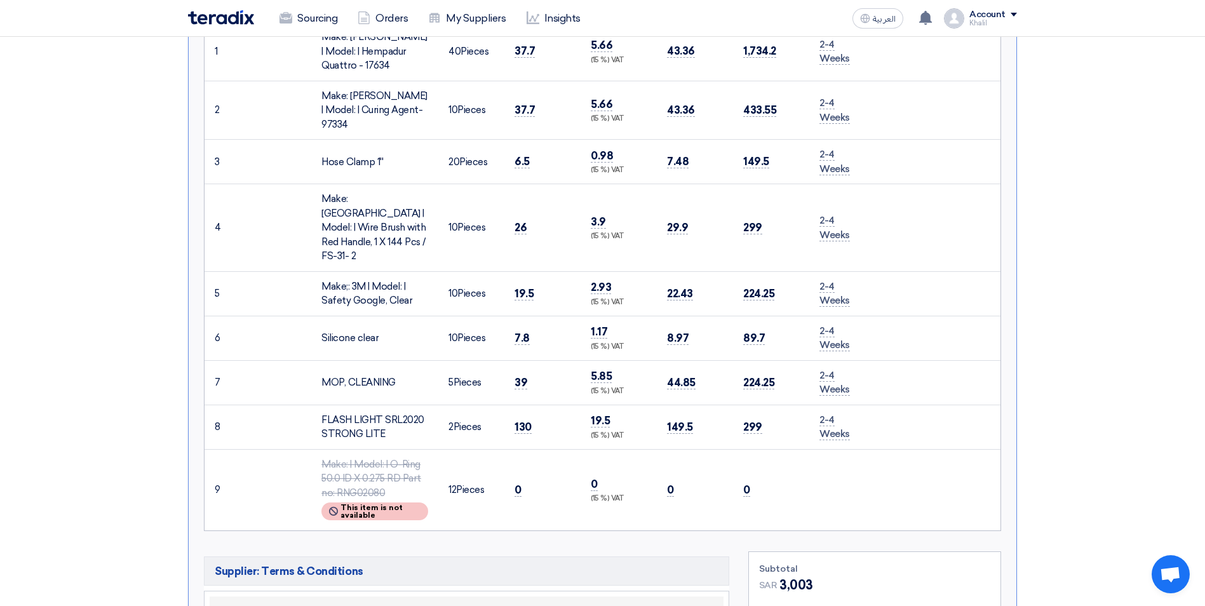
scroll to position [572, 0]
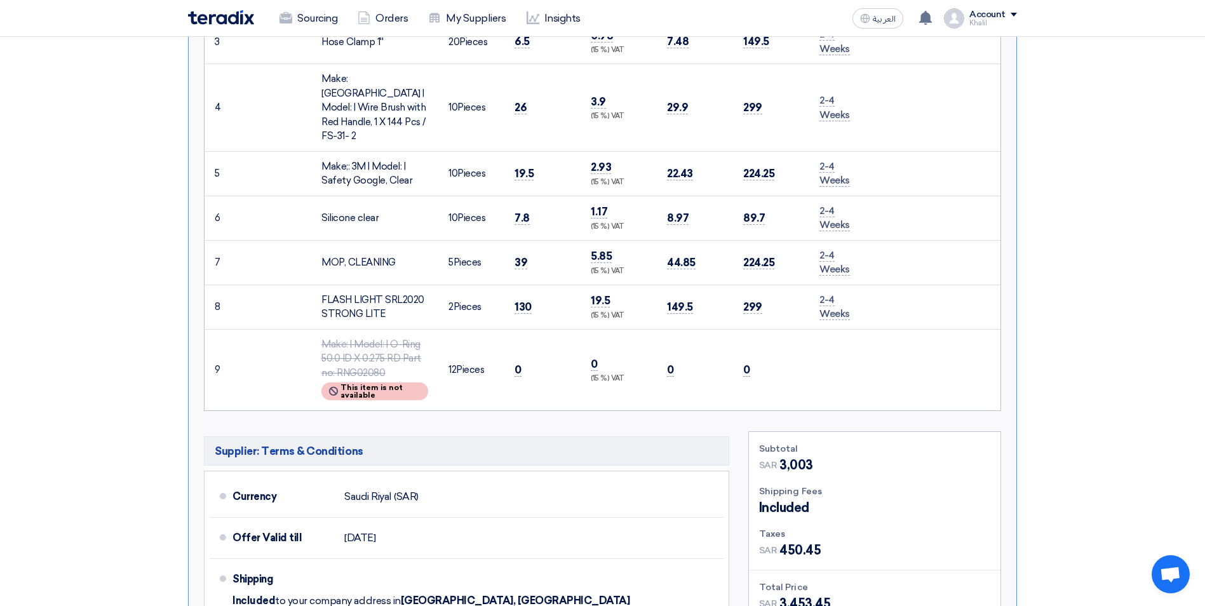
drag, startPoint x: 342, startPoint y: 301, endPoint x: 416, endPoint y: 322, distance: 76.6
click at [416, 337] on div "Make: | Model: | O-Ring 50.0 ID X 0.275 RD Part no: RNG02080" at bounding box center [374, 358] width 107 height 43
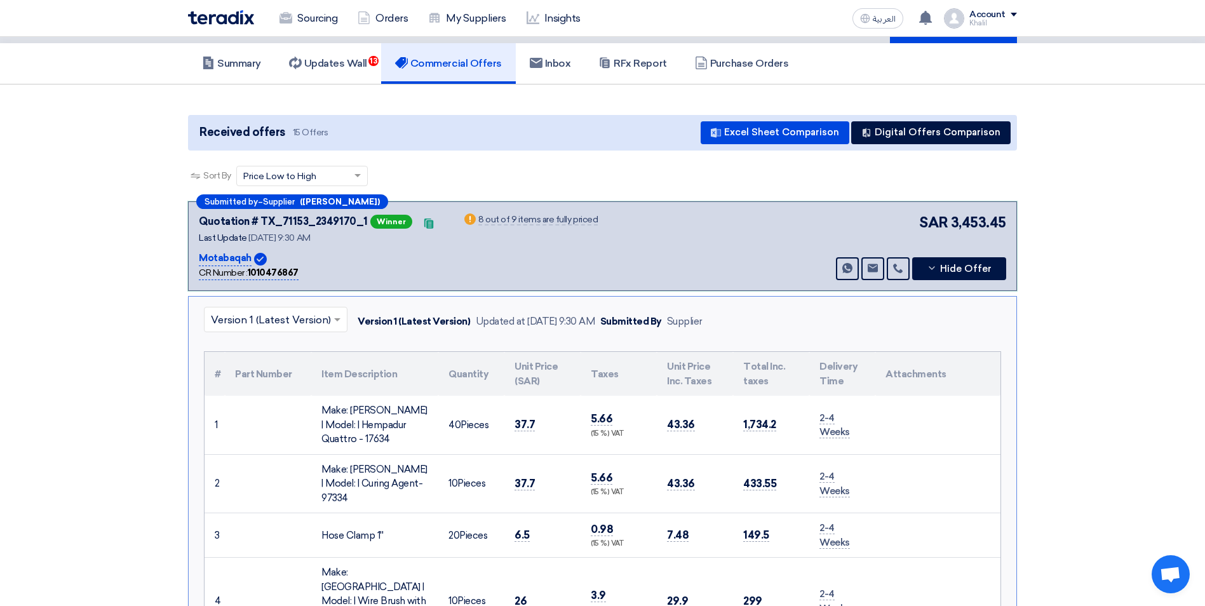
scroll to position [0, 0]
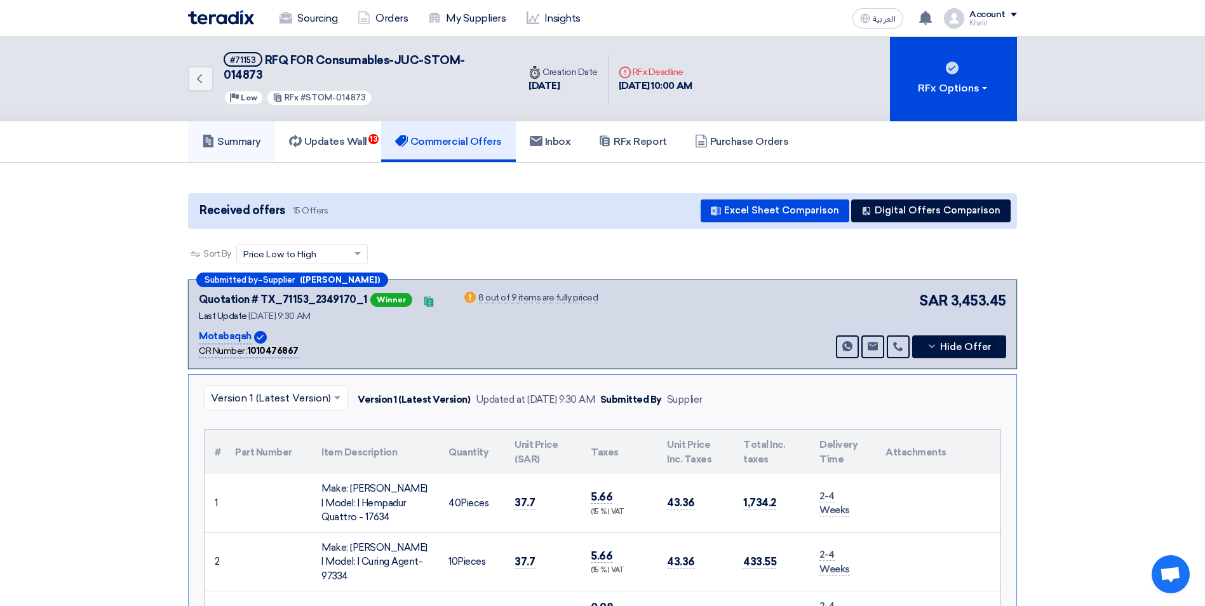
click at [238, 135] on h5 "Summary" at bounding box center [231, 141] width 59 height 13
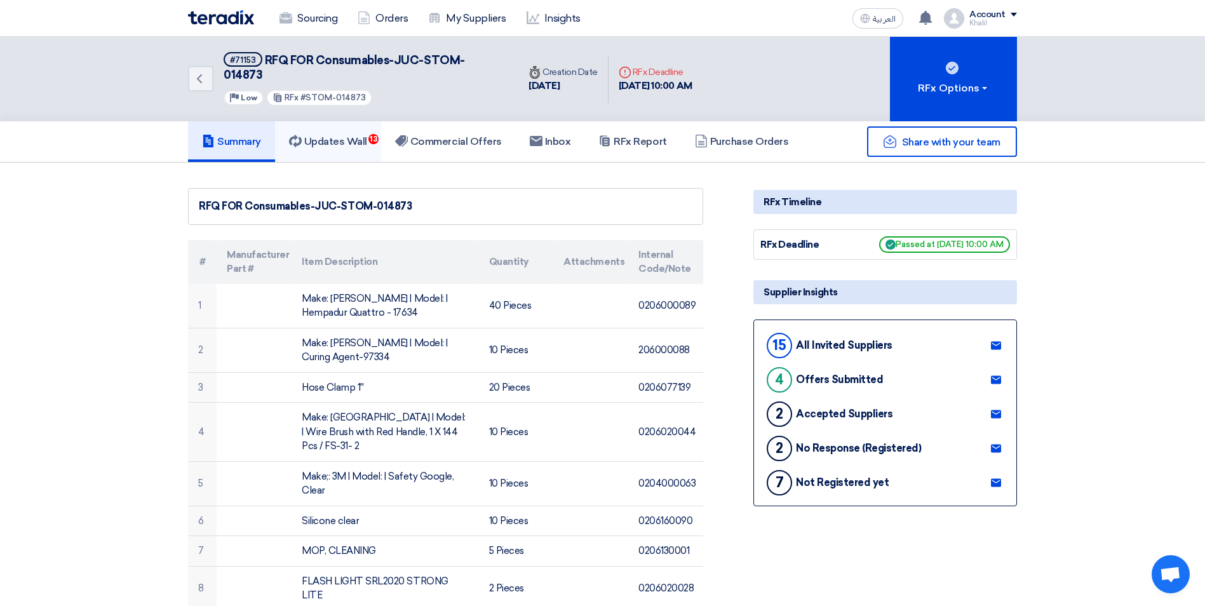
click at [357, 135] on h5 "Updates Wall 13" at bounding box center [328, 141] width 78 height 13
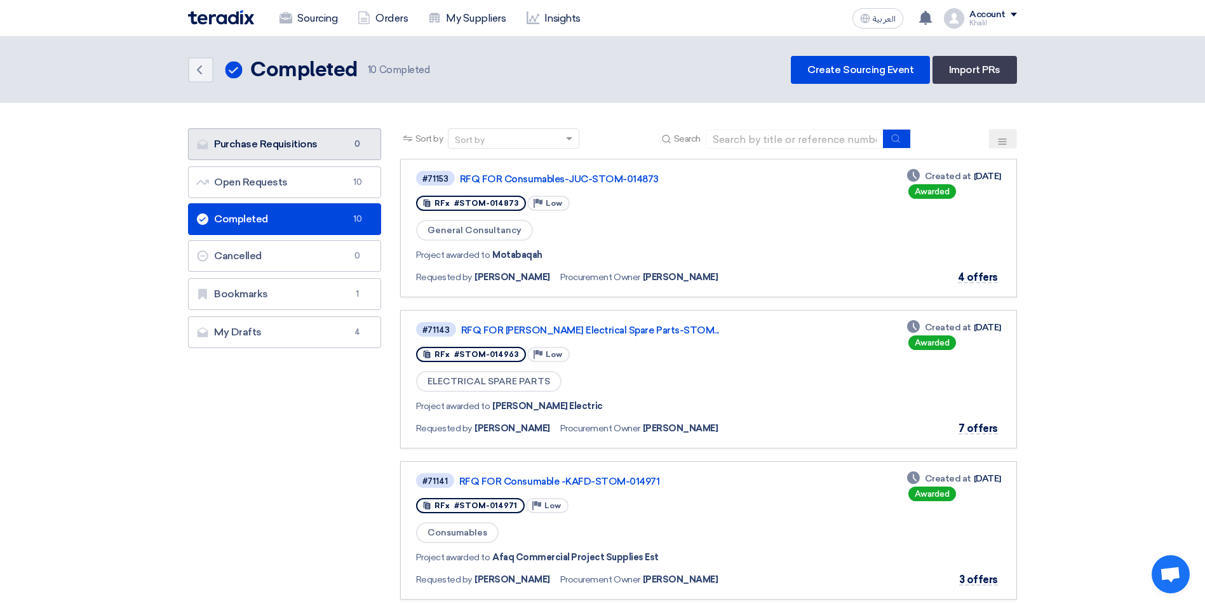
click at [307, 149] on link "Purchase Requisitions Purchase Requisitions 0" at bounding box center [284, 144] width 193 height 32
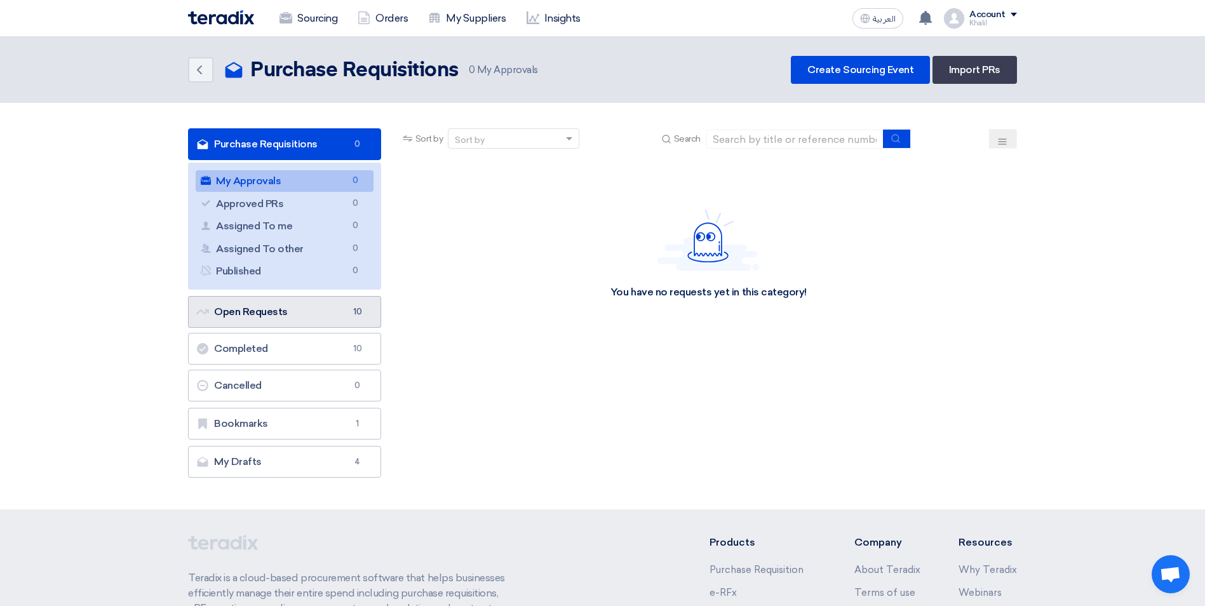
click at [305, 309] on link "Open Requests Open Requests 10" at bounding box center [284, 312] width 193 height 32
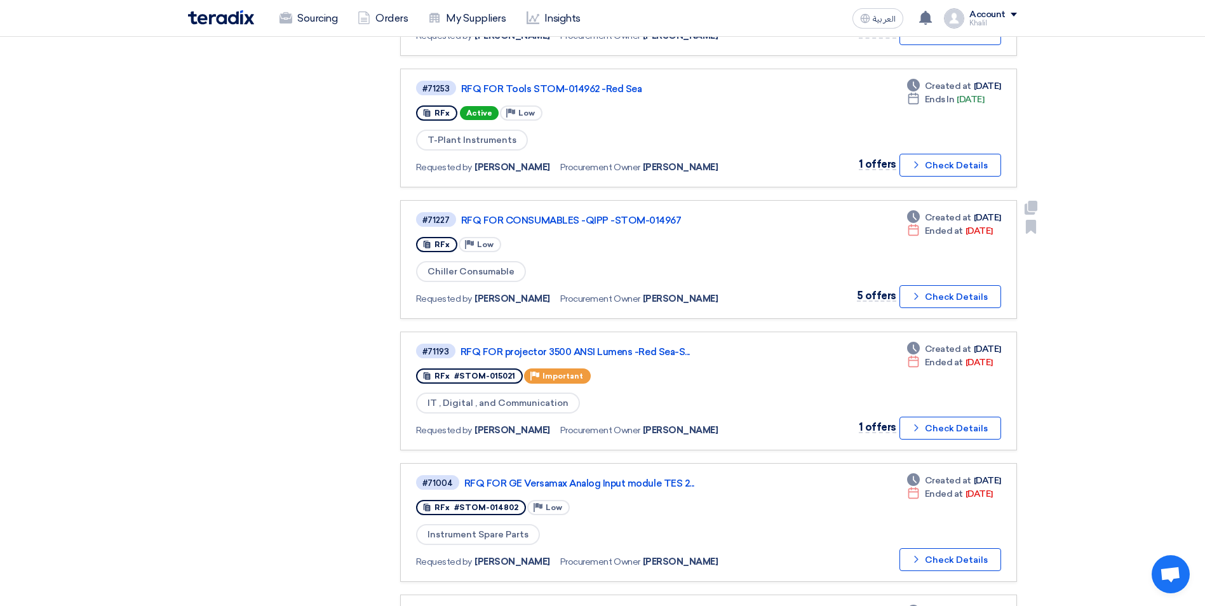
scroll to position [508, 0]
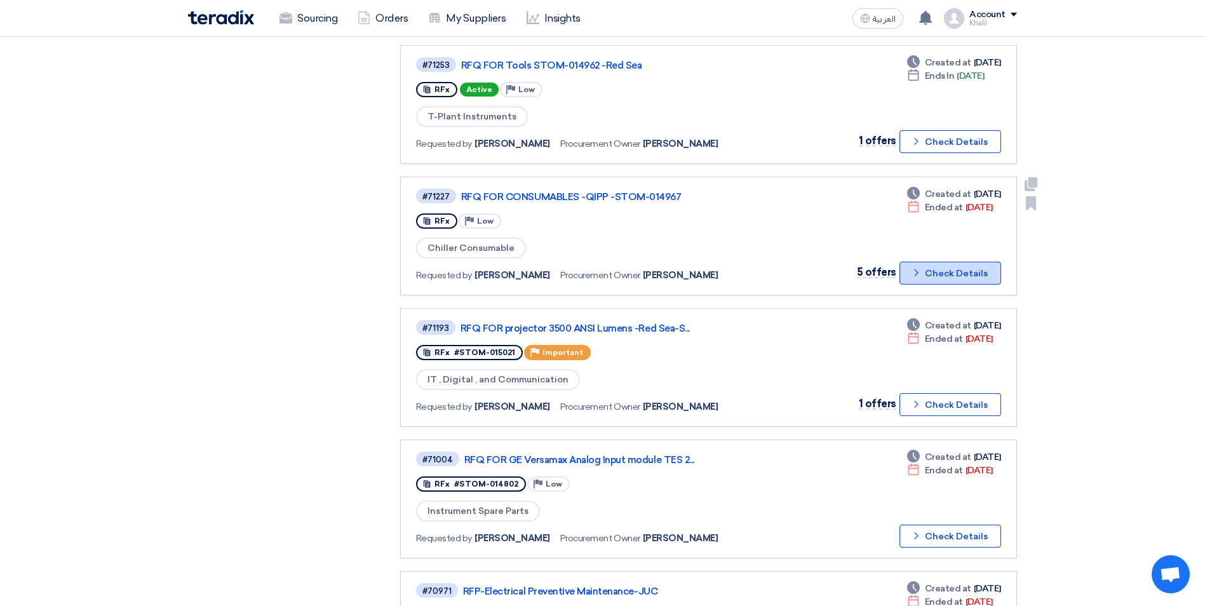
click at [914, 274] on icon "Check details" at bounding box center [916, 273] width 12 height 12
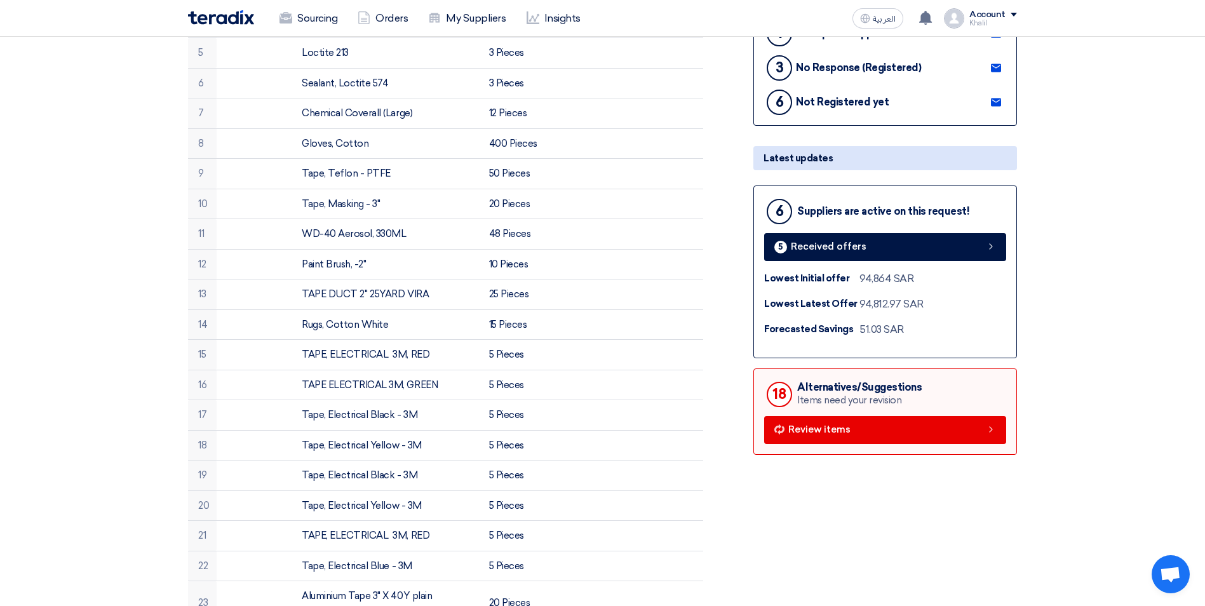
scroll to position [381, 0]
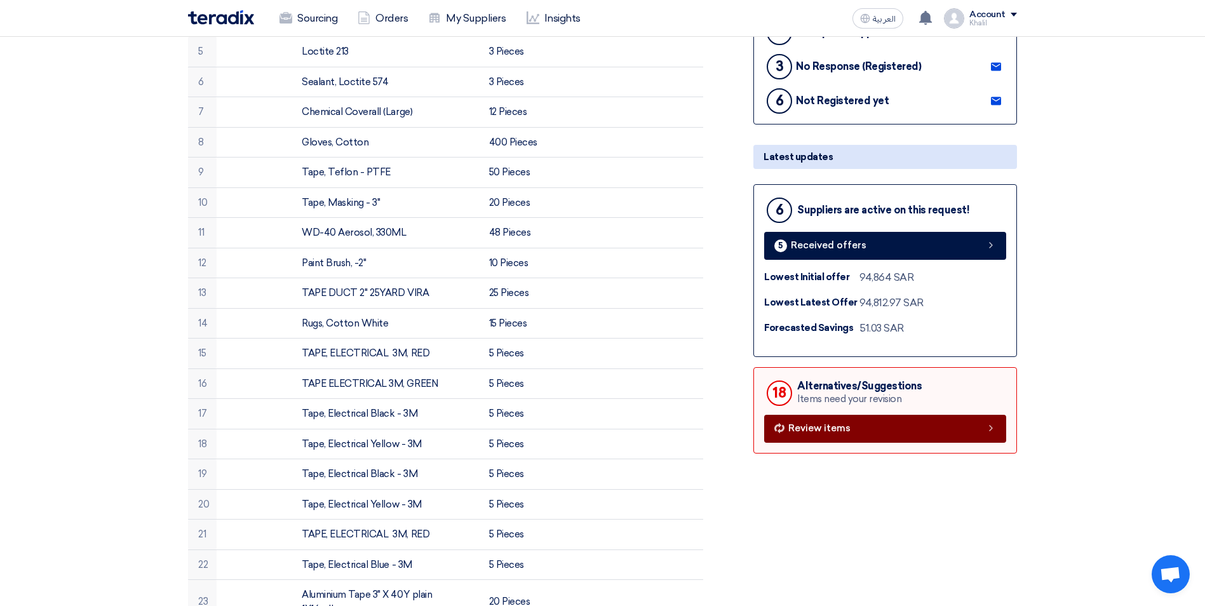
click at [949, 431] on link "Review items" at bounding box center [885, 429] width 242 height 28
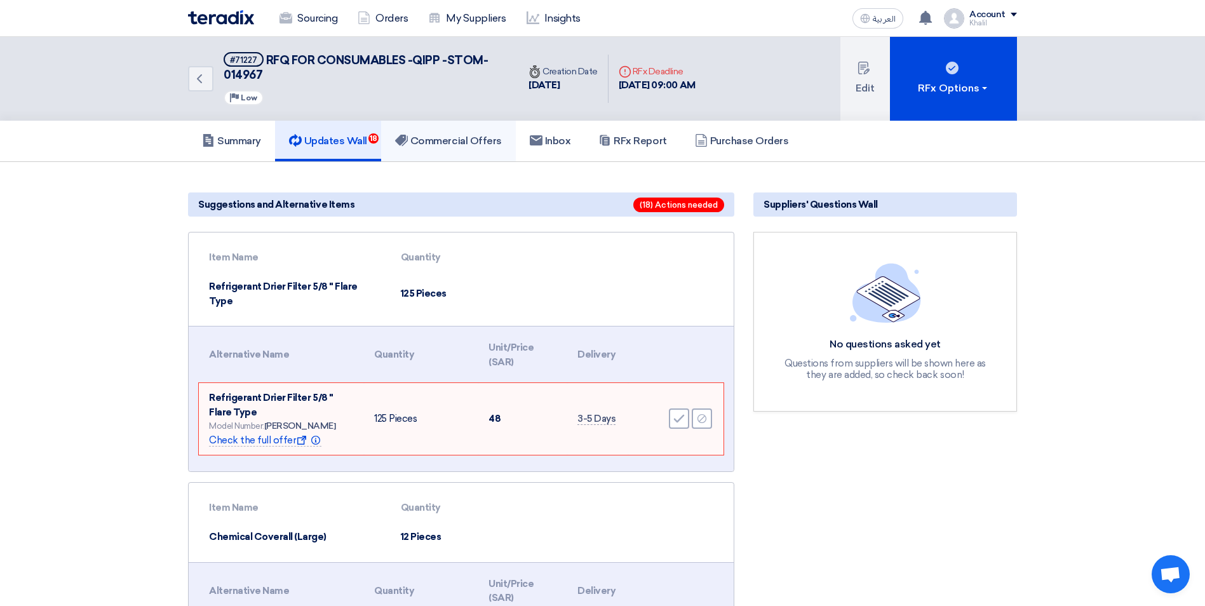
click at [451, 137] on h5 "Commercial Offers" at bounding box center [448, 141] width 107 height 13
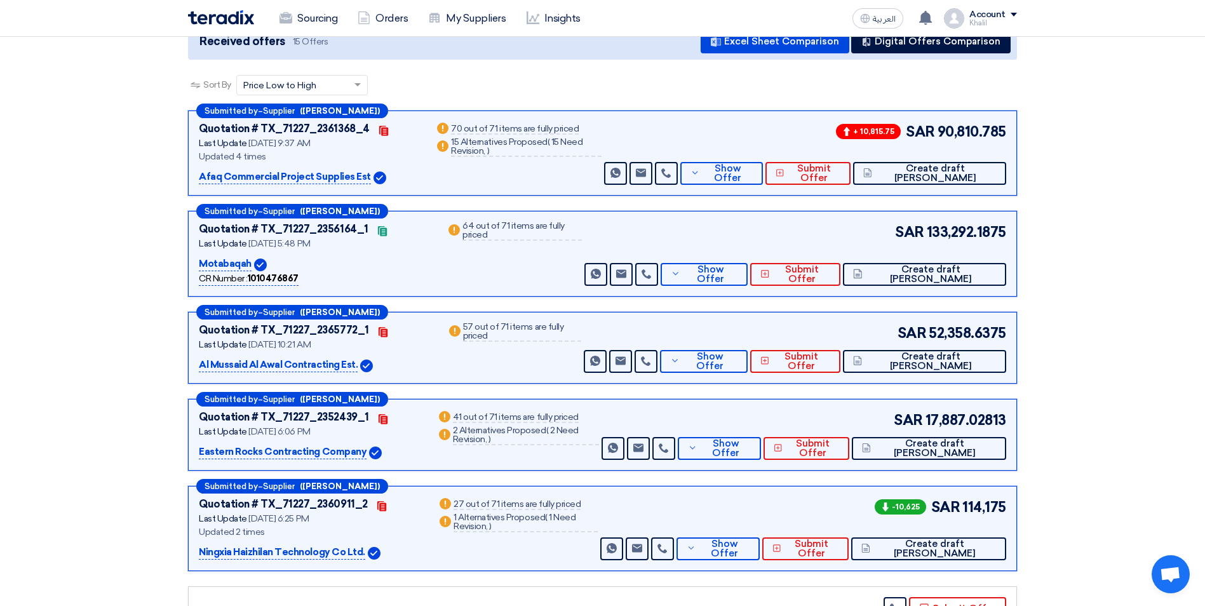
scroll to position [191, 0]
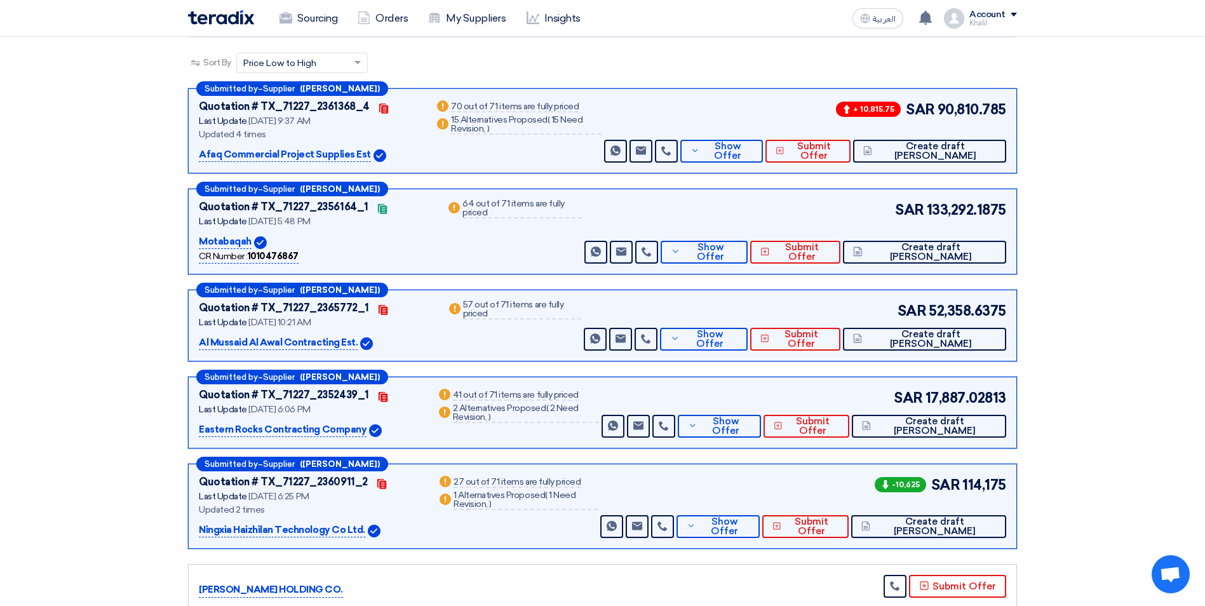
click at [971, 268] on section "Received offers 15 Offers Excel Sheet Comparison Digital Offers Comparison Sort…" at bounding box center [602, 586] width 1205 height 1231
